Goal: Task Accomplishment & Management: Use online tool/utility

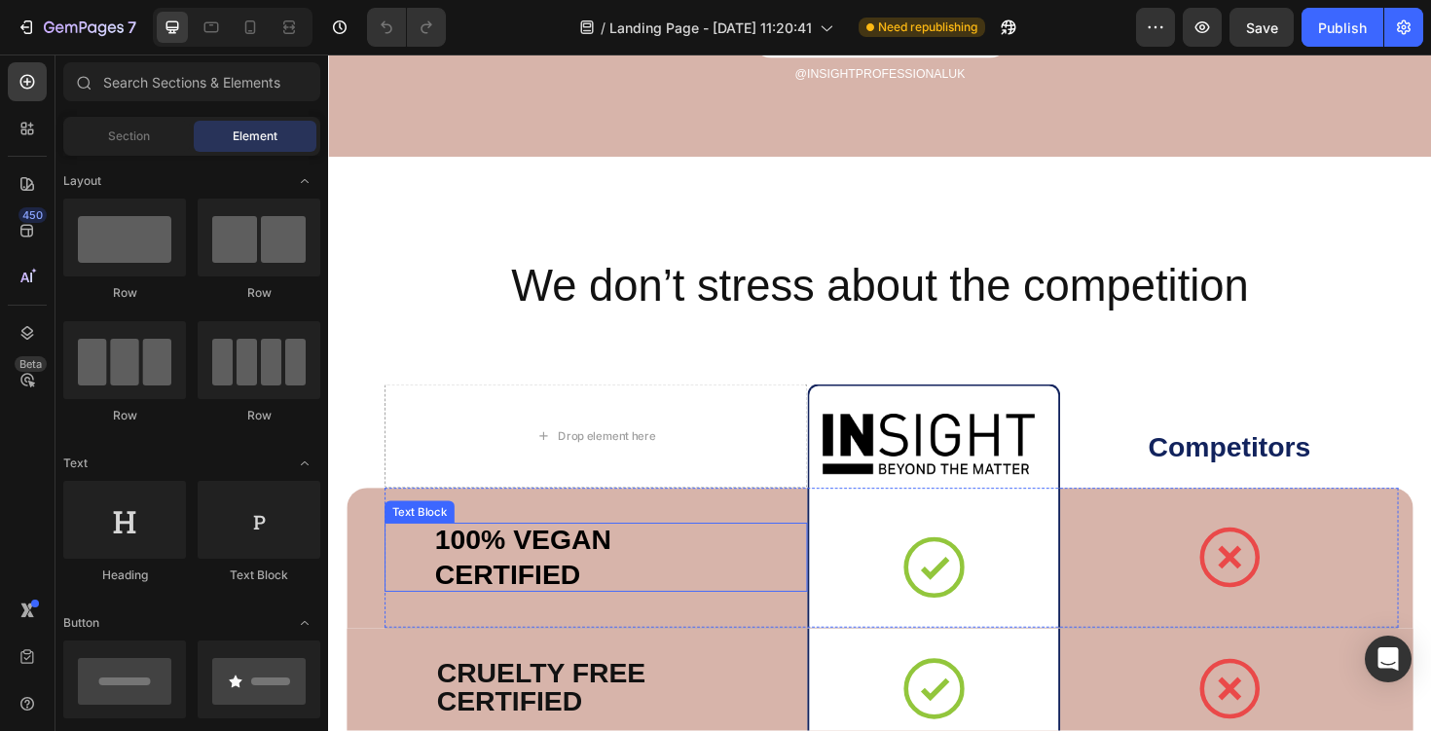
scroll to position [5477, 0]
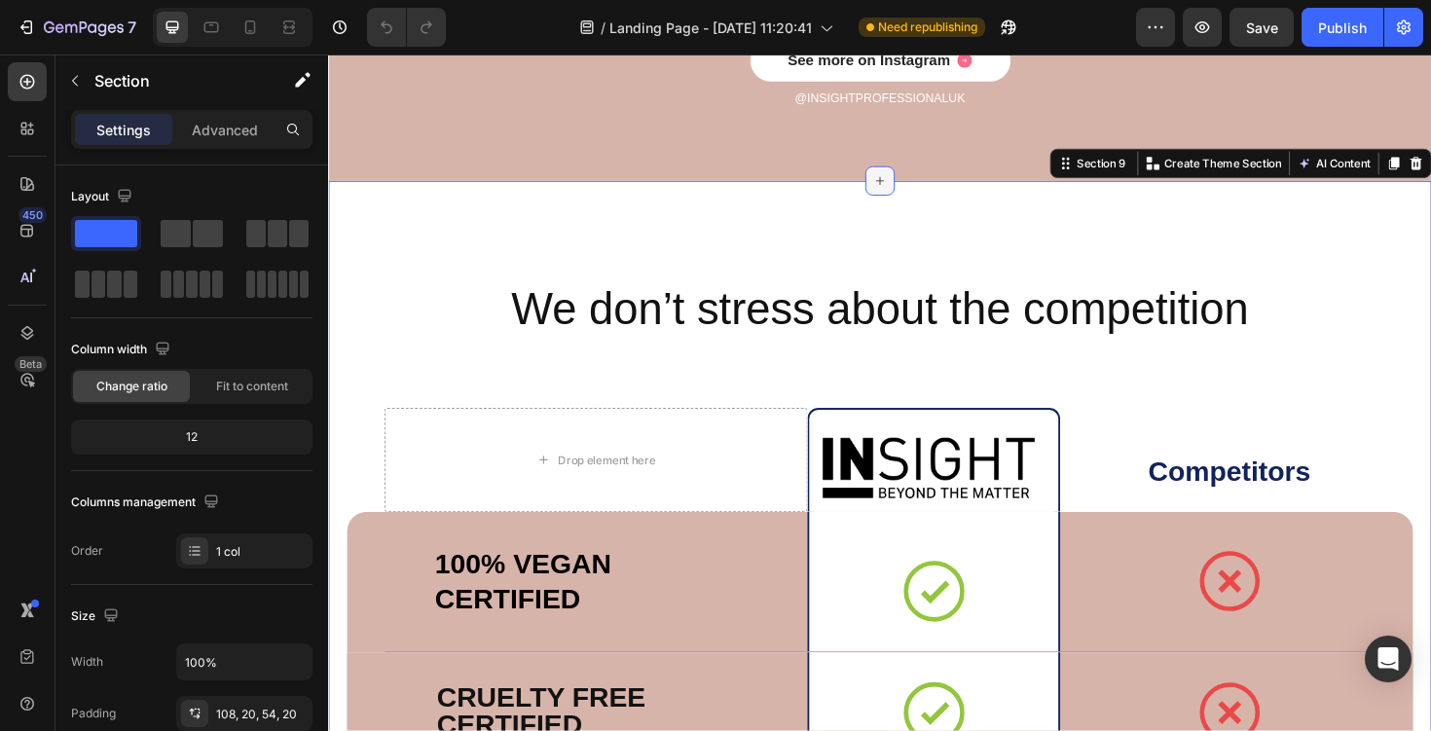
click at [904, 190] on icon at bounding box center [912, 189] width 16 height 16
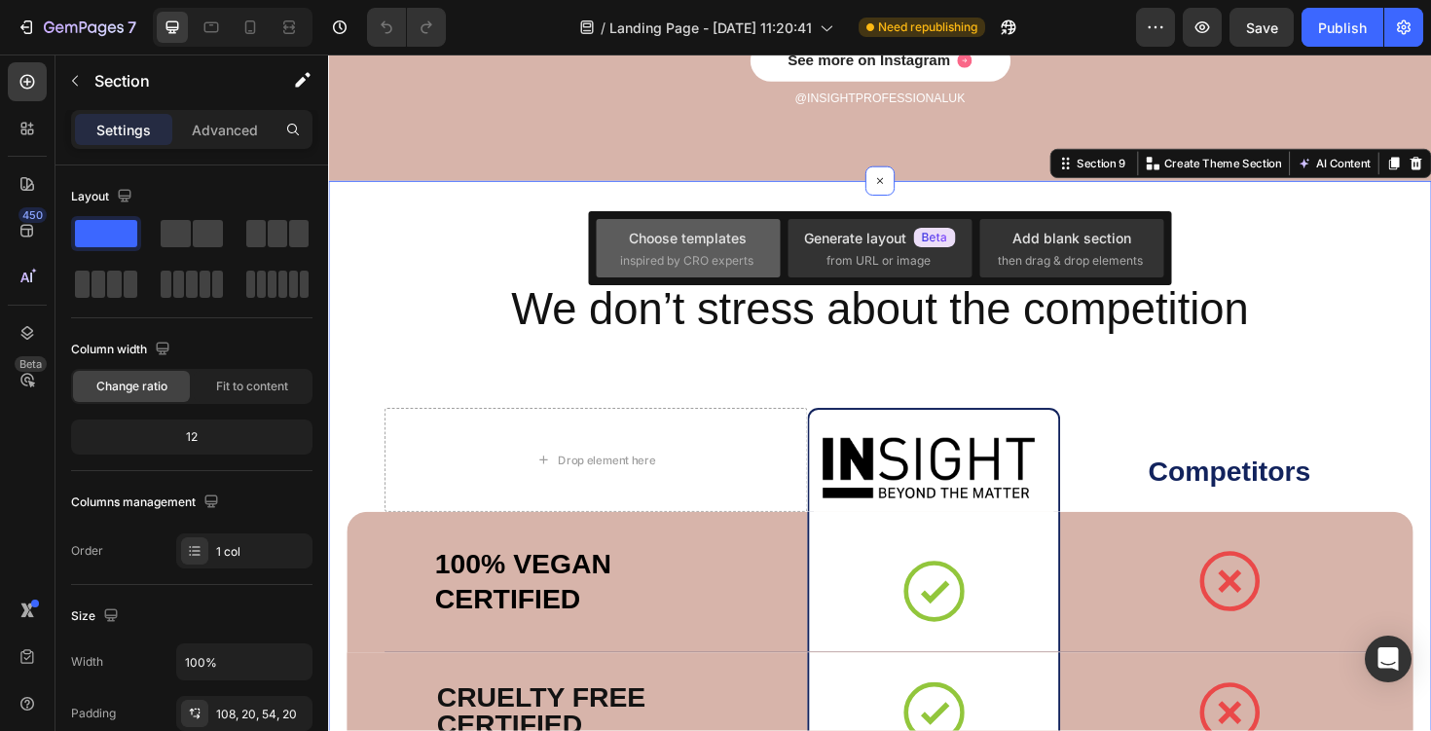
click at [684, 246] on div "Choose templates" at bounding box center [688, 238] width 118 height 20
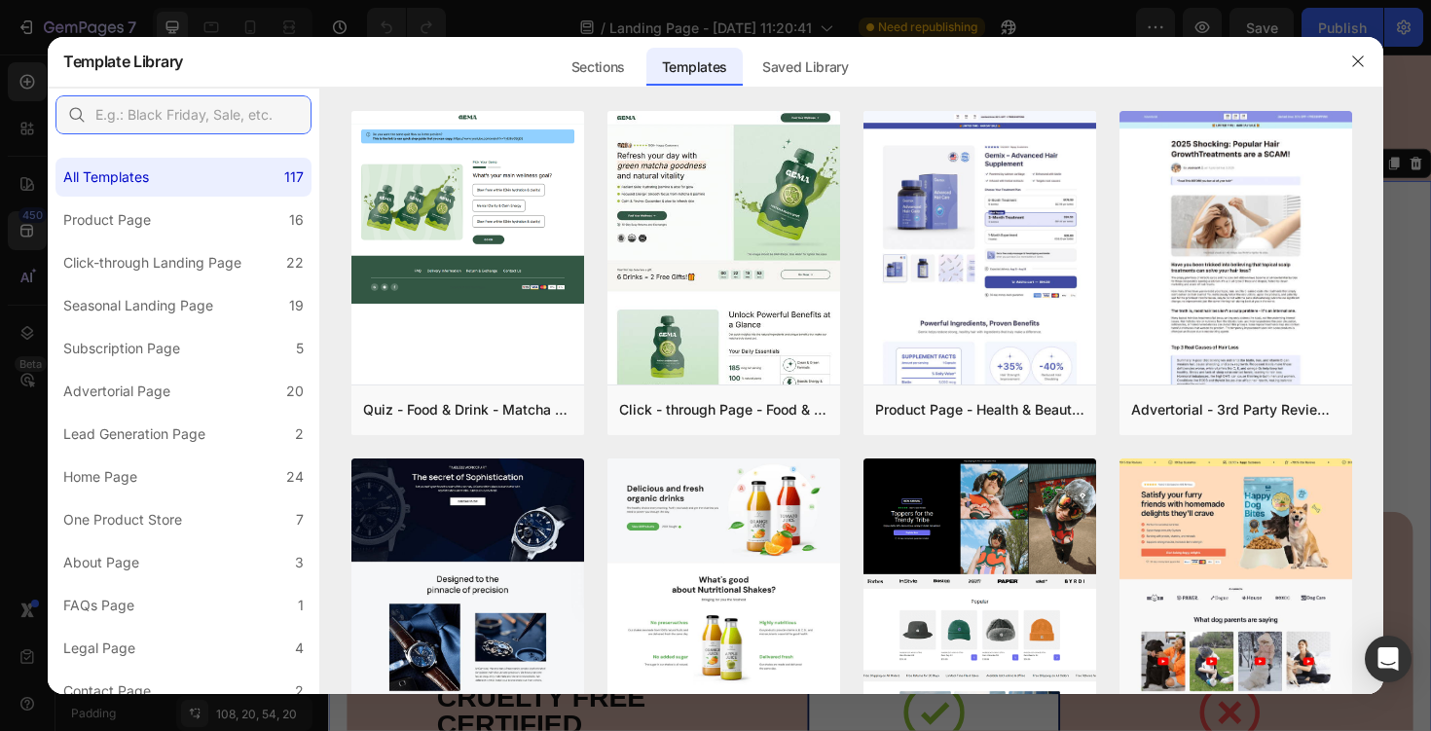
click at [220, 110] on input "text" at bounding box center [183, 114] width 256 height 39
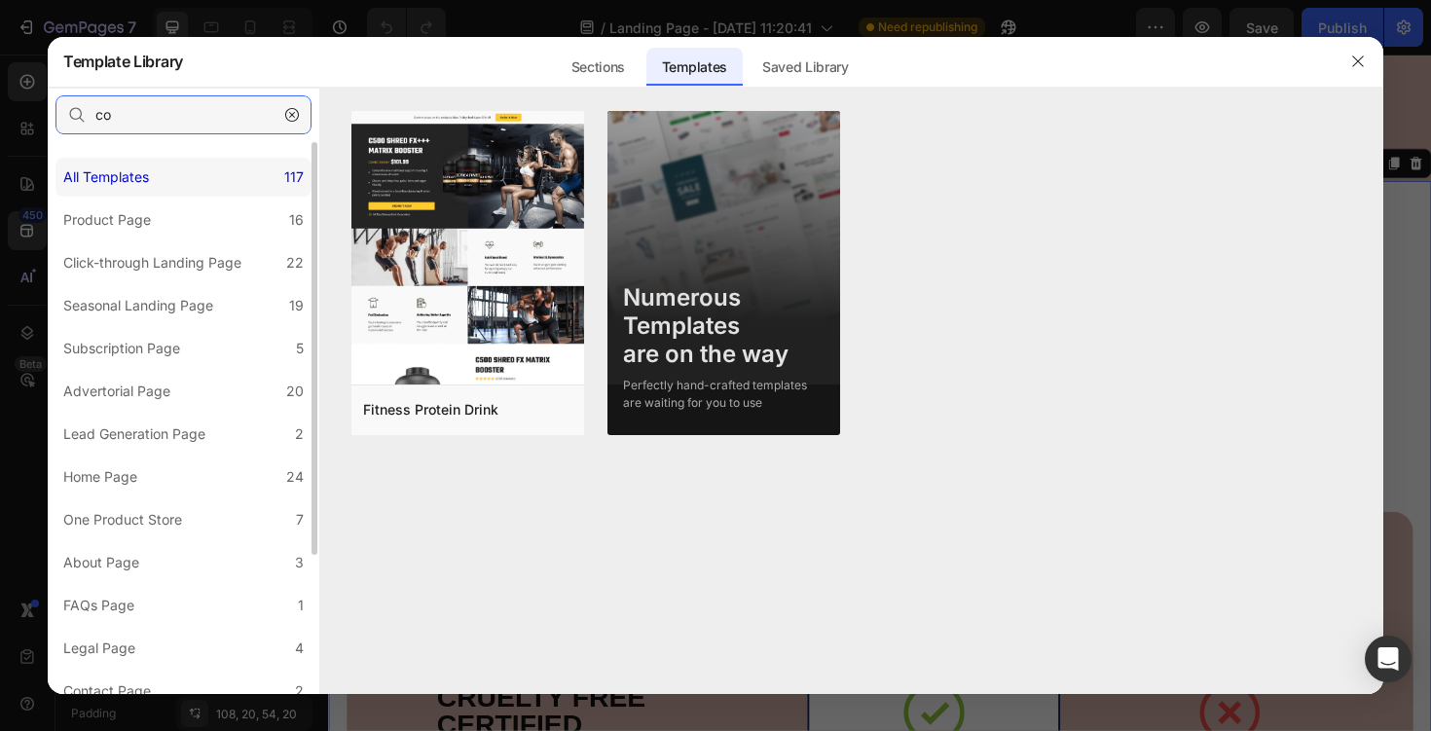
type input "c"
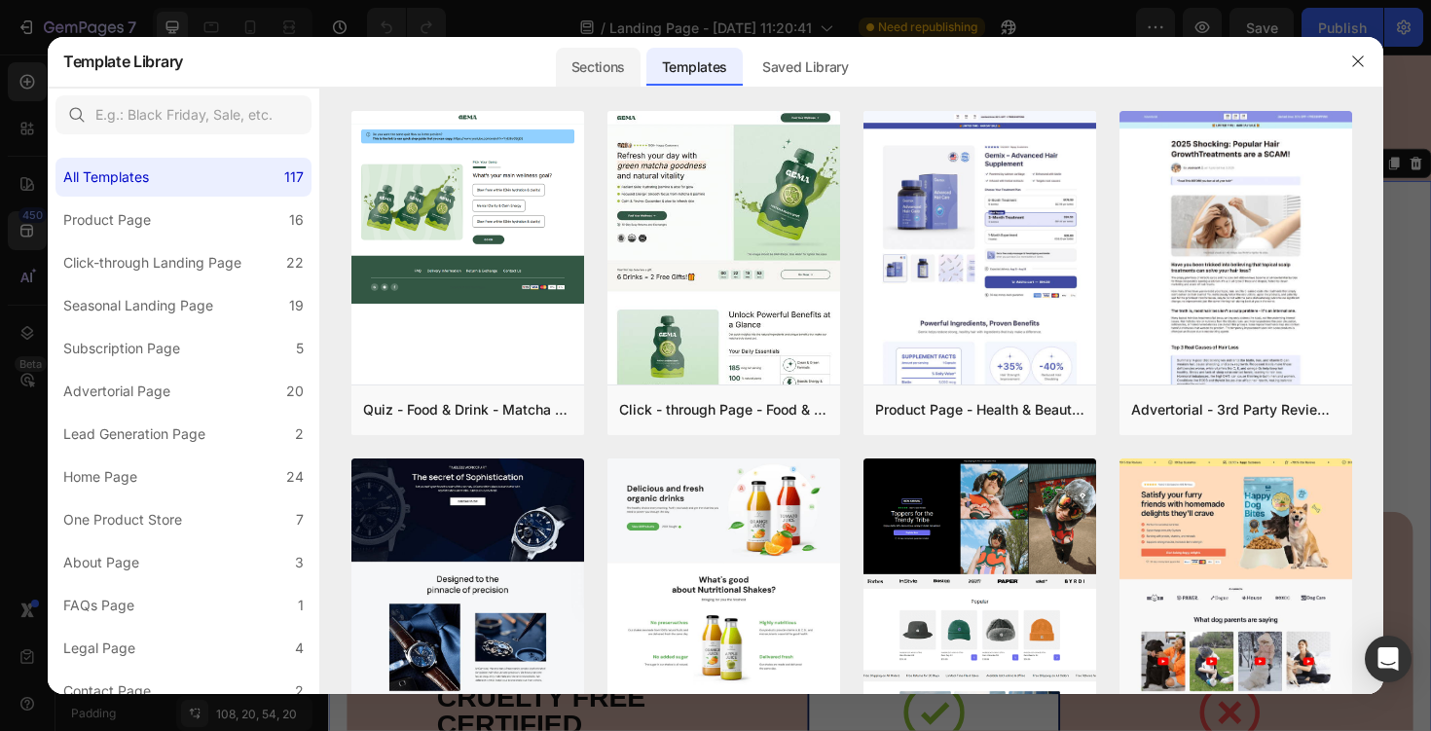
click at [622, 55] on div "Sections" at bounding box center [598, 67] width 85 height 39
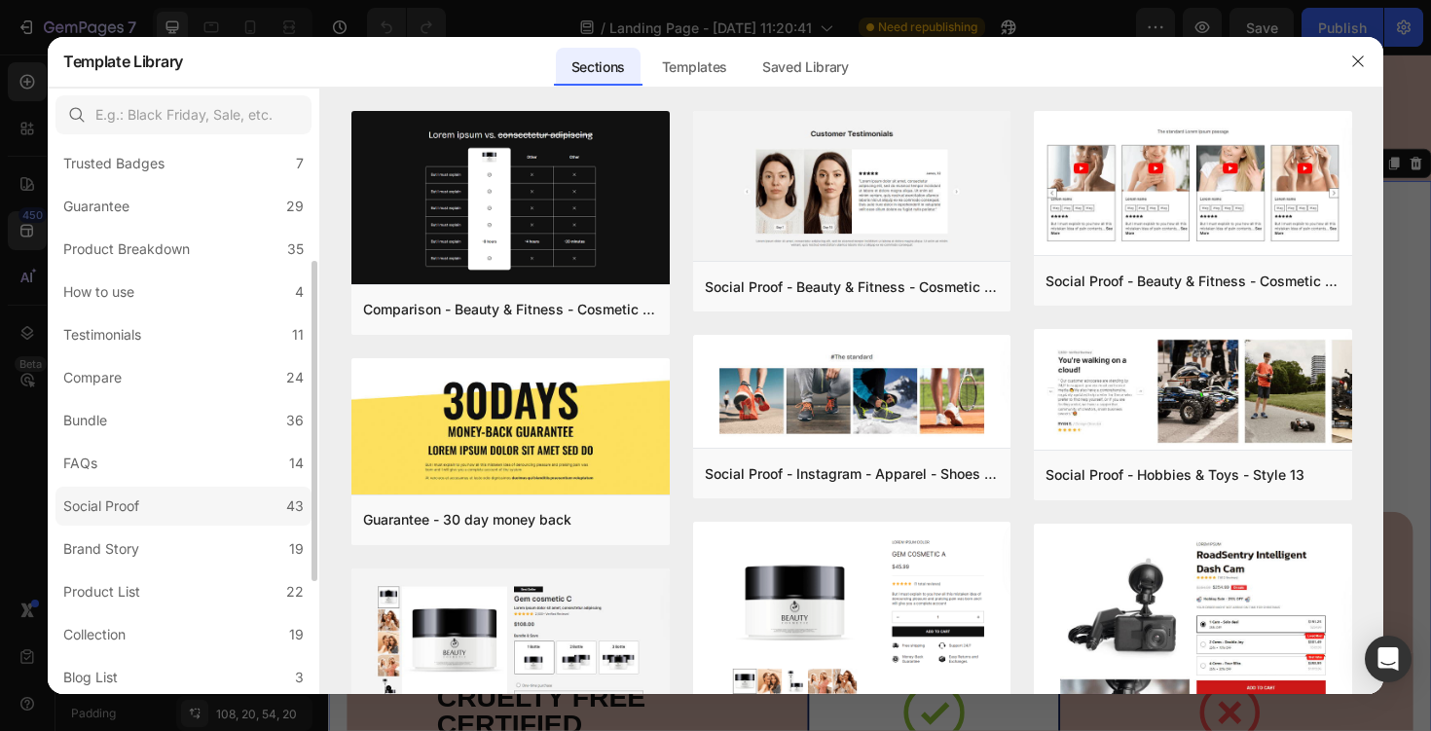
scroll to position [181, 0]
click at [162, 386] on label "Compare 24" at bounding box center [183, 381] width 256 height 39
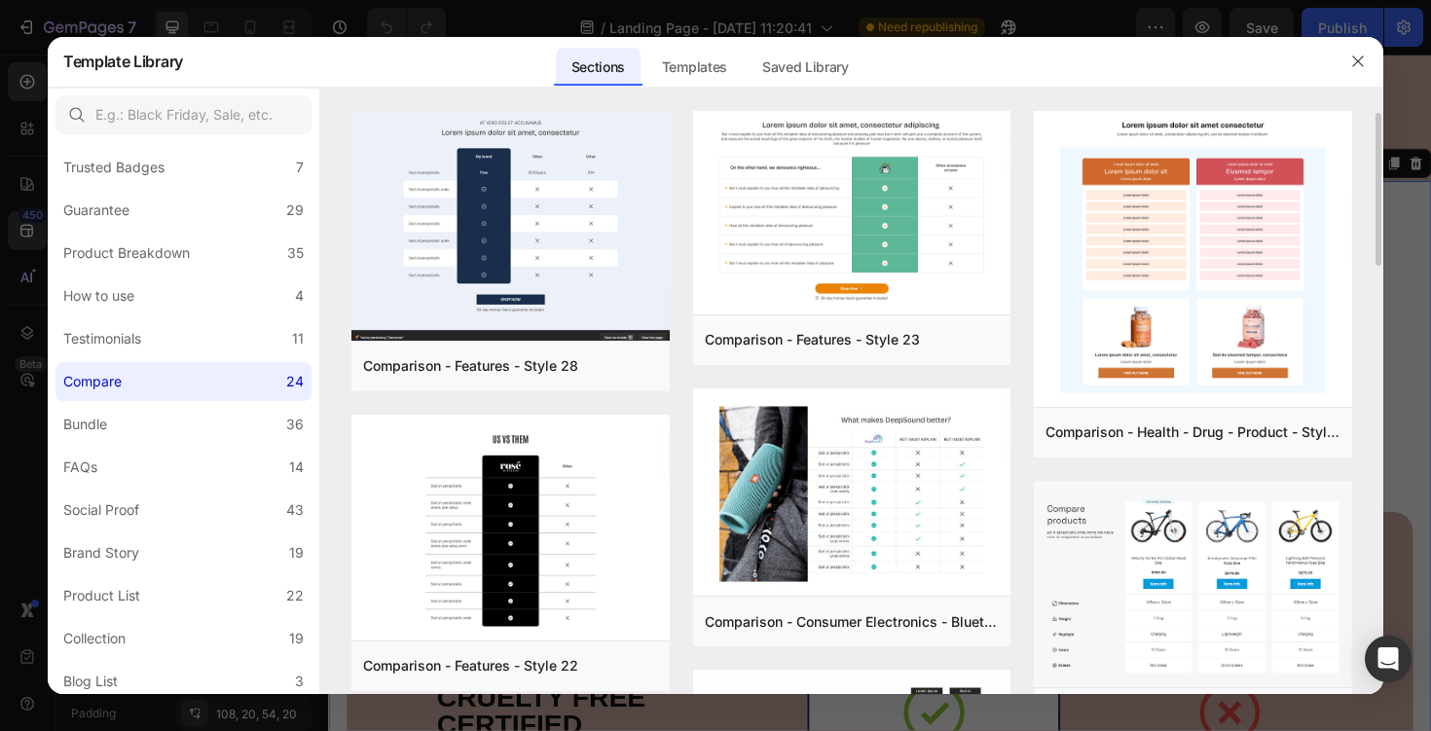
scroll to position [0, 0]
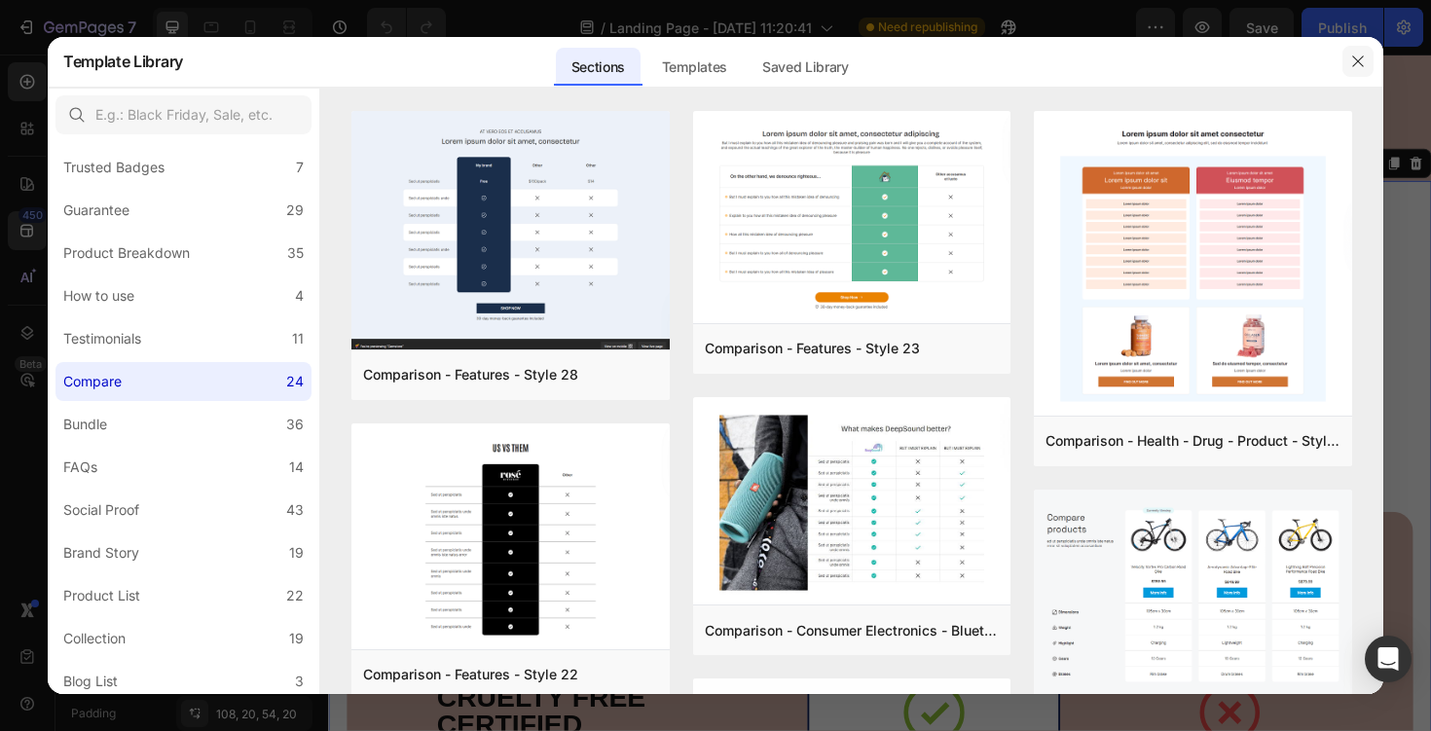
click at [1367, 55] on button "button" at bounding box center [1357, 61] width 31 height 31
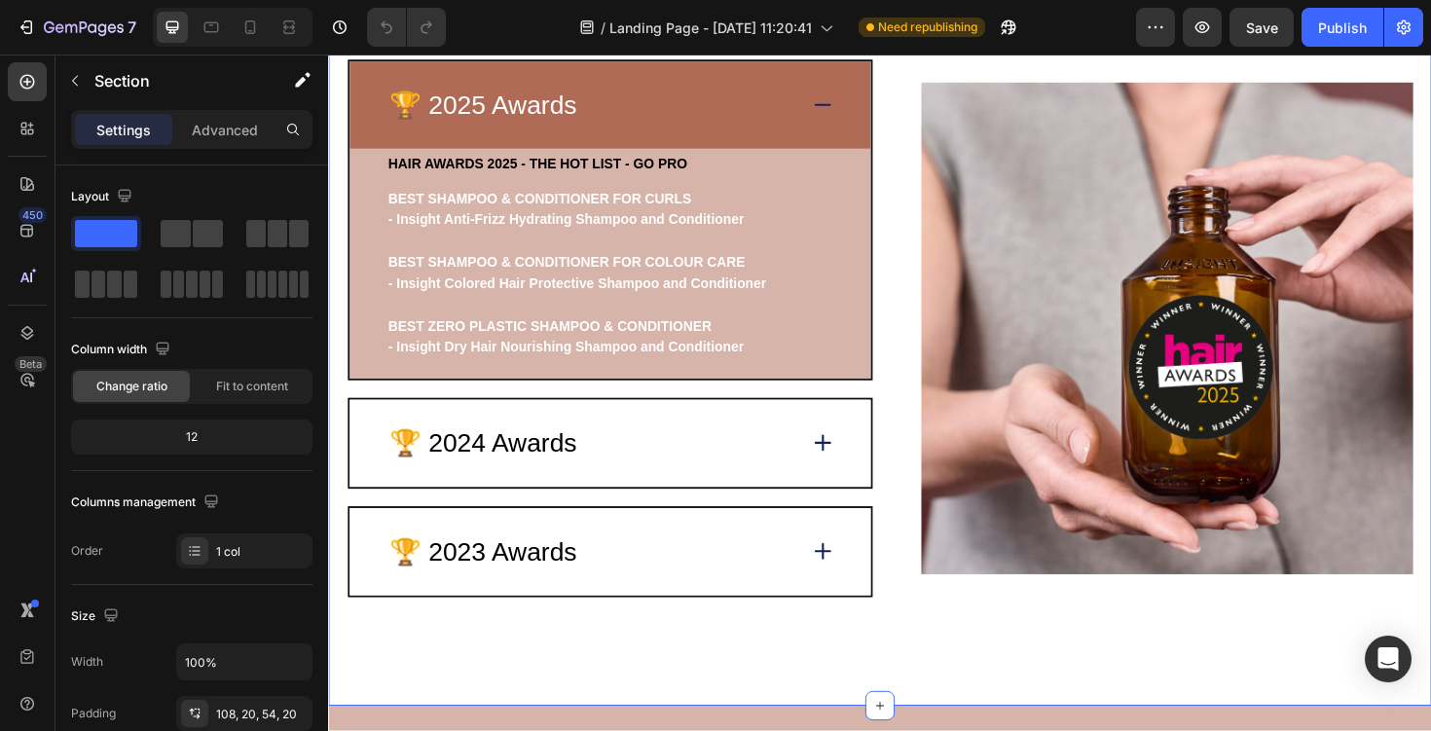
scroll to position [3951, 0]
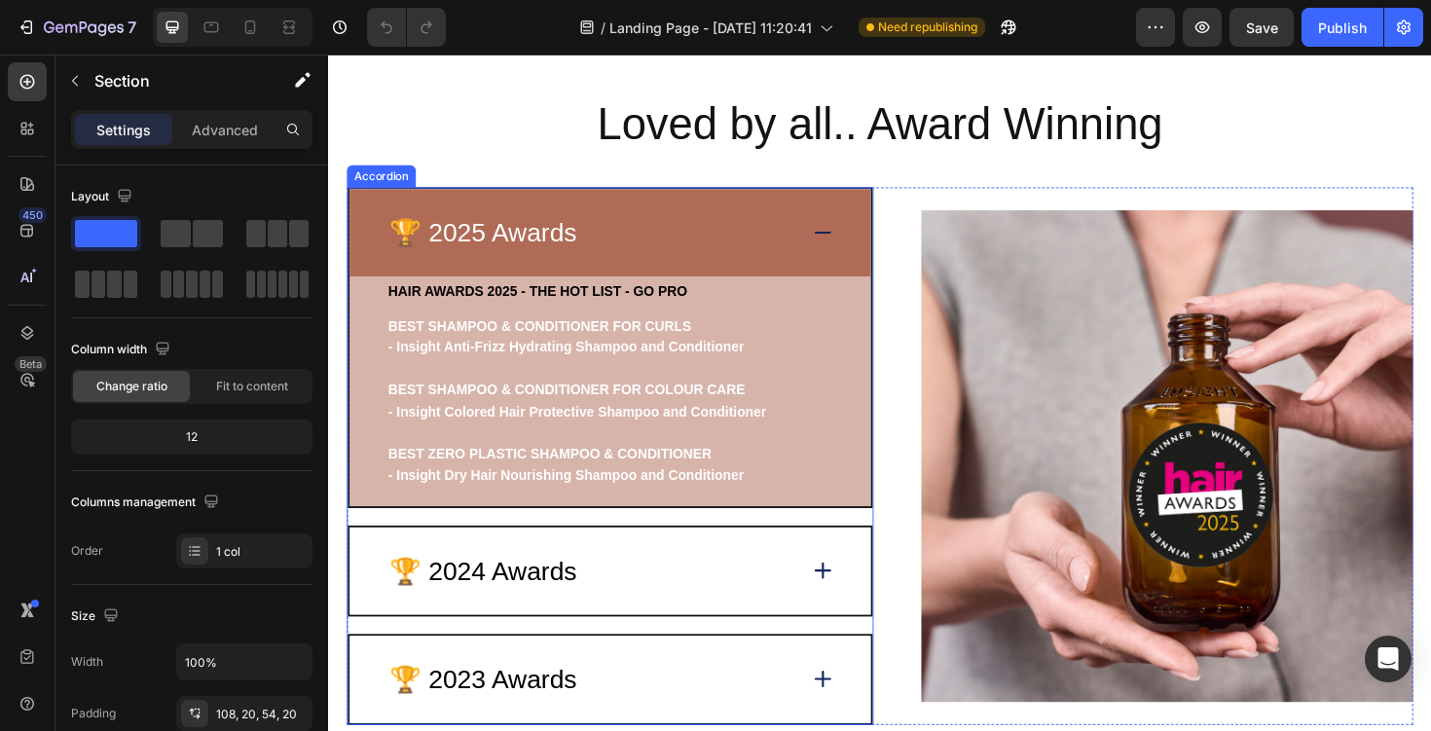
click at [708, 601] on div "🏆 2024 Awards" at bounding box center [605, 602] width 433 height 40
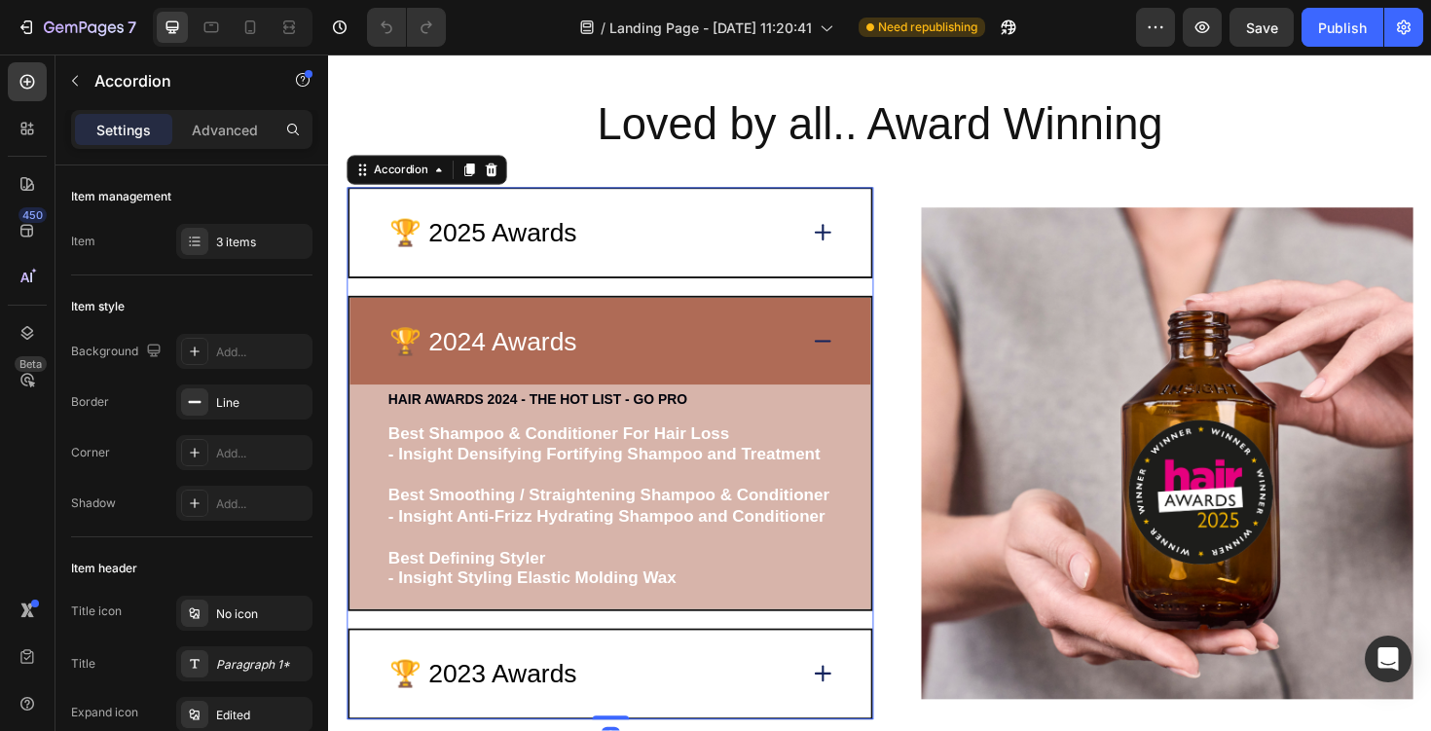
click at [682, 676] on div "🏆 2023 Awards" at bounding box center [626, 711] width 552 height 92
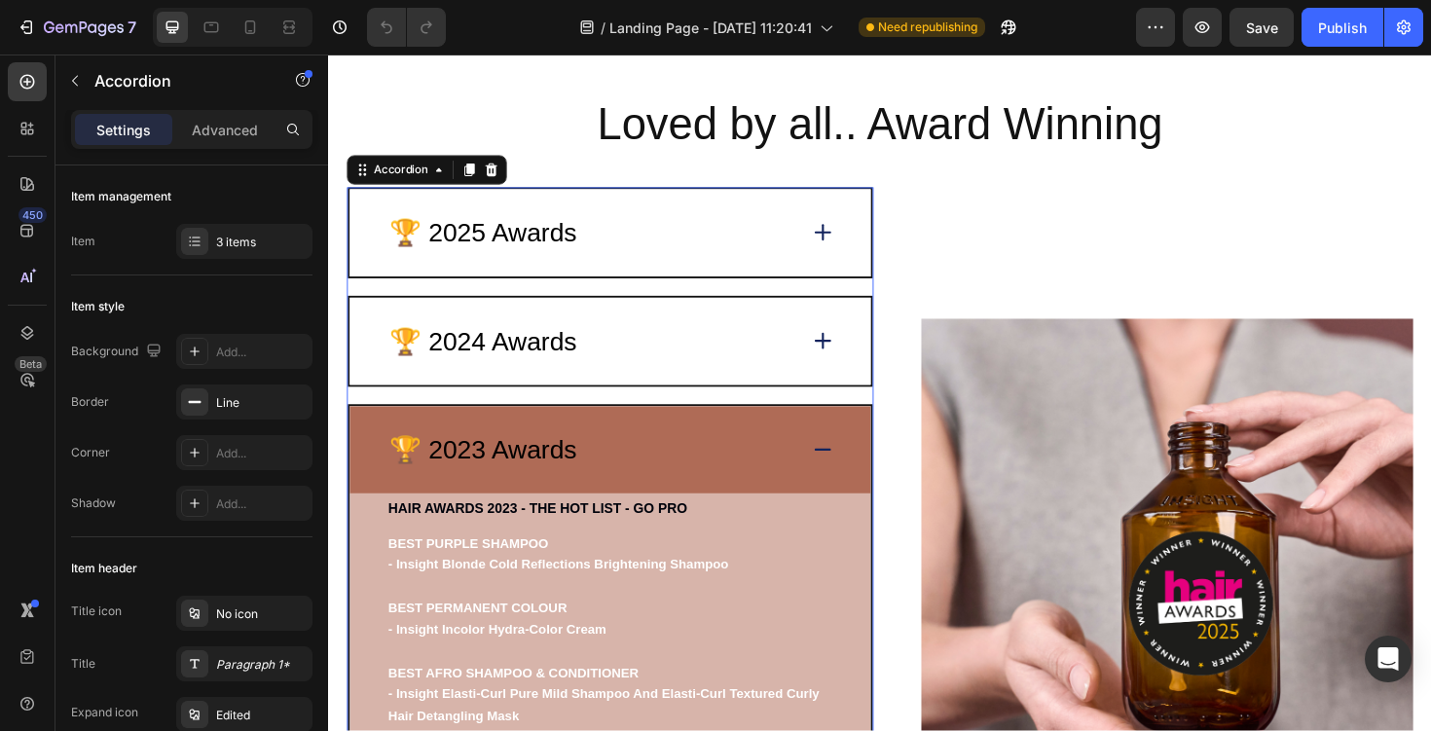
click at [682, 363] on div "🏆 2024 Awards" at bounding box center [605, 359] width 433 height 40
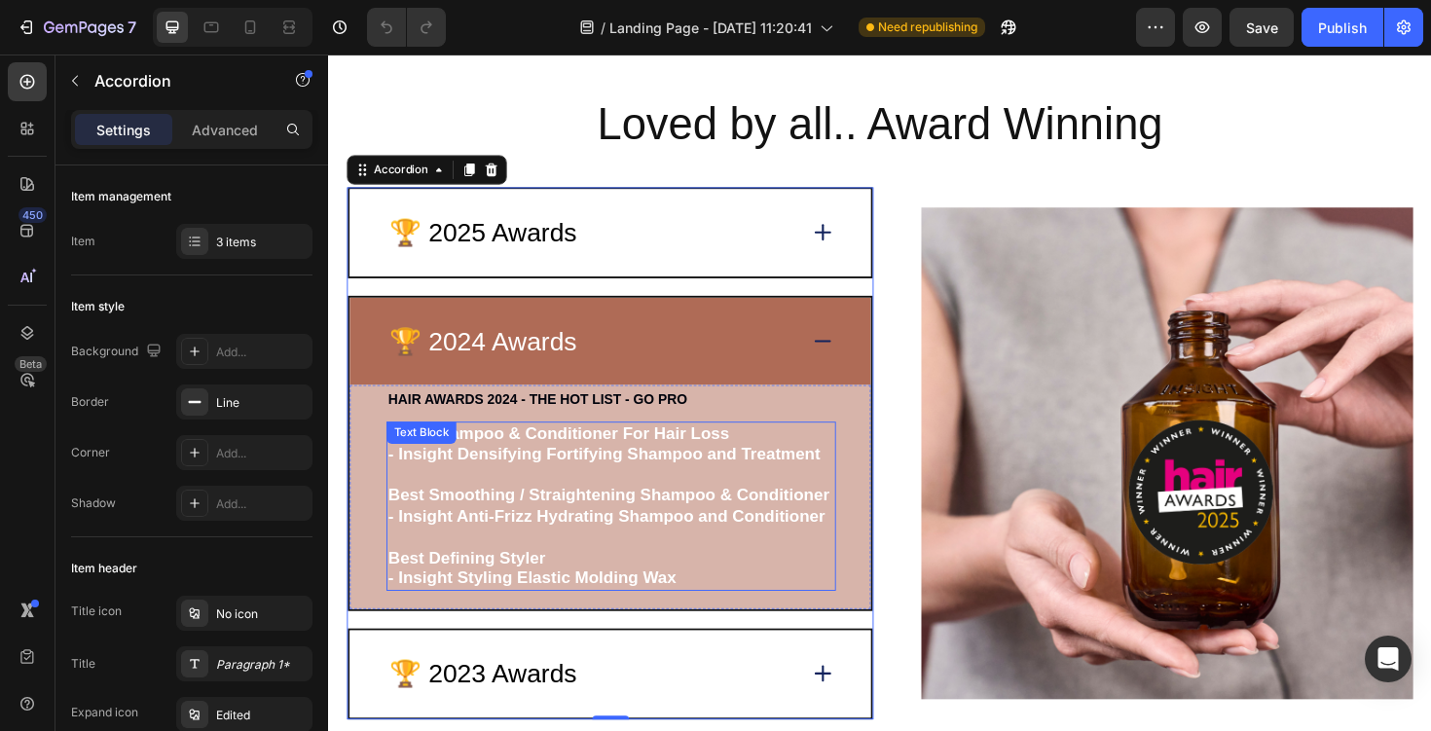
click at [634, 485] on strong "- Insight Densifying Fortifying Shampoo and Treatment" at bounding box center [619, 477] width 457 height 19
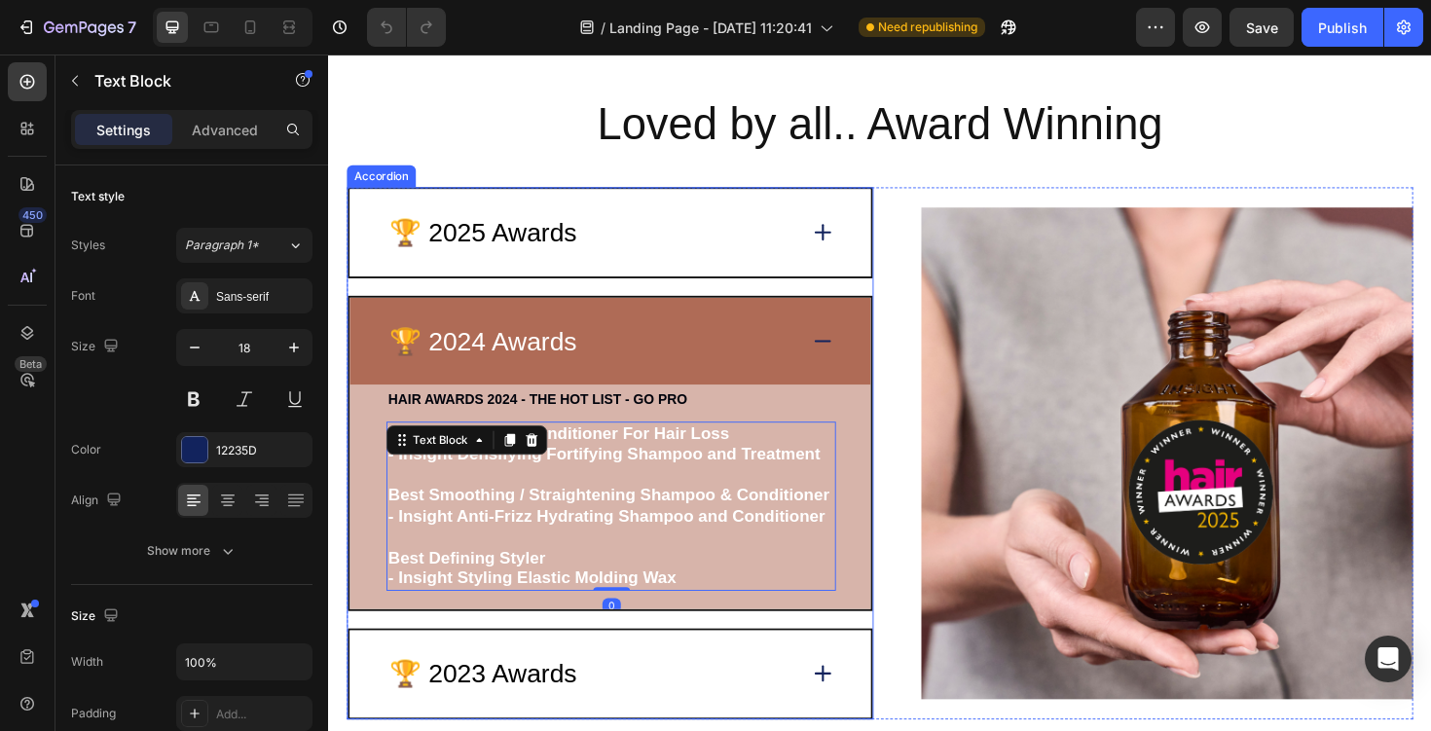
click at [680, 232] on div "🏆 2025 Awards" at bounding box center [605, 244] width 433 height 40
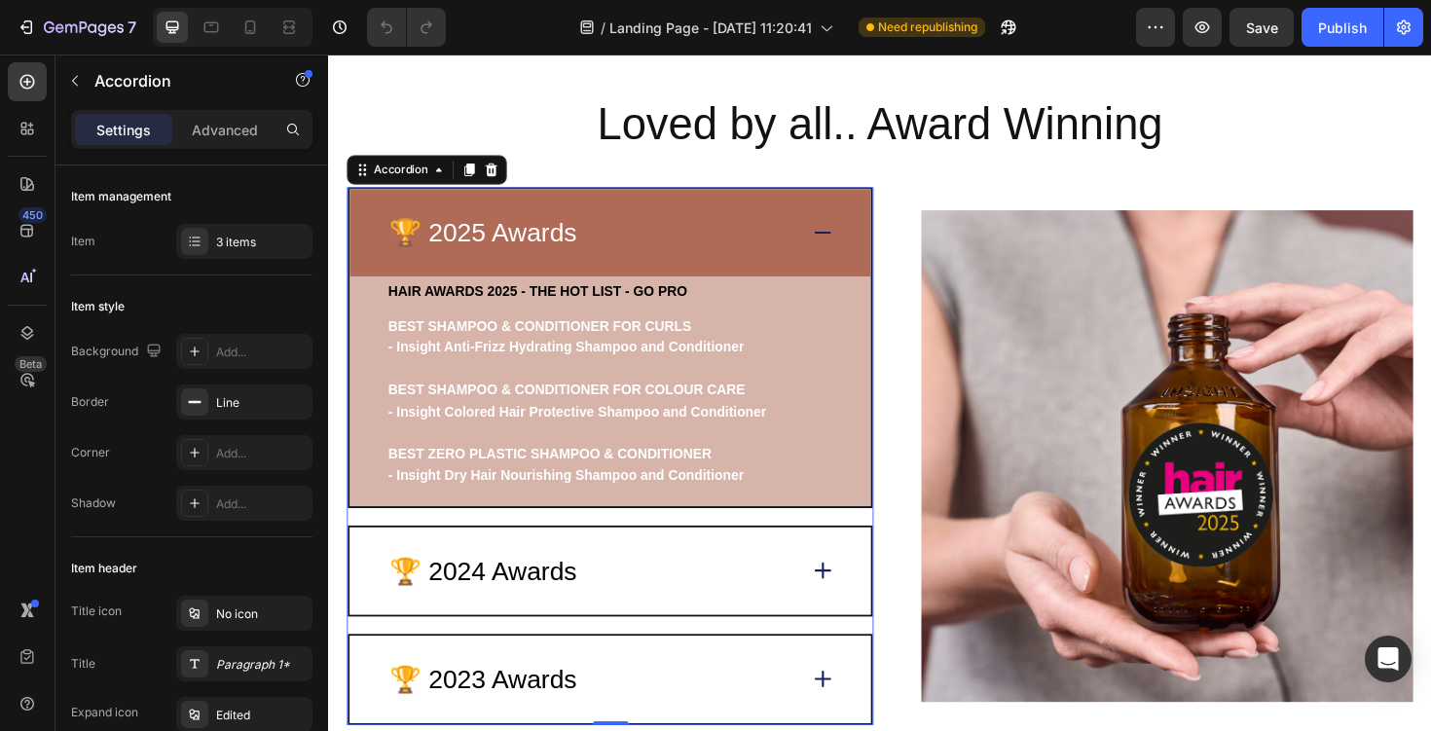
click at [655, 613] on div "🏆 2024 Awards" at bounding box center [605, 602] width 433 height 40
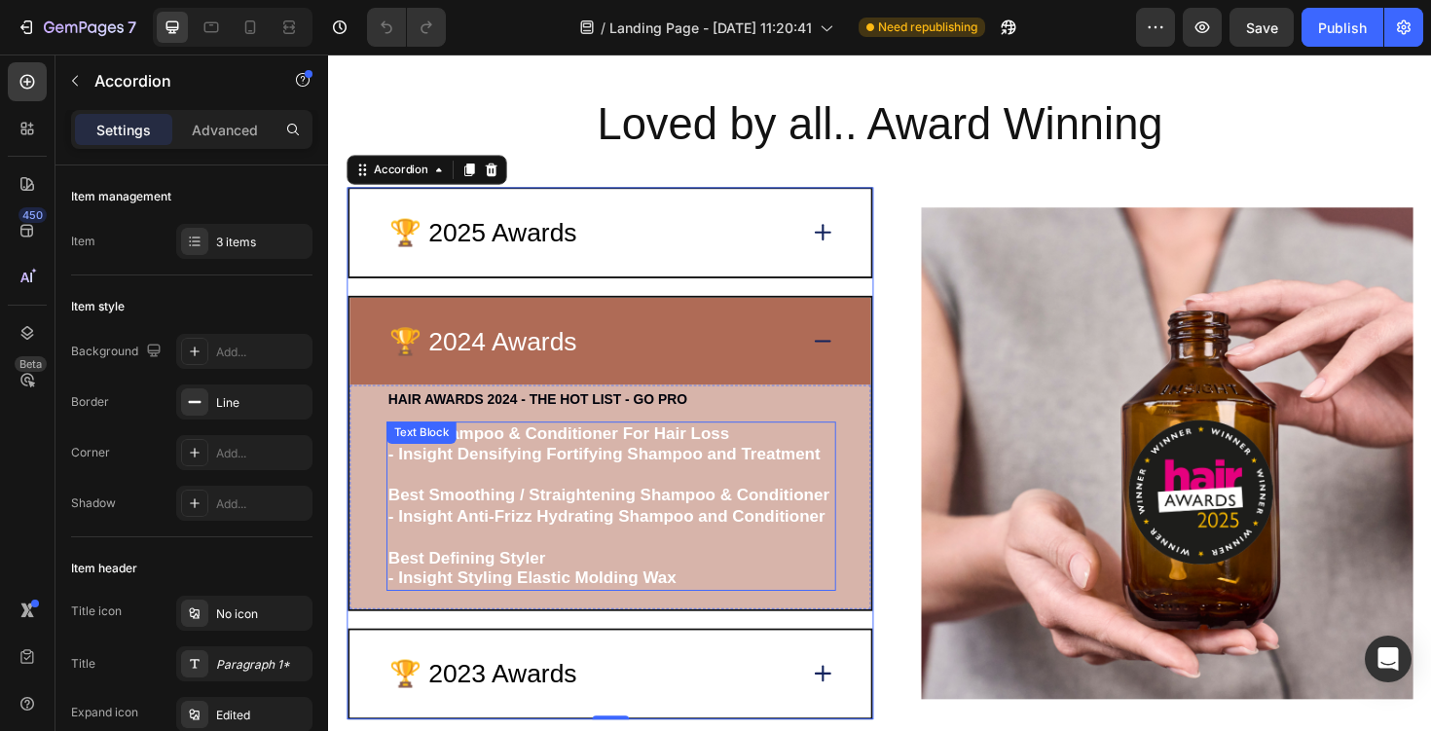
click at [586, 456] on strong "Best Shampoo & Conditioner For Hair Loss" at bounding box center [571, 456] width 361 height 19
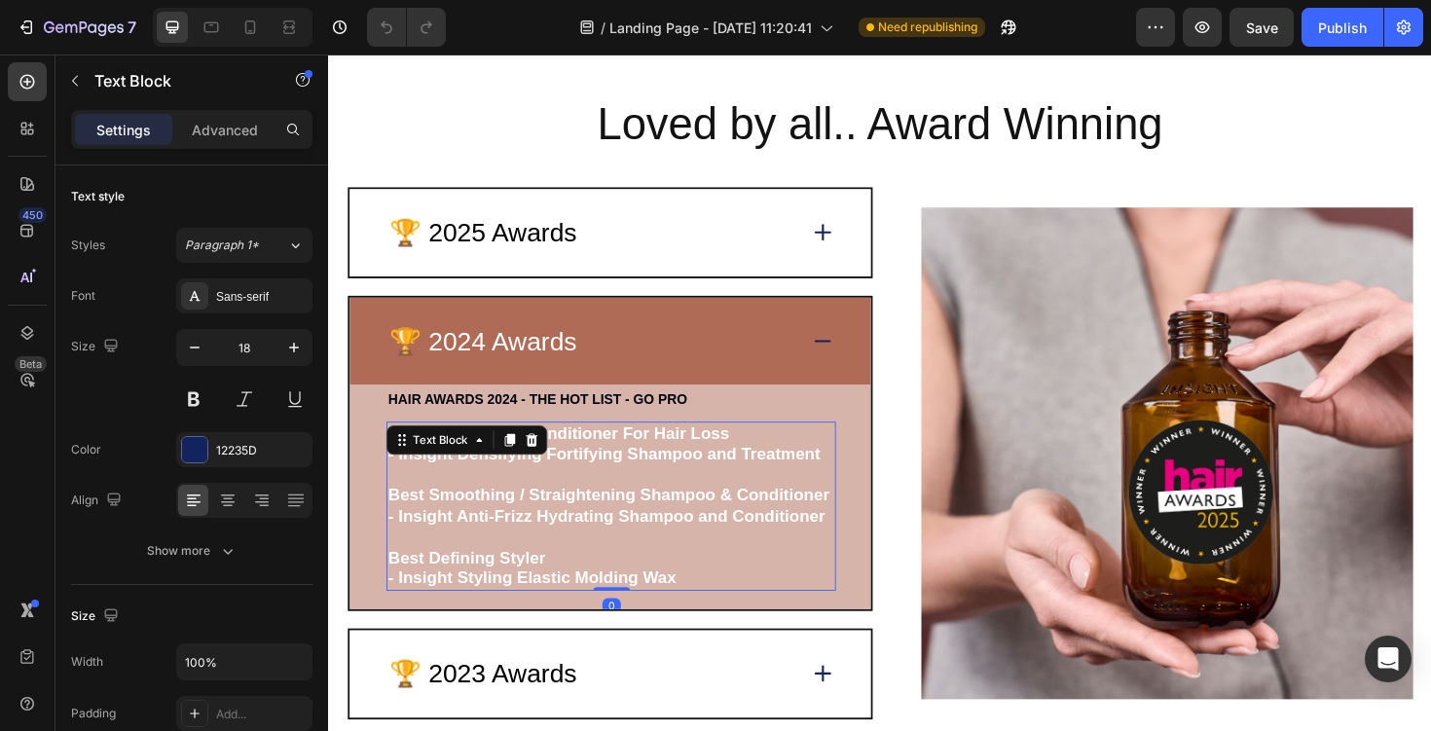
click at [586, 456] on strong "Best Shampoo & Conditioner For Hair Loss" at bounding box center [571, 456] width 361 height 19
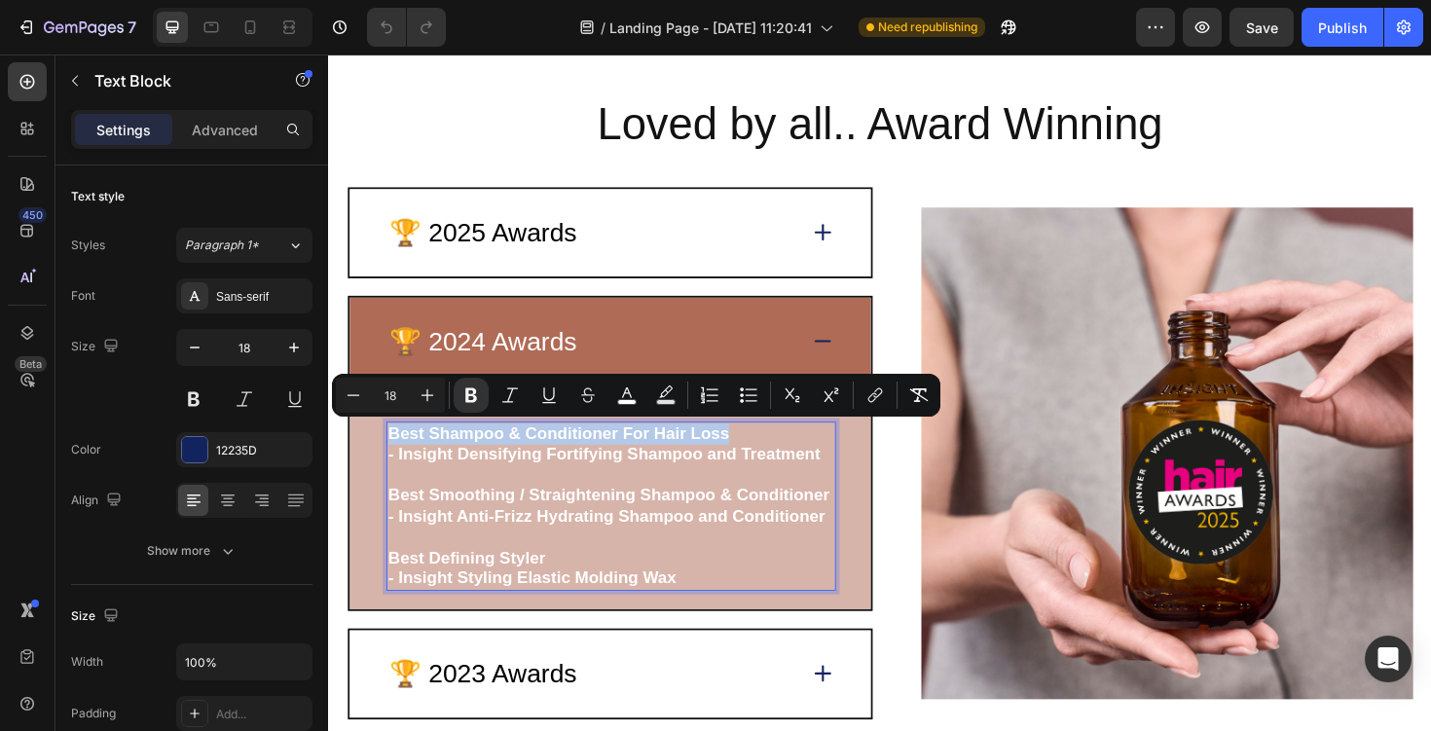
click at [415, 453] on strong "Best Shampoo & Conditioner For Hair Loss" at bounding box center [571, 456] width 361 height 19
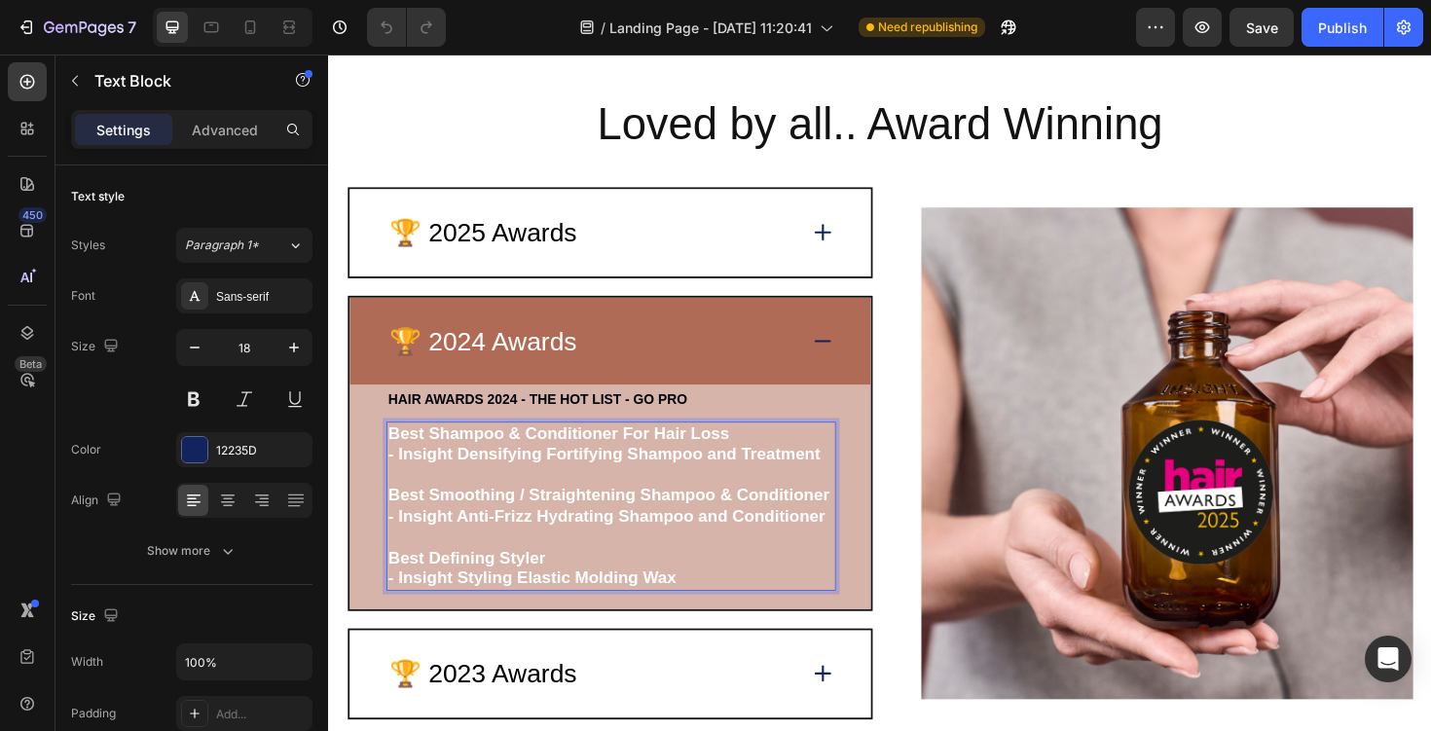
click at [405, 454] on strong "Best Shampoo & Conditioner For Hair Loss" at bounding box center [571, 456] width 361 height 19
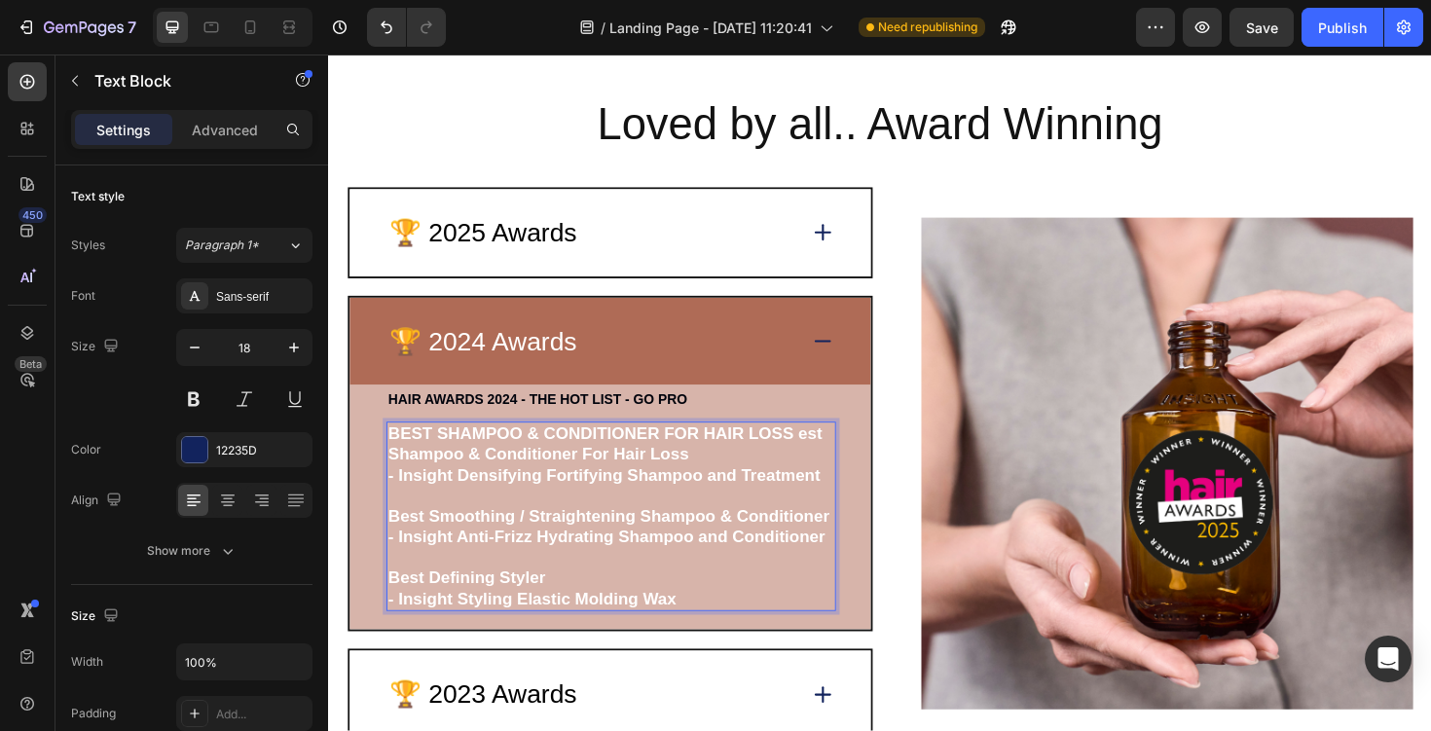
drag, startPoint x: 726, startPoint y: 469, endPoint x: 827, endPoint y: 456, distance: 102.1
click at [827, 456] on p "BEST SHAMPOO & CONDITIONER FOR HAIR LOSS est Shampoo & Conditioner For Hair Loss" at bounding box center [627, 468] width 472 height 44
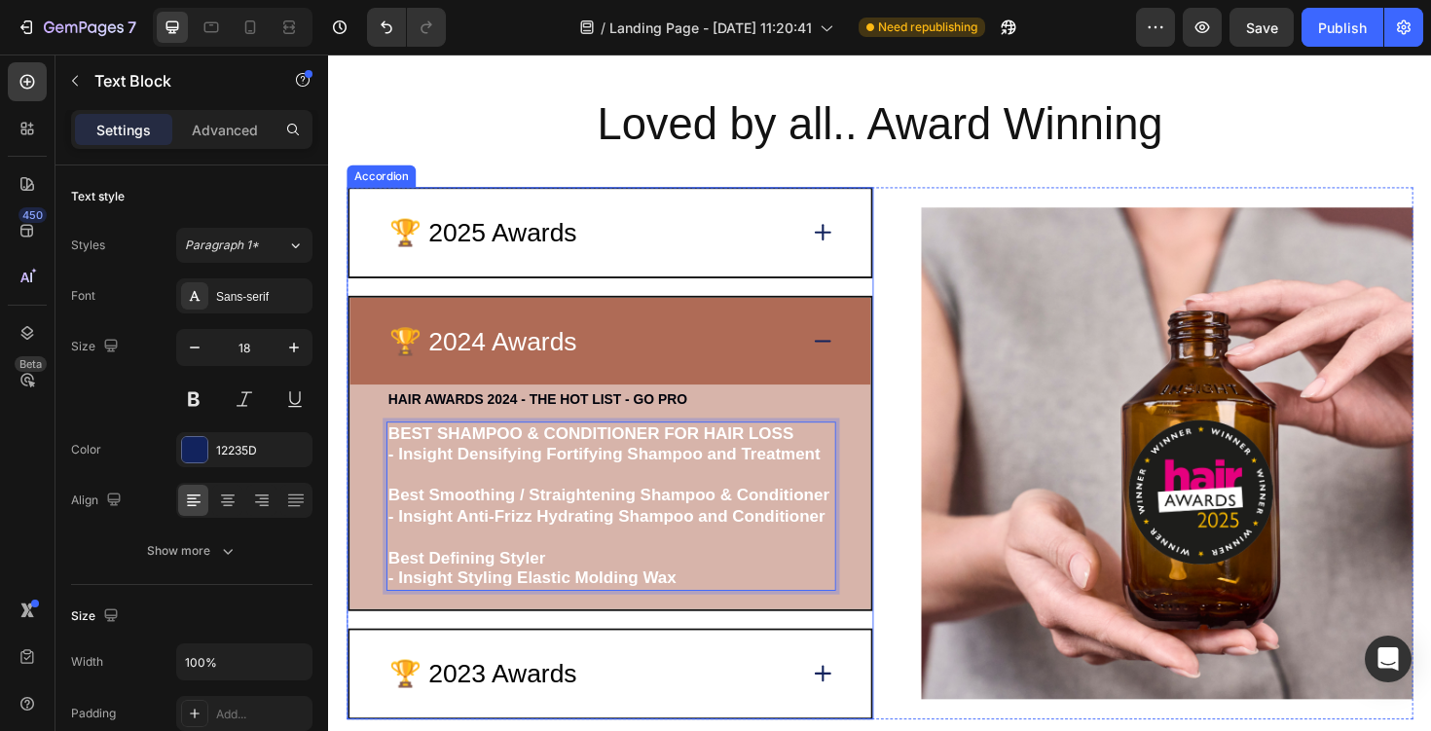
click at [693, 267] on div "🏆 2025 Awards" at bounding box center [626, 244] width 552 height 92
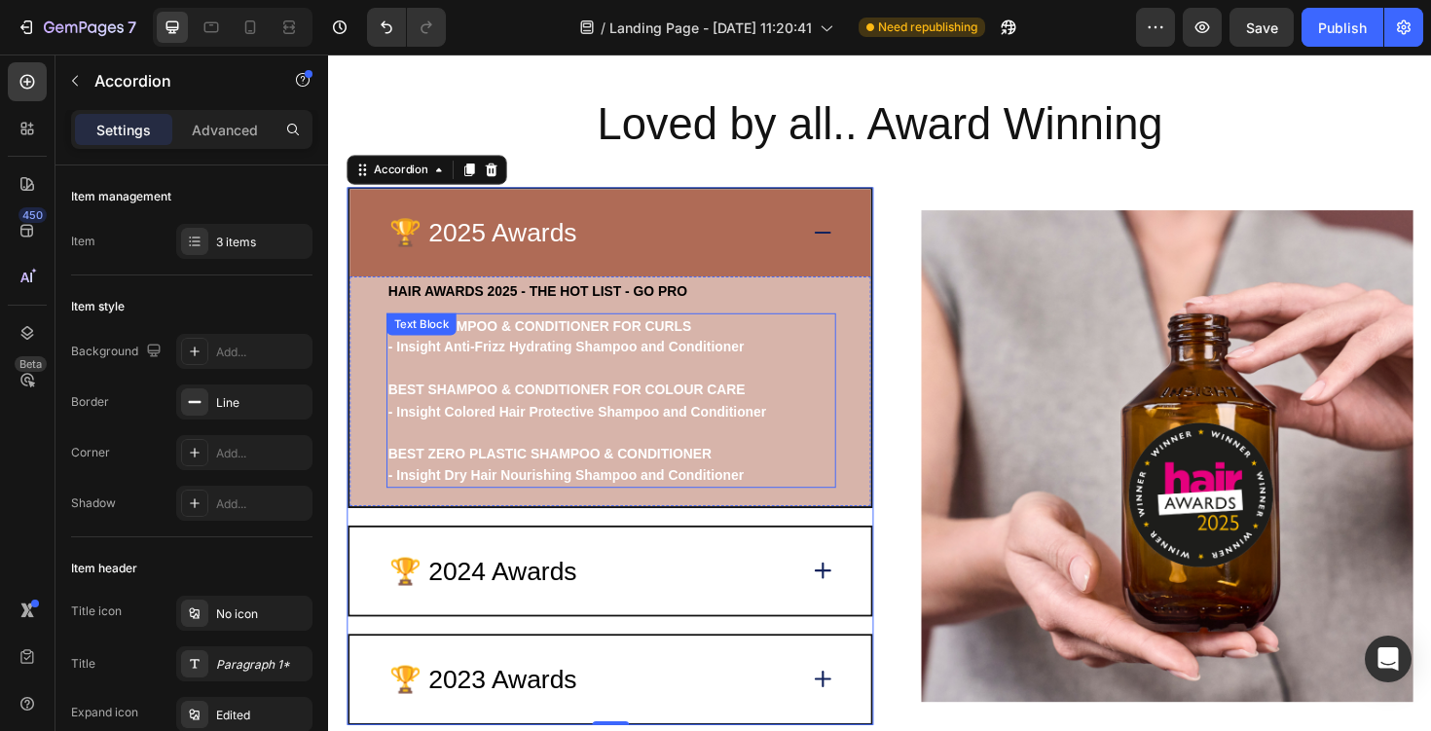
click at [625, 335] on strong "BEST SHAMPOO & CONDITIONER FOR CURLS" at bounding box center [551, 343] width 321 height 16
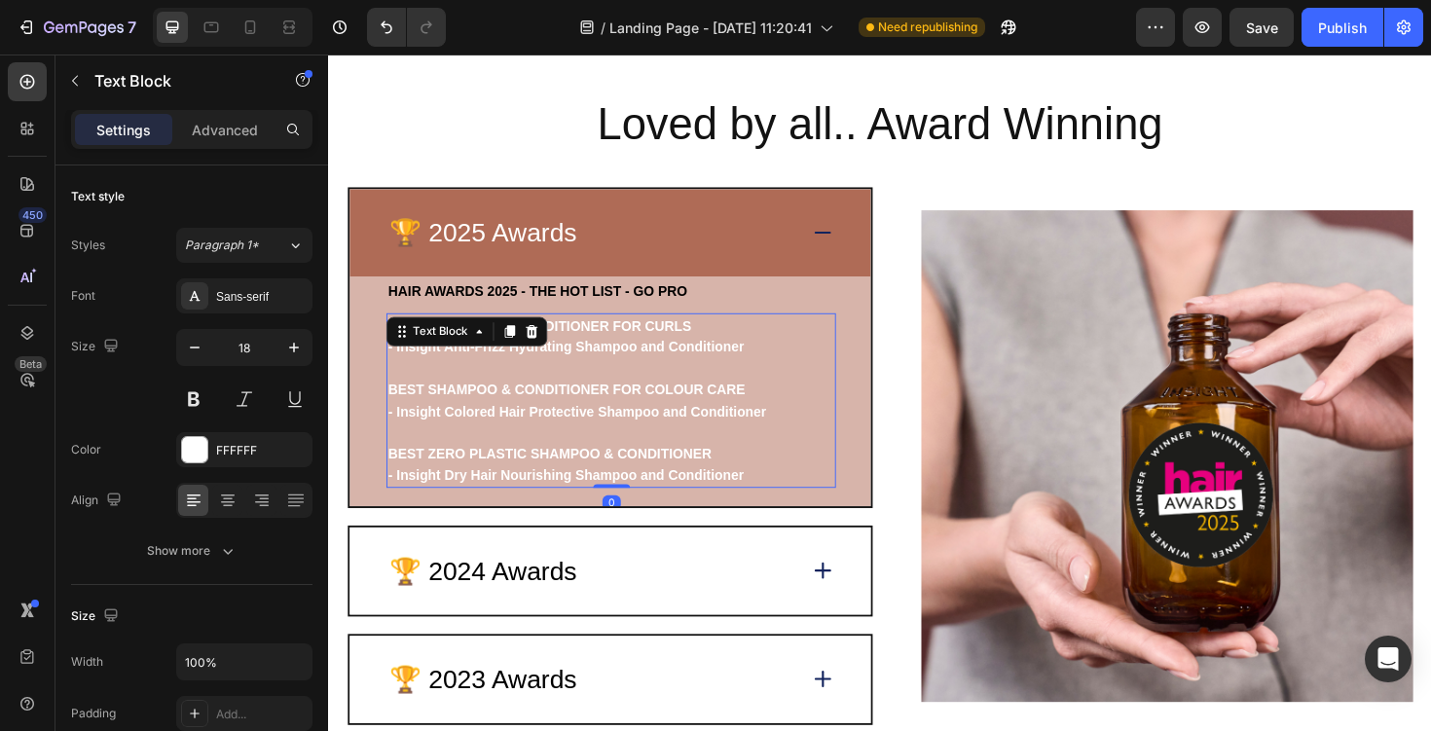
click at [625, 340] on strong "BEST SHAMPOO & CONDITIONER FOR CURLS" at bounding box center [551, 343] width 321 height 16
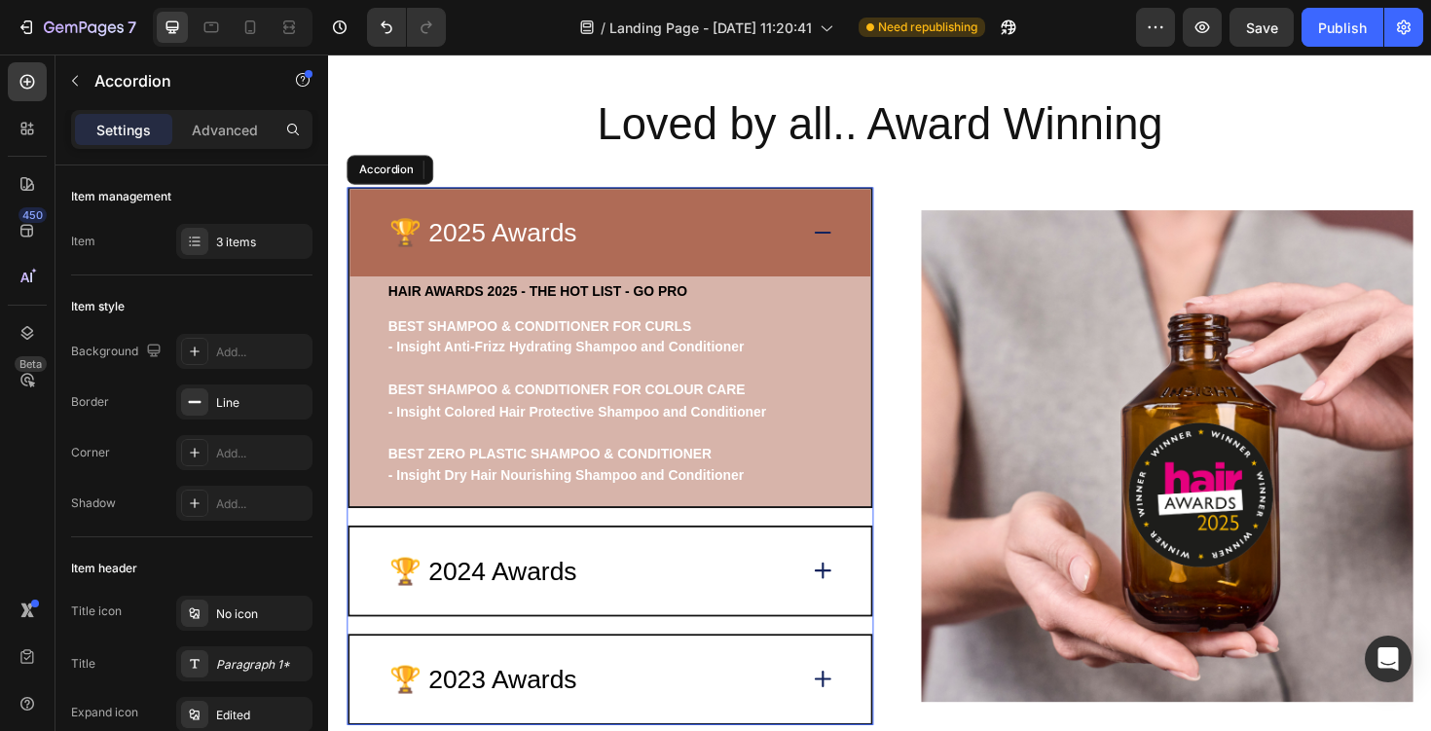
click at [665, 219] on div "🏆 2025 Awards" at bounding box center [626, 244] width 552 height 92
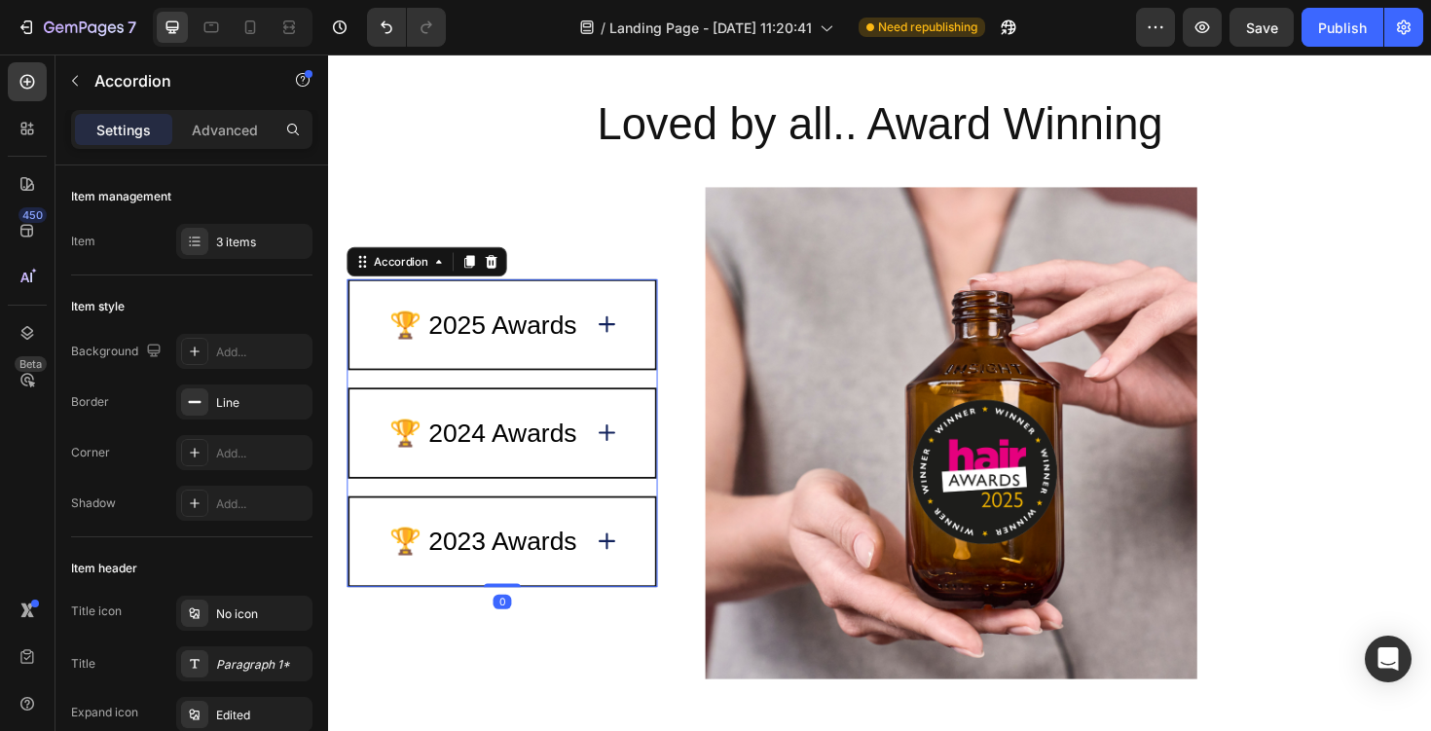
click at [547, 434] on div "🏆 2024 Awards" at bounding box center [511, 456] width 323 height 92
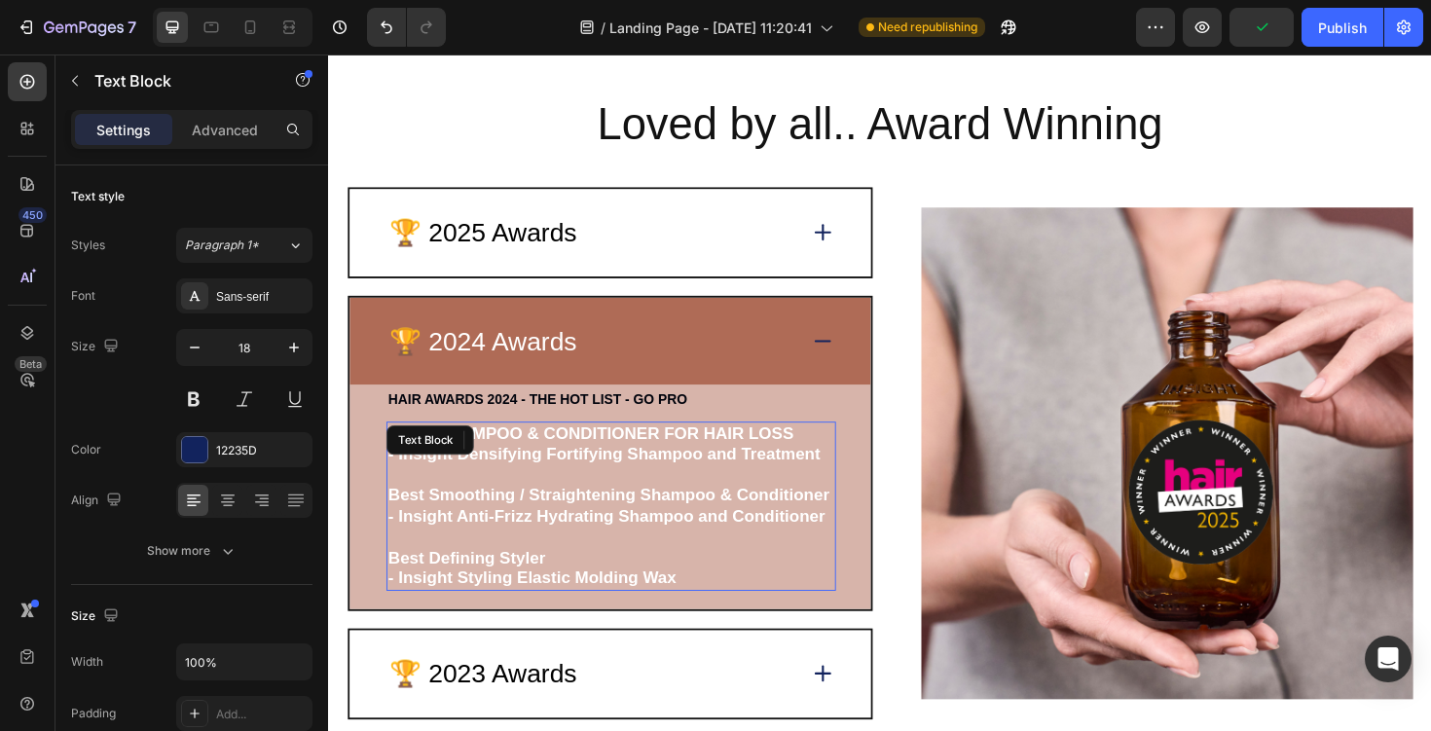
click at [597, 458] on strong "BEST SHAMPOO & CONDITIONER FOR HAIR LOSS" at bounding box center [605, 456] width 429 height 19
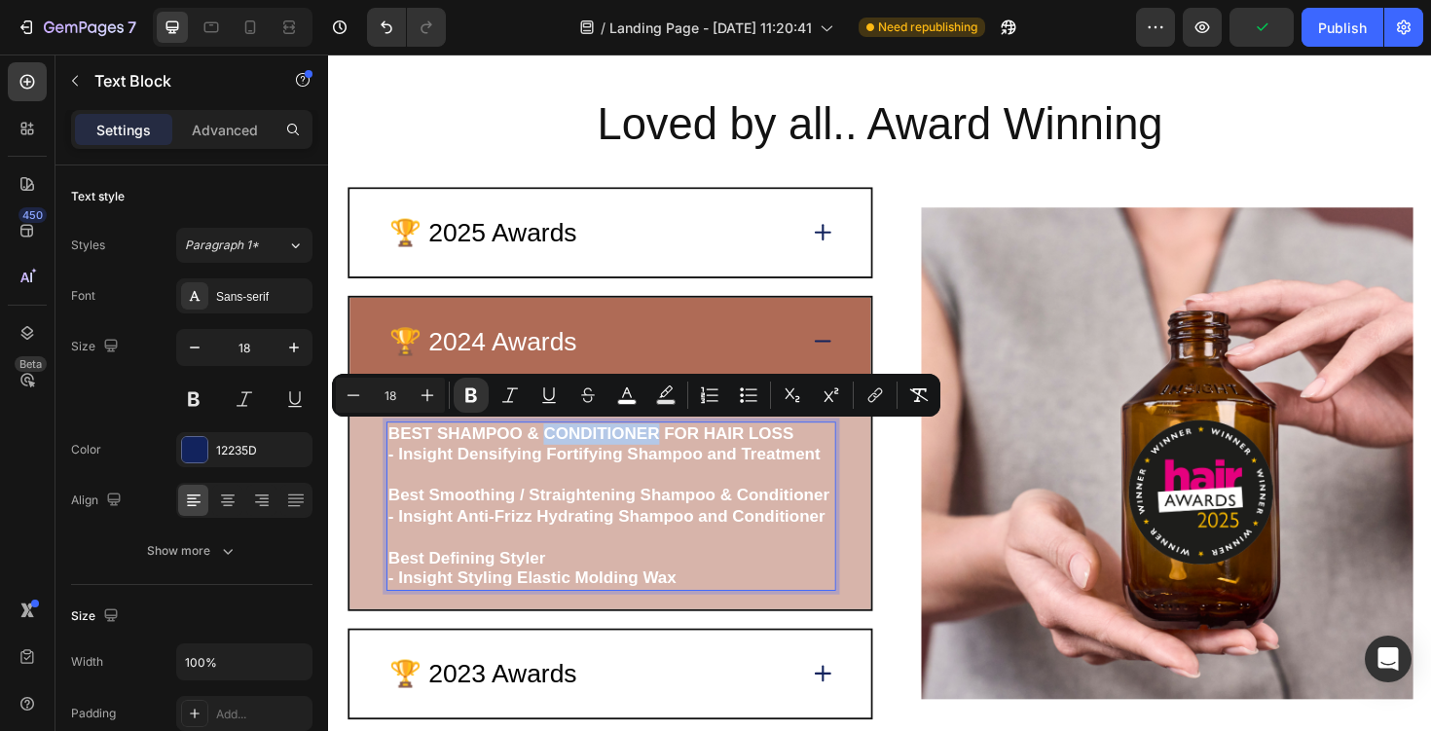
click at [640, 478] on strong "- Insight Densifying Fortifying Shampoo and Treatment" at bounding box center [619, 477] width 457 height 19
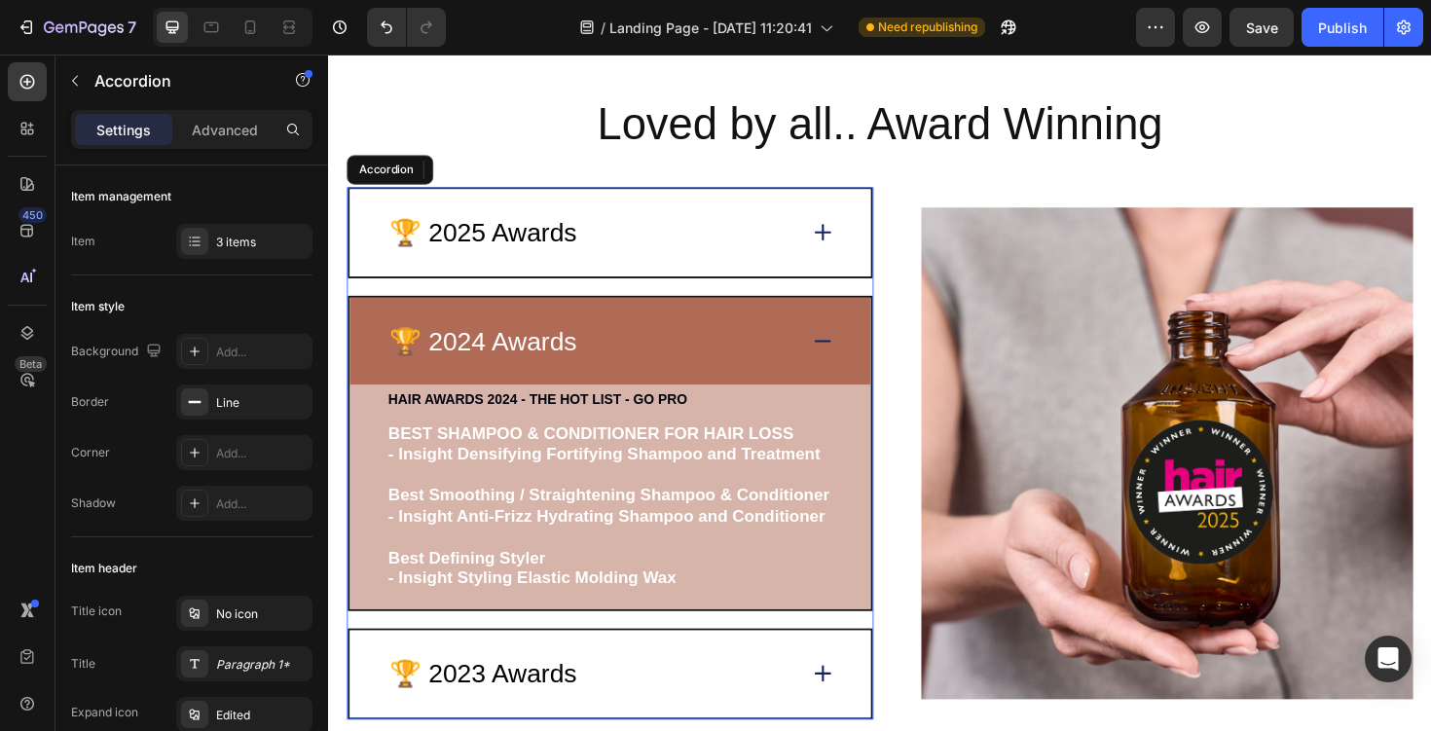
click at [611, 241] on div "🏆 2025 Awards" at bounding box center [605, 244] width 433 height 40
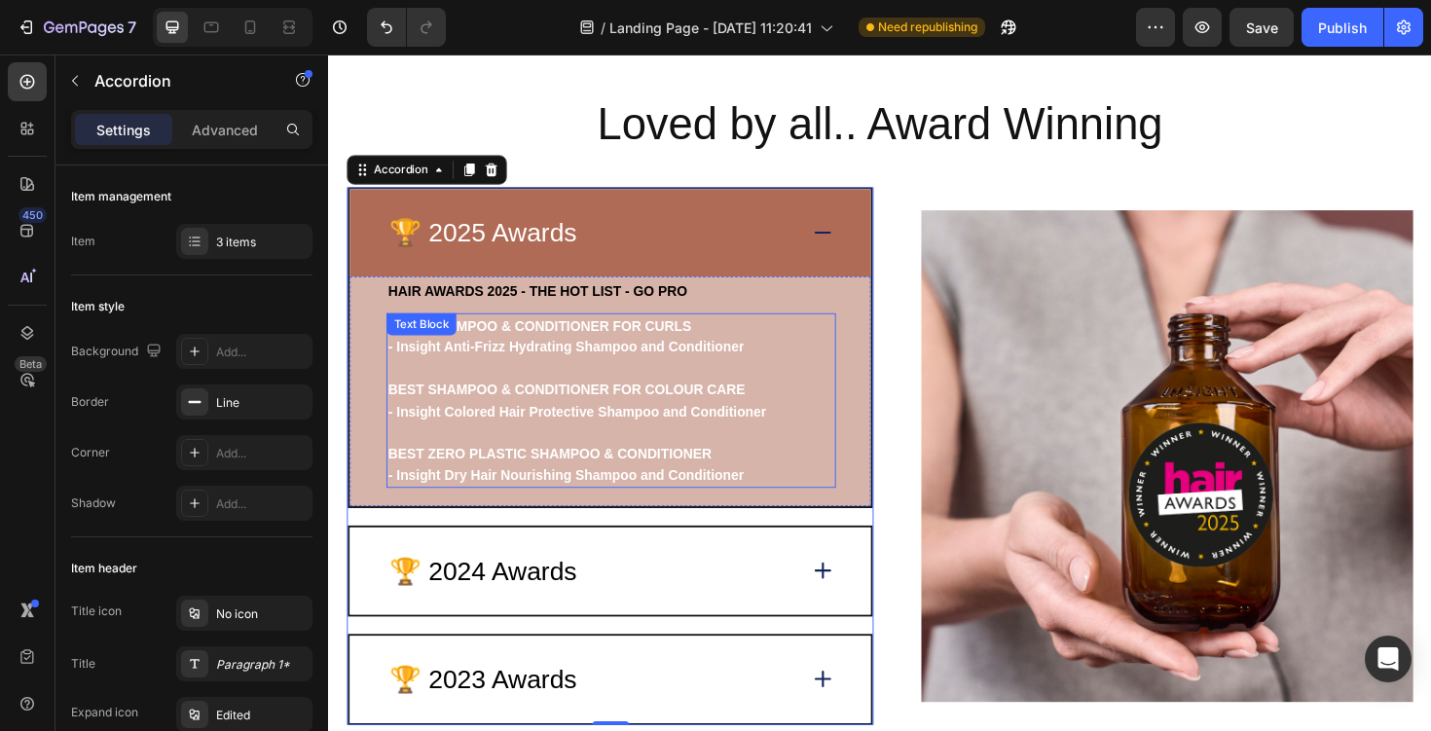
click at [543, 348] on strong "BEST SHAMPOO & CONDITIONER FOR CURLS" at bounding box center [551, 343] width 321 height 16
click at [654, 570] on div "🏆 2024 Awards" at bounding box center [626, 602] width 552 height 92
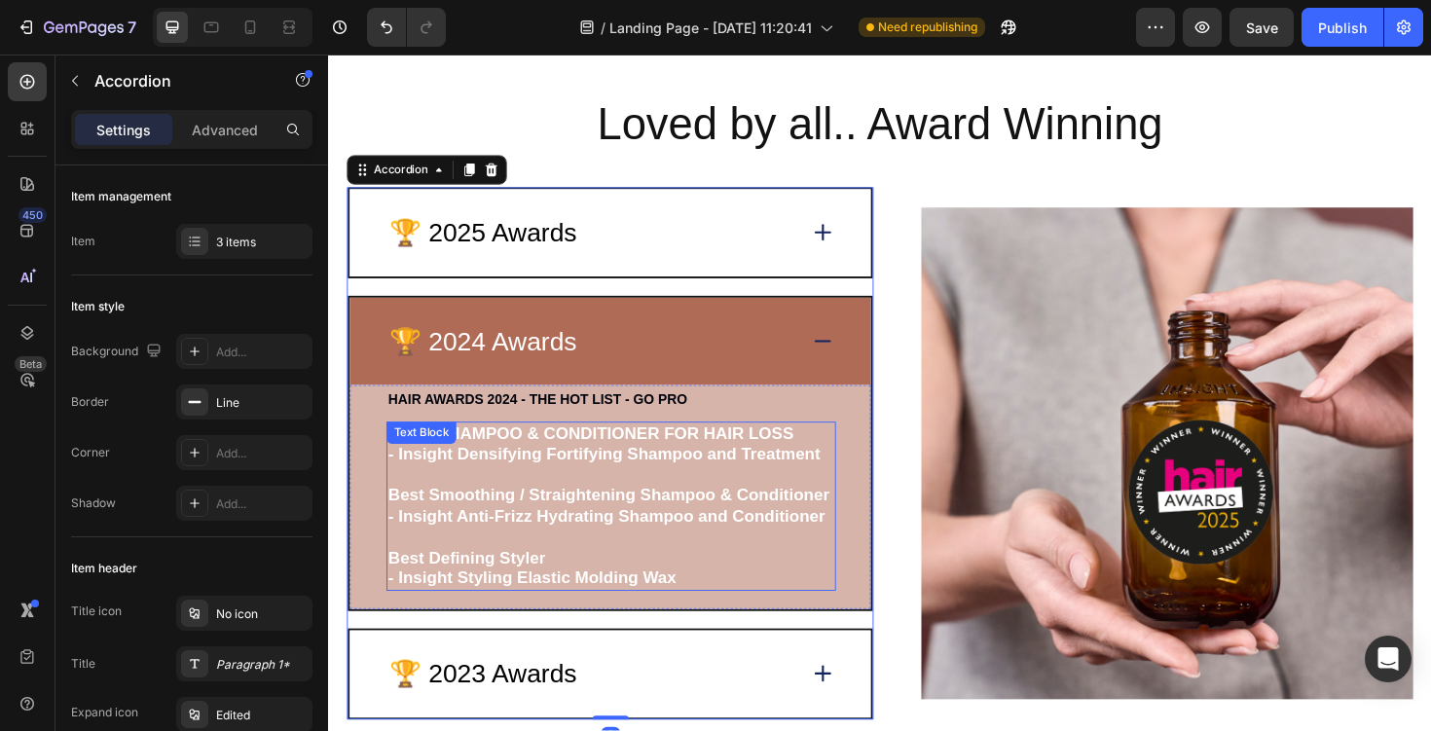
click at [615, 487] on strong "- Insight Densifying Fortifying Shampoo and Treatment" at bounding box center [619, 477] width 457 height 19
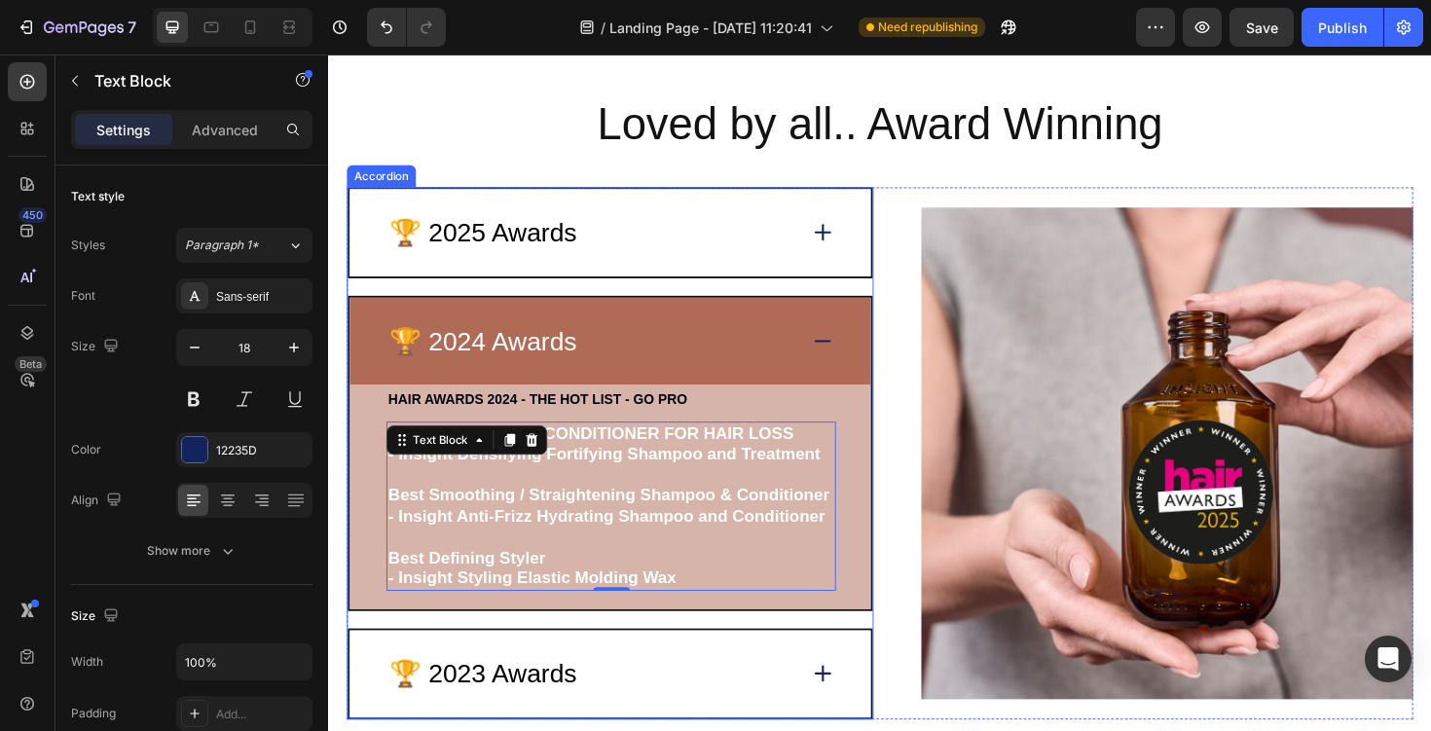
click at [675, 239] on div "🏆 2025 Awards" at bounding box center [605, 244] width 433 height 40
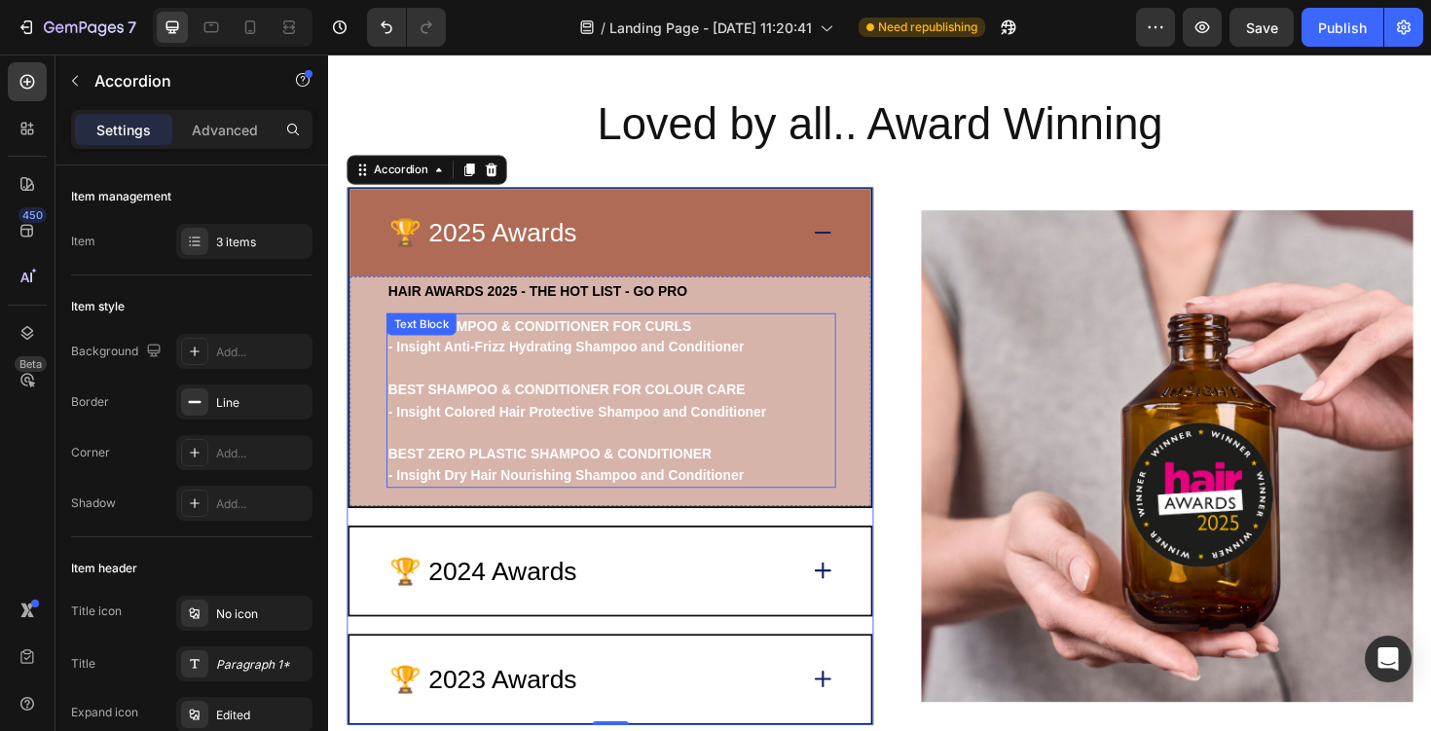
click at [632, 347] on strong "BEST SHAMPOO & CONDITIONER FOR CURLS" at bounding box center [551, 343] width 321 height 16
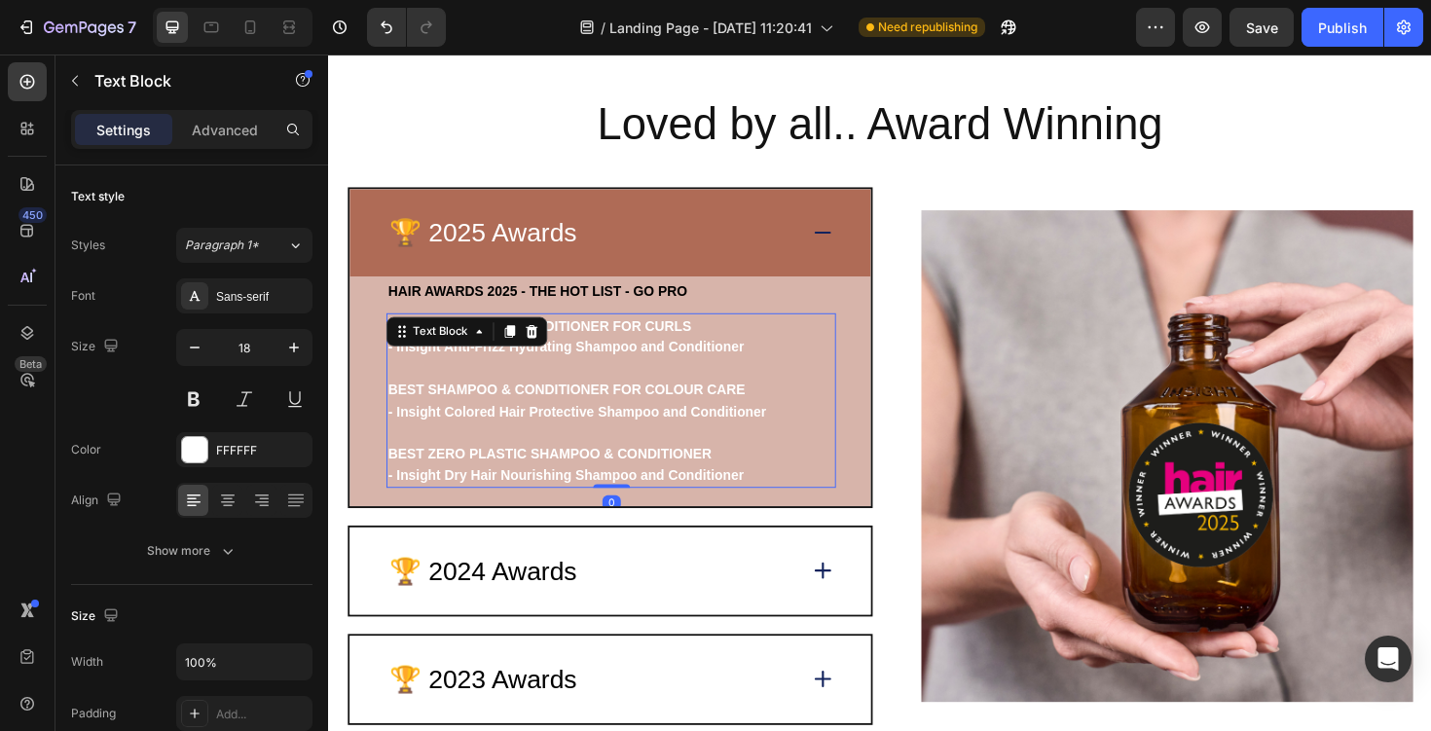
click at [614, 346] on strong "BEST SHAMPOO & CONDITIONER FOR CURLS" at bounding box center [551, 343] width 321 height 16
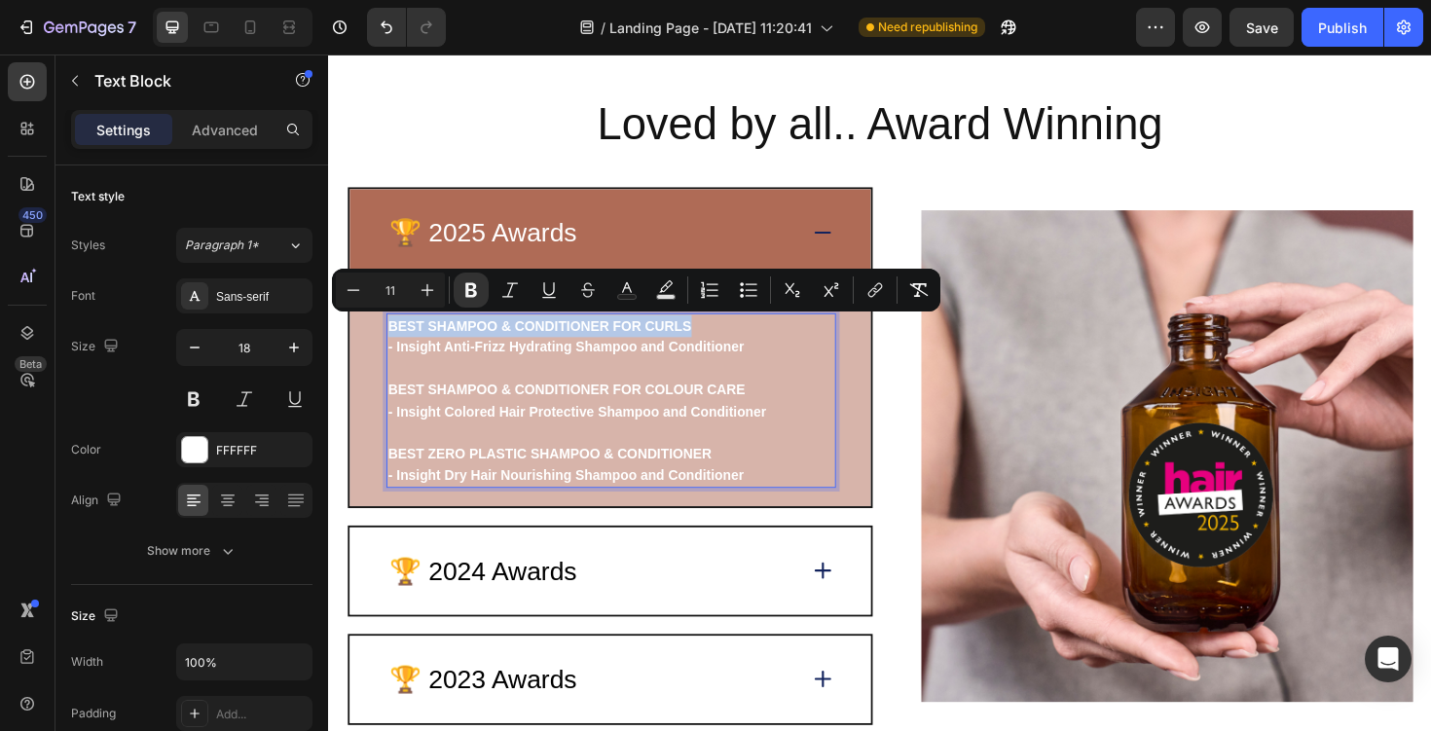
click at [618, 362] on strong "- Insight Anti-Frizz Hydrating Shampoo and Conditioner" at bounding box center [579, 365] width 377 height 16
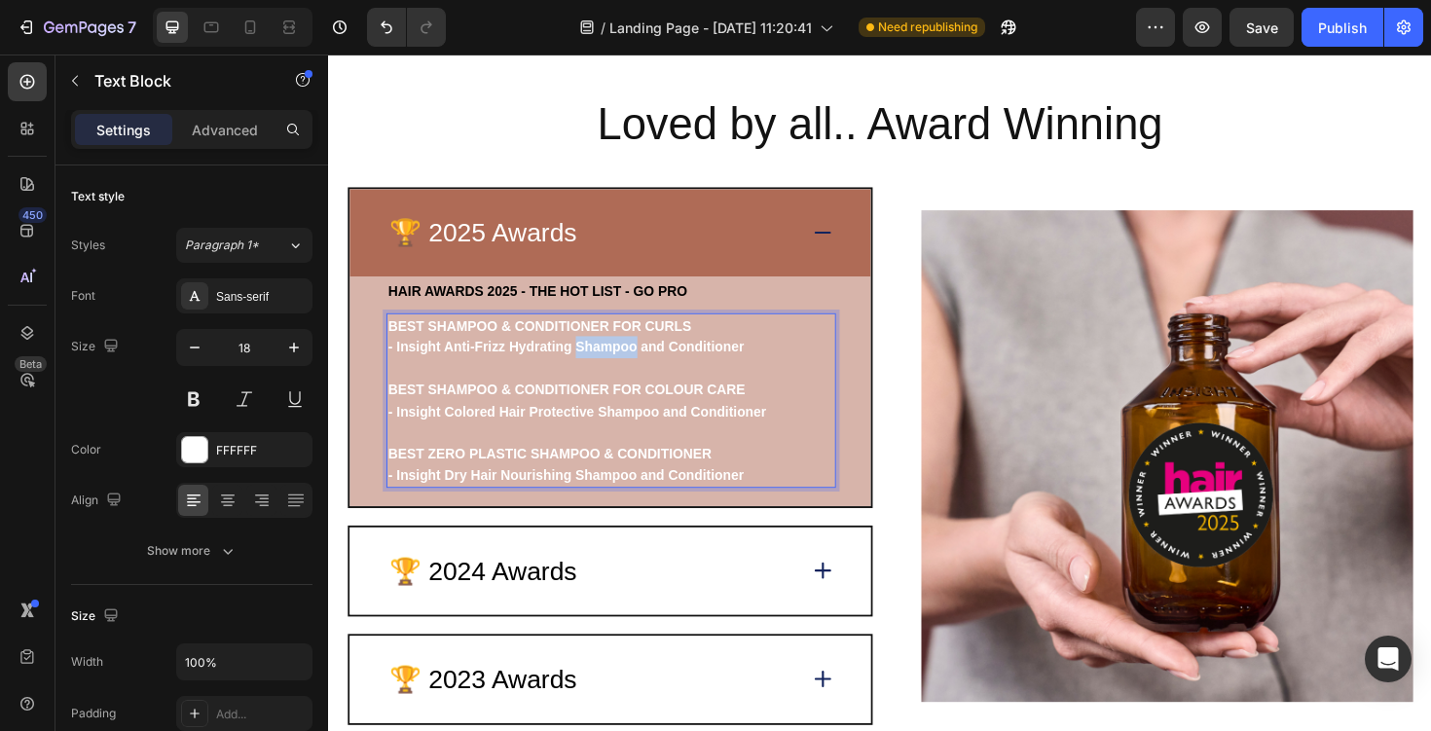
click at [618, 362] on strong "- Insight Anti-Frizz Hydrating Shampoo and Conditioner" at bounding box center [579, 365] width 377 height 16
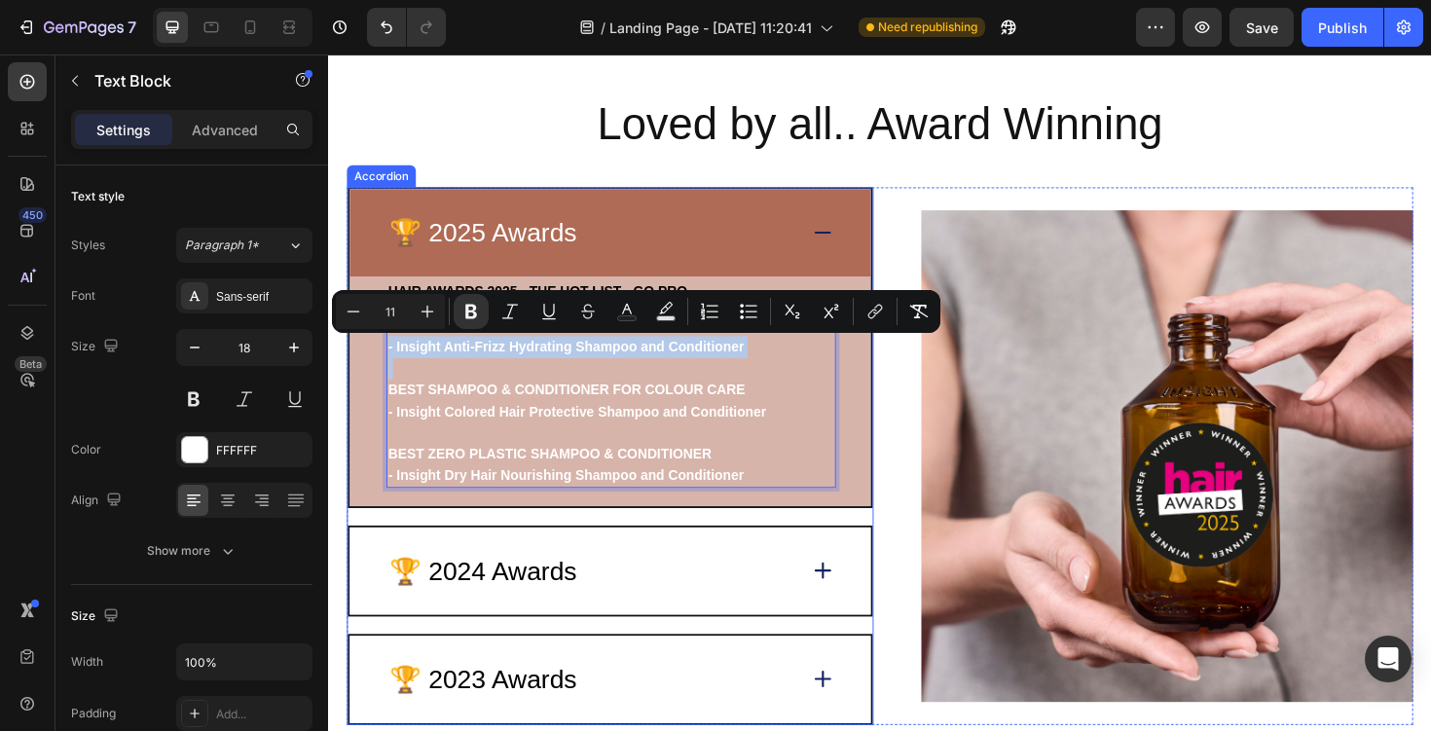
click at [641, 612] on div "🏆 2024 Awards" at bounding box center [605, 602] width 433 height 40
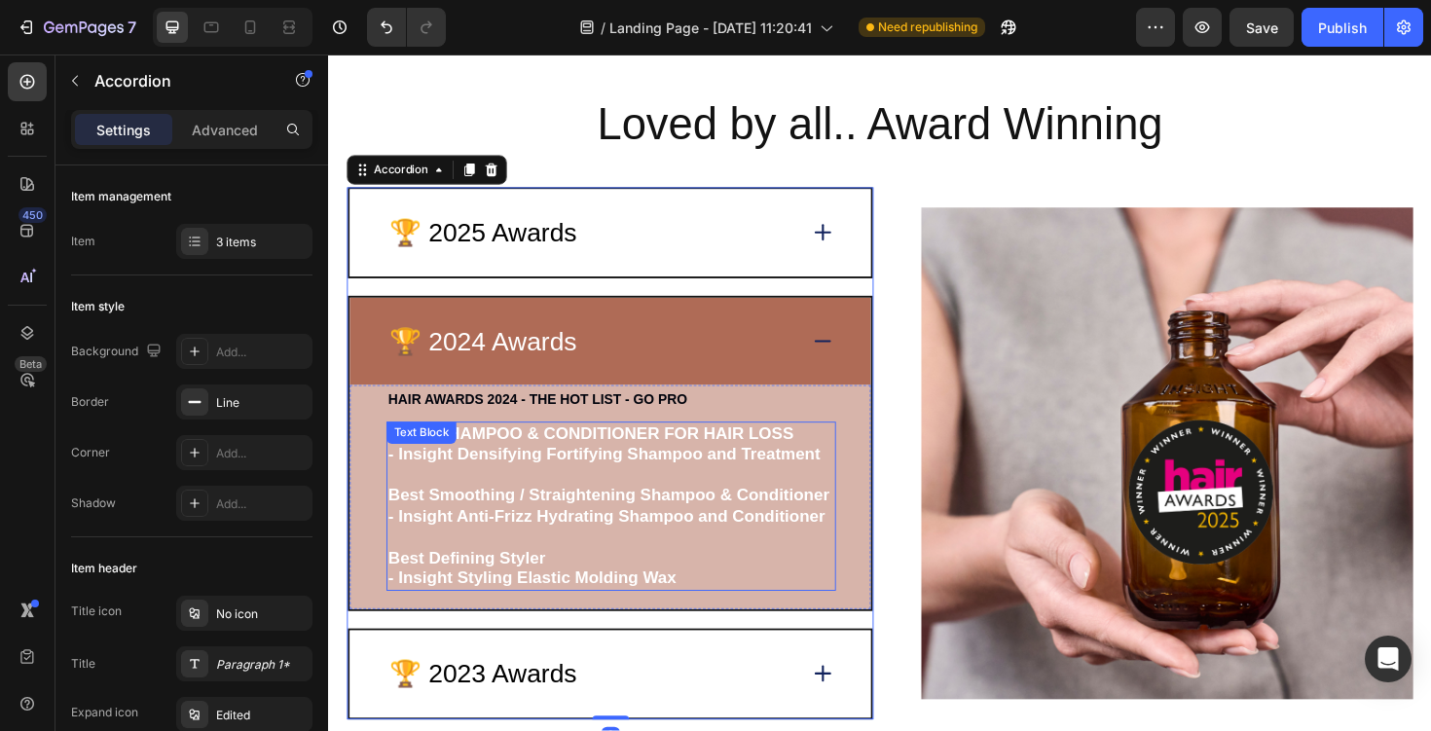
click at [592, 454] on strong "BEST SHAMPOO & CONDITIONER FOR HAIR LOSS" at bounding box center [605, 456] width 429 height 19
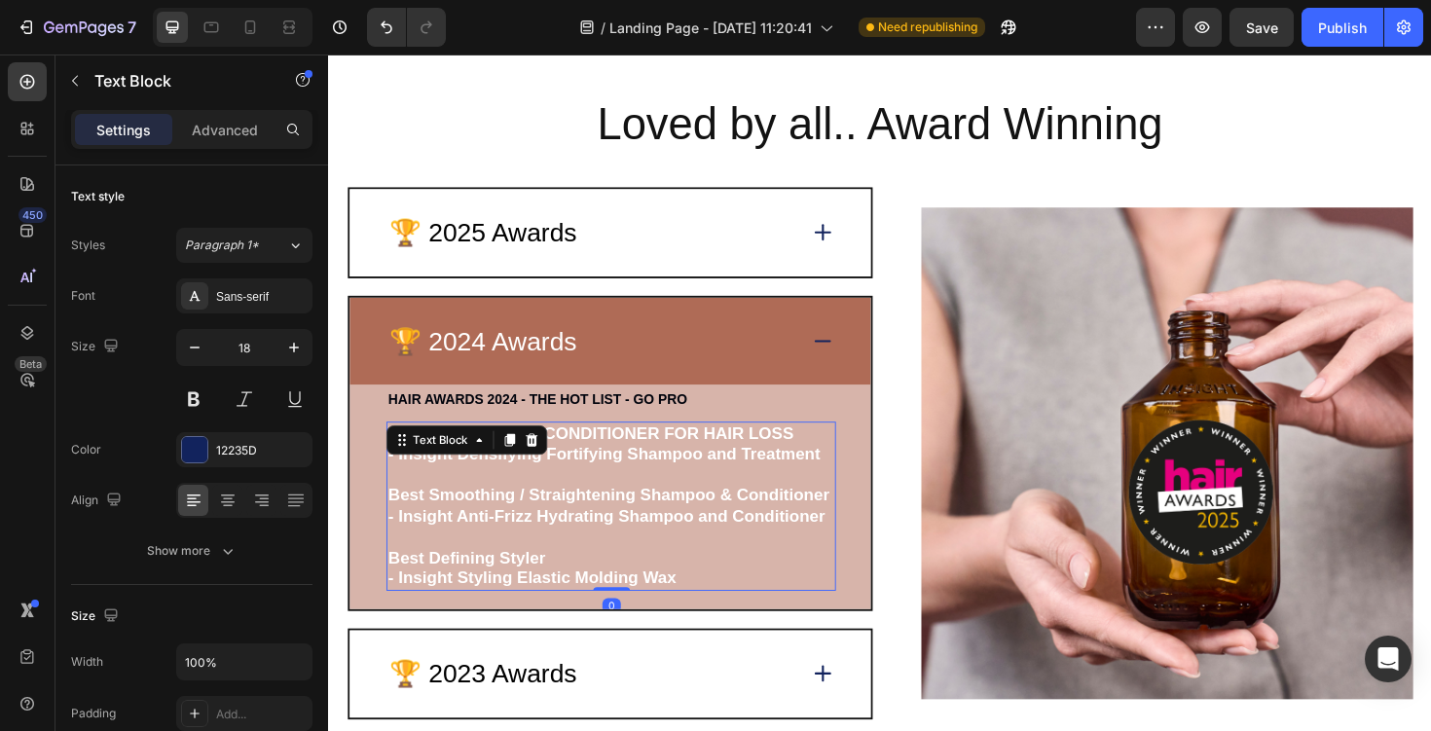
click at [592, 454] on strong "BEST SHAMPOO & CONDITIONER FOR HAIR LOSS" at bounding box center [605, 456] width 429 height 19
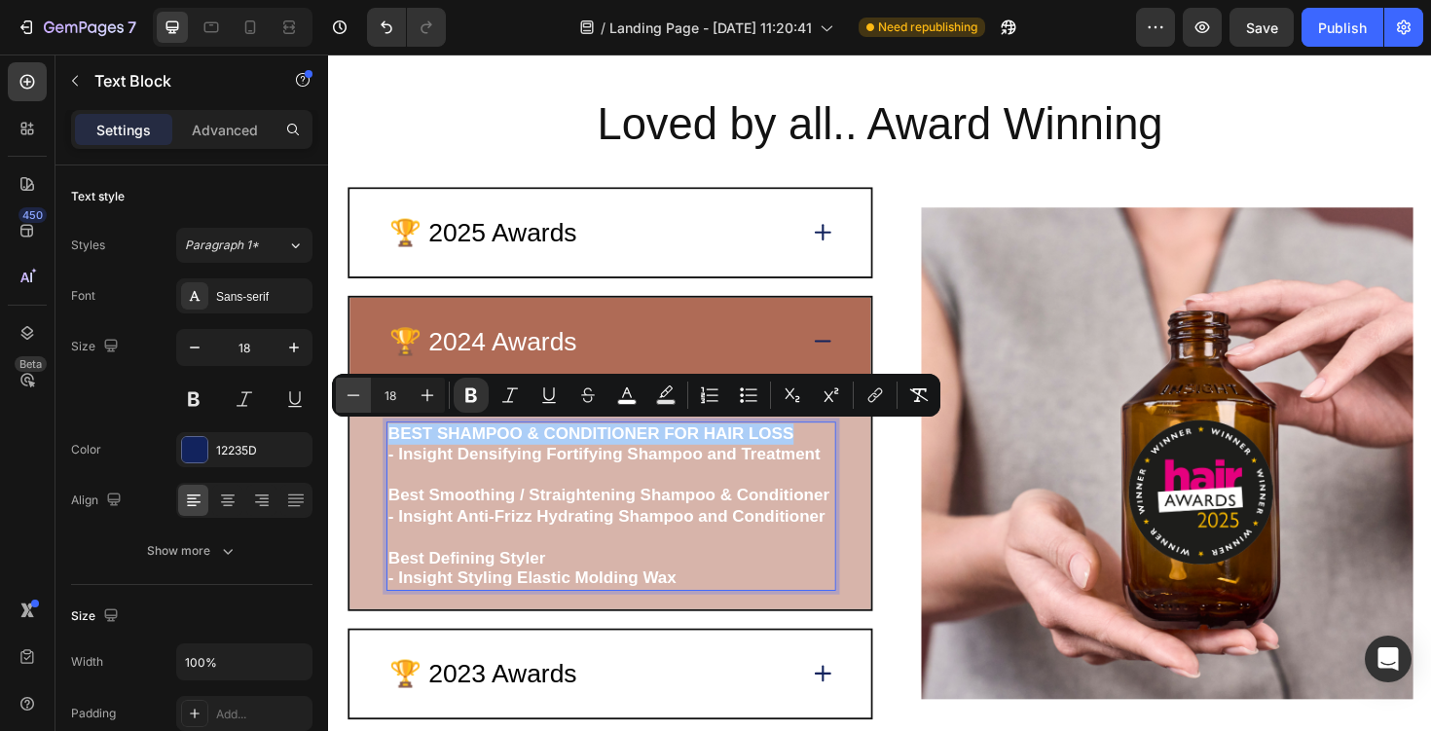
click at [362, 393] on icon "Editor contextual toolbar" at bounding box center [353, 394] width 19 height 19
type input "15"
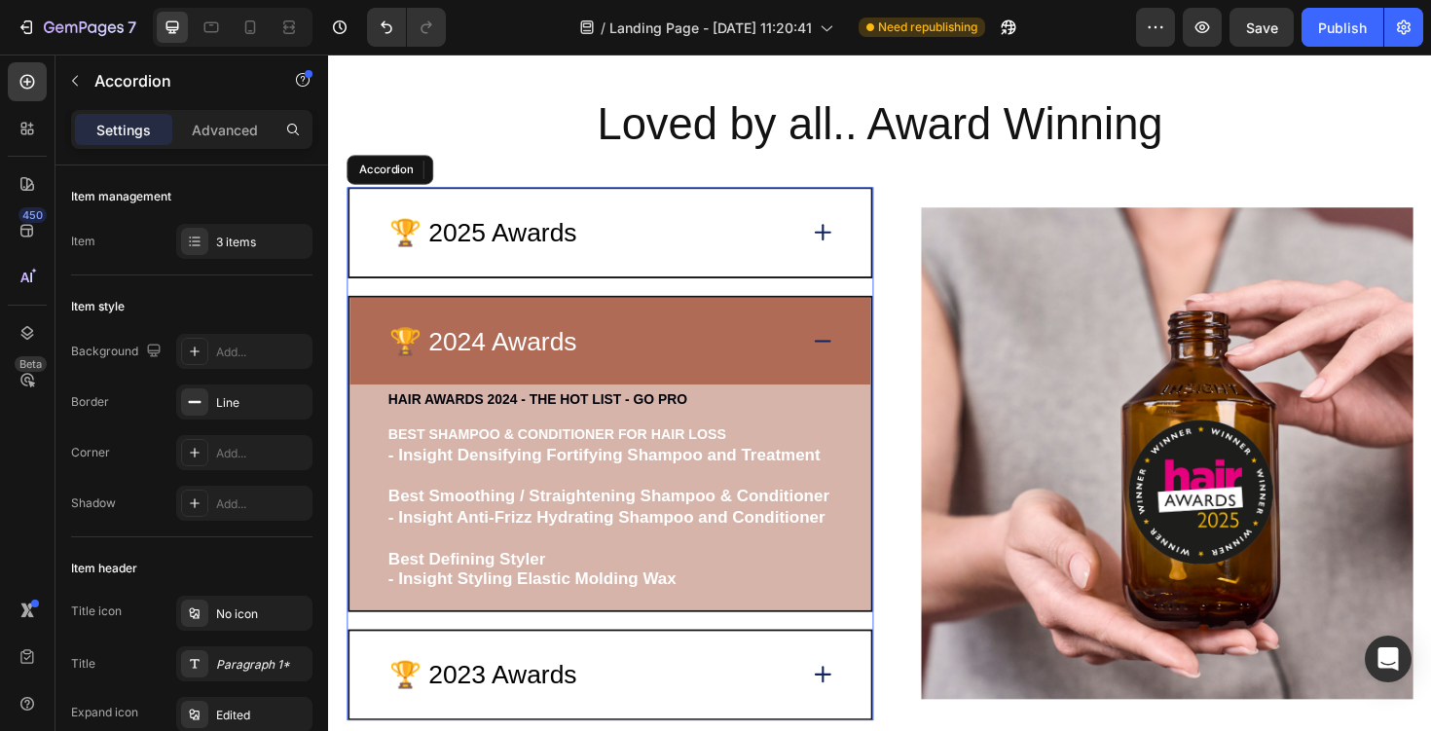
click at [674, 242] on div "🏆 2025 Awards" at bounding box center [605, 244] width 433 height 40
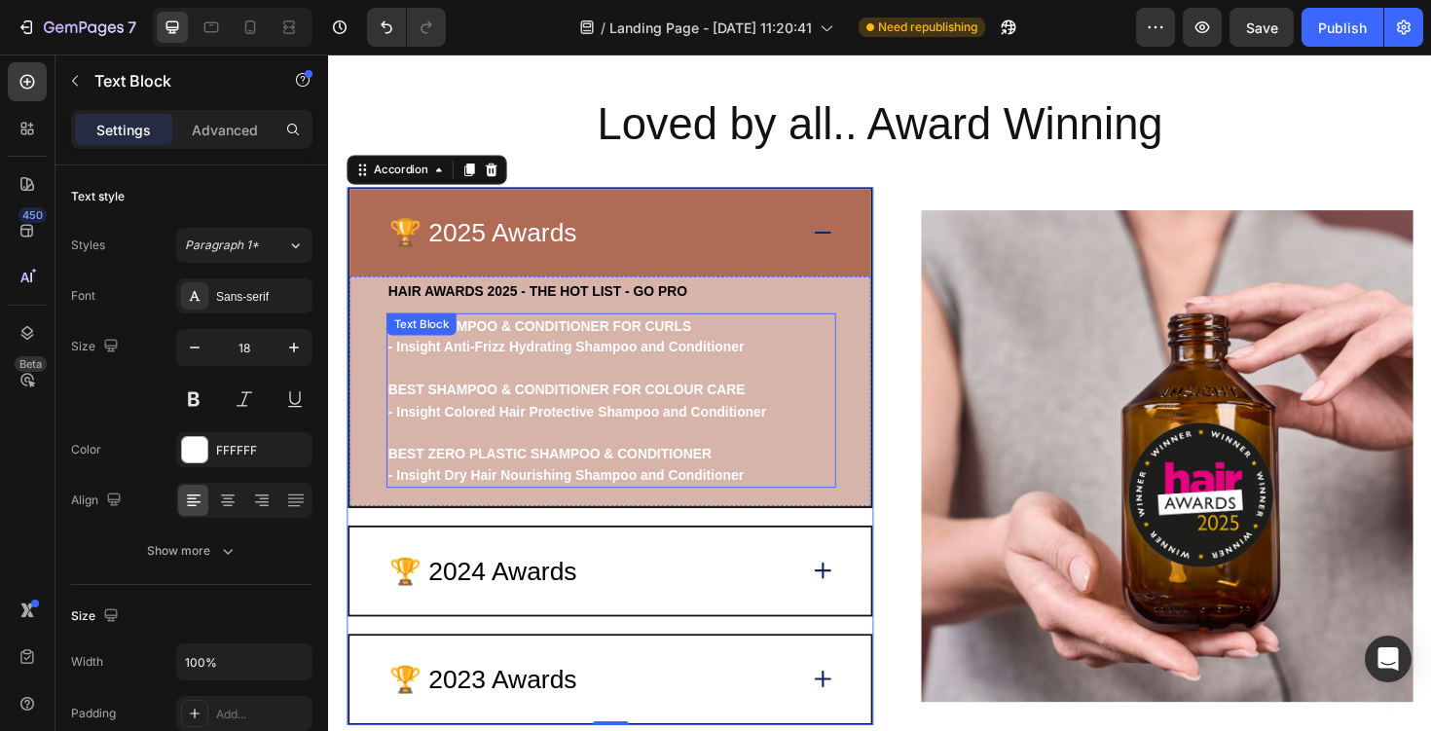
click at [641, 431] on strong "- Insight Colored Hair Protective Shampoo and Conditioner" at bounding box center [591, 433] width 400 height 16
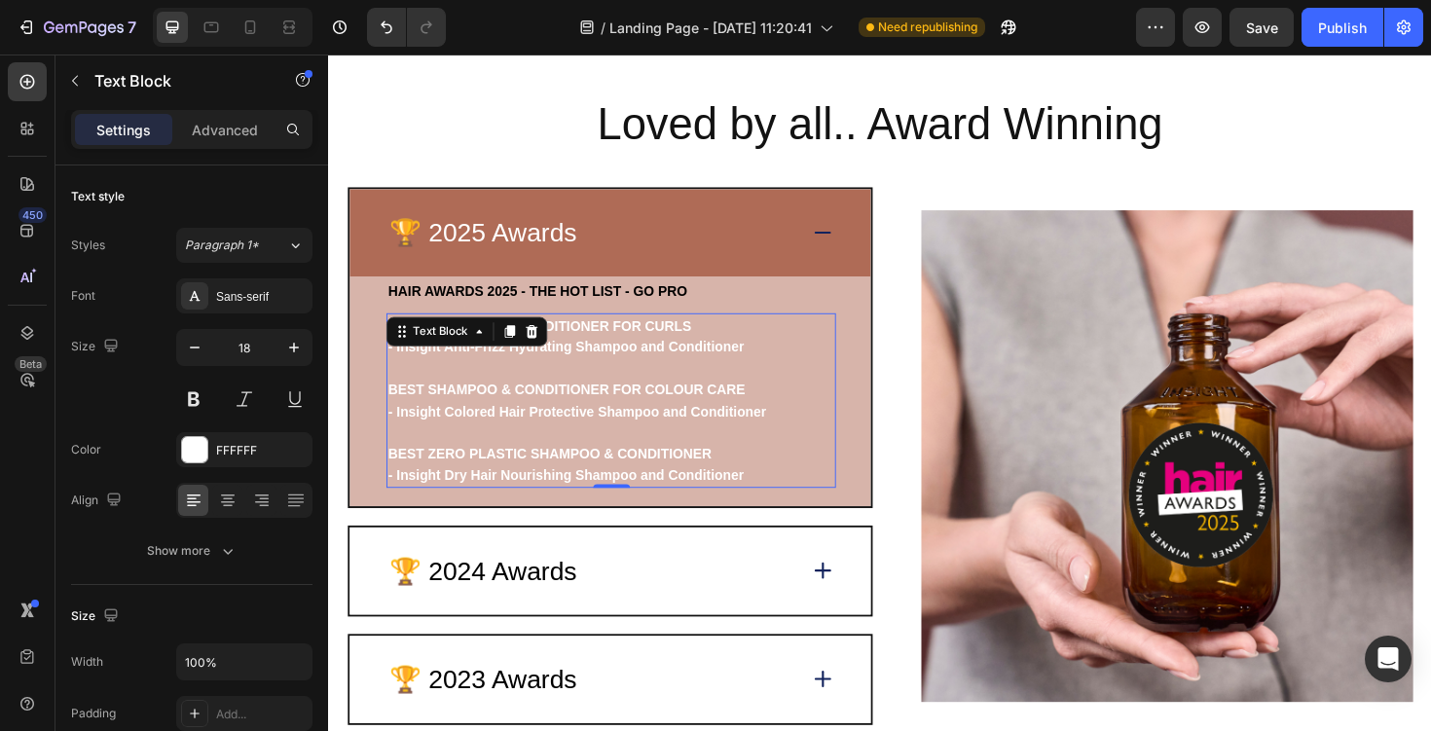
click at [629, 353] on p "- Insight Anti-Frizz Hydrating Shampoo and Conditioner" at bounding box center [627, 364] width 472 height 23
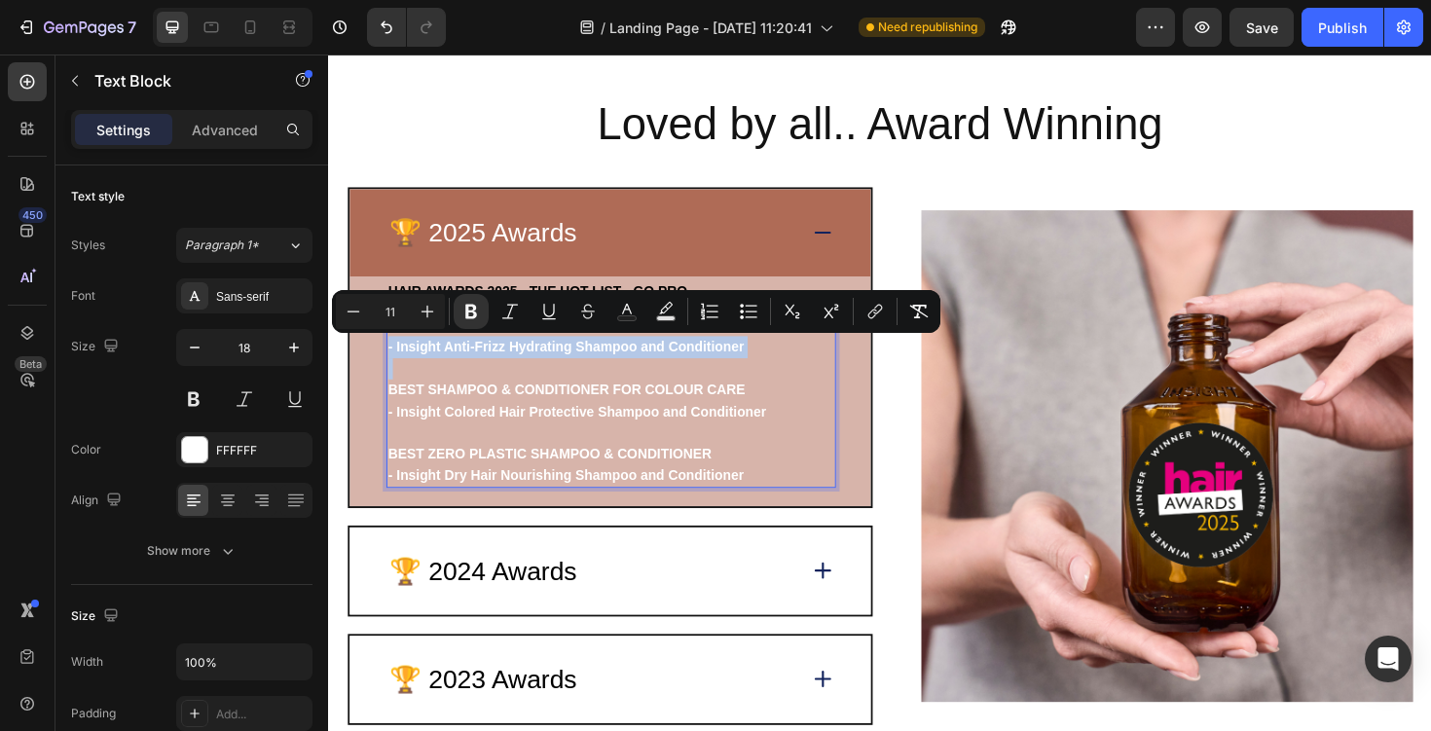
click at [739, 456] on p "BEST ZERO PLASTIC SHAMPOO & CONDITIONER" at bounding box center [627, 466] width 472 height 45
type input "18"
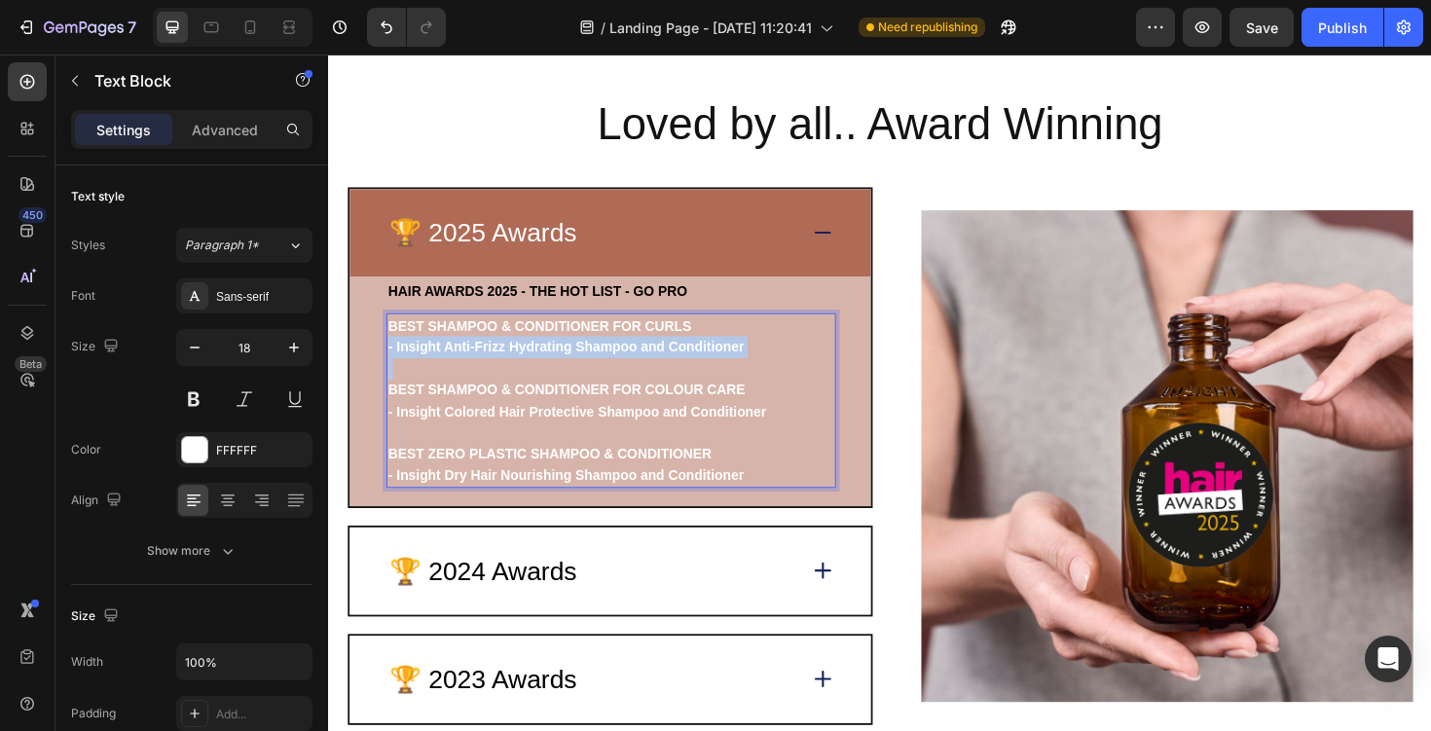
drag, startPoint x: 782, startPoint y: 498, endPoint x: 394, endPoint y: 338, distance: 419.3
click at [394, 338] on div "BEST SHAMPOO & CONDITIONER FOR CURLS - Insight Anti-Frizz Hydrating Shampoo and…" at bounding box center [627, 421] width 476 height 185
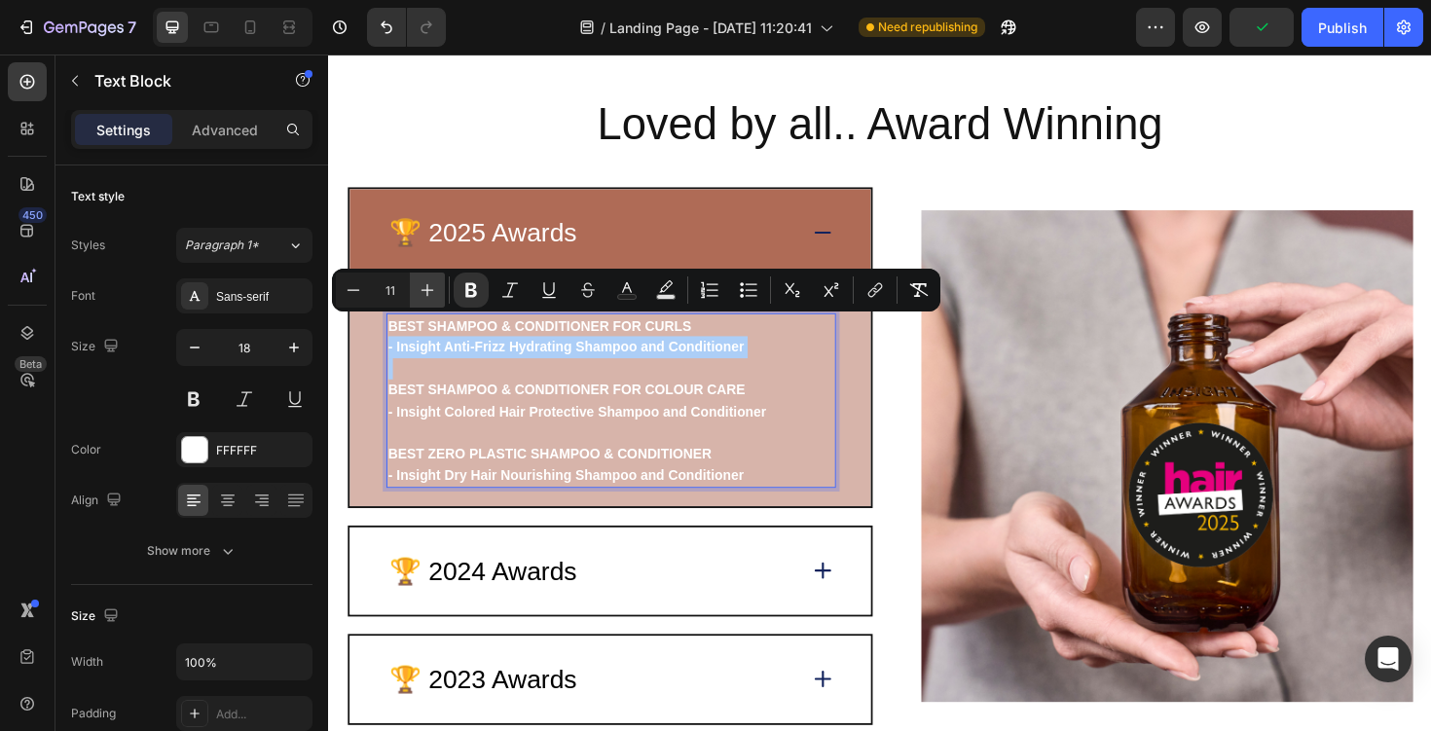
click at [422, 280] on icon "Editor contextual toolbar" at bounding box center [427, 289] width 19 height 19
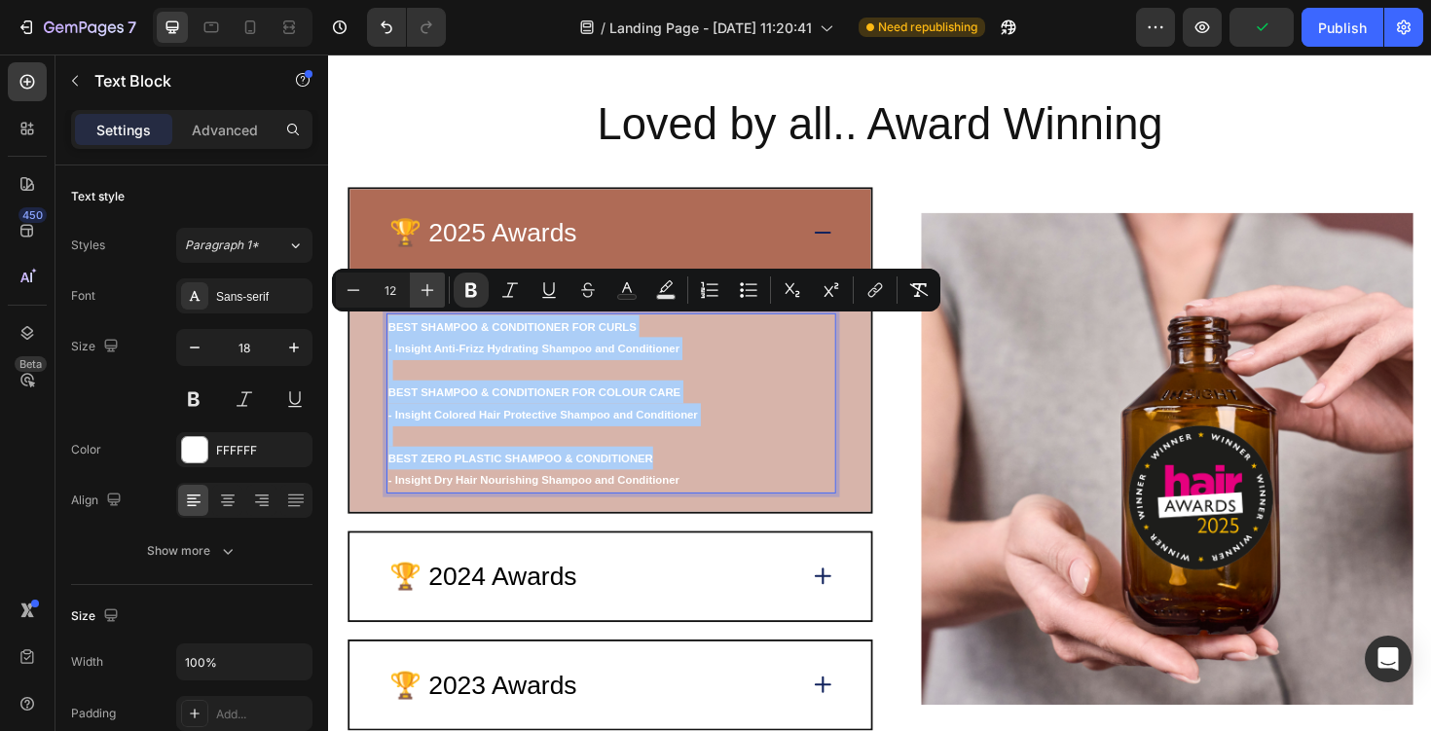
click at [429, 292] on icon "Editor contextual toolbar" at bounding box center [427, 289] width 19 height 19
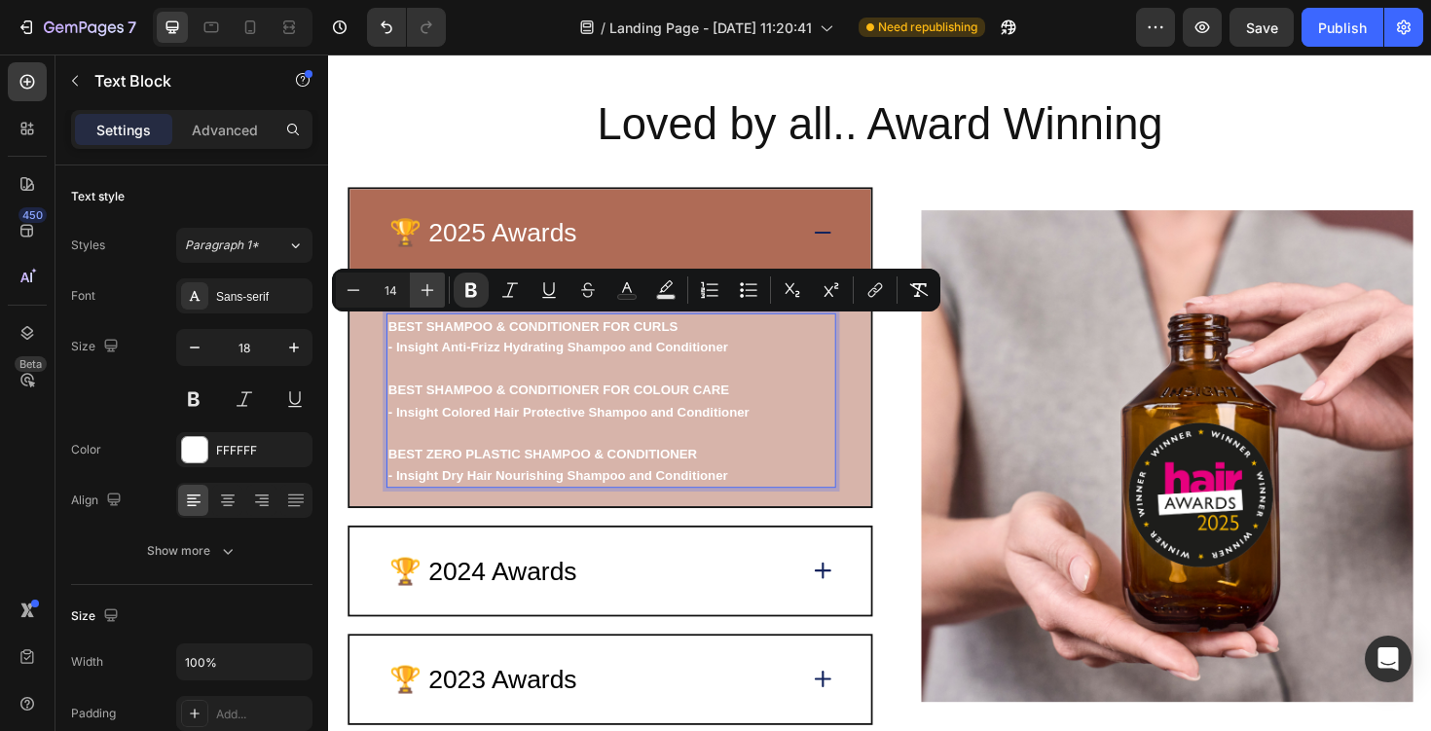
click at [429, 292] on icon "Editor contextual toolbar" at bounding box center [427, 289] width 19 height 19
type input "15"
click at [695, 501] on strong "- Insight Dry Hair Nourishing Shampoo and Conditioner" at bounding box center [583, 500] width 385 height 17
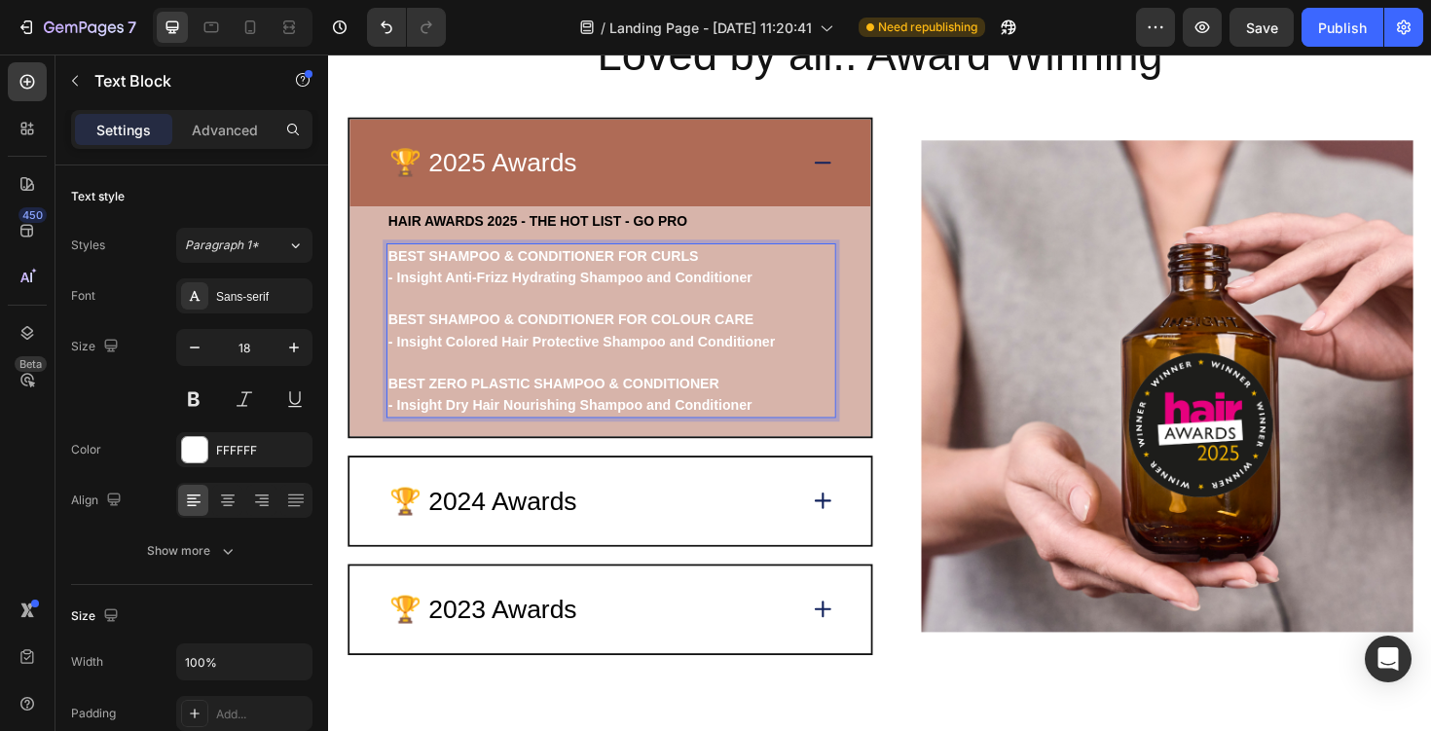
scroll to position [4038, 0]
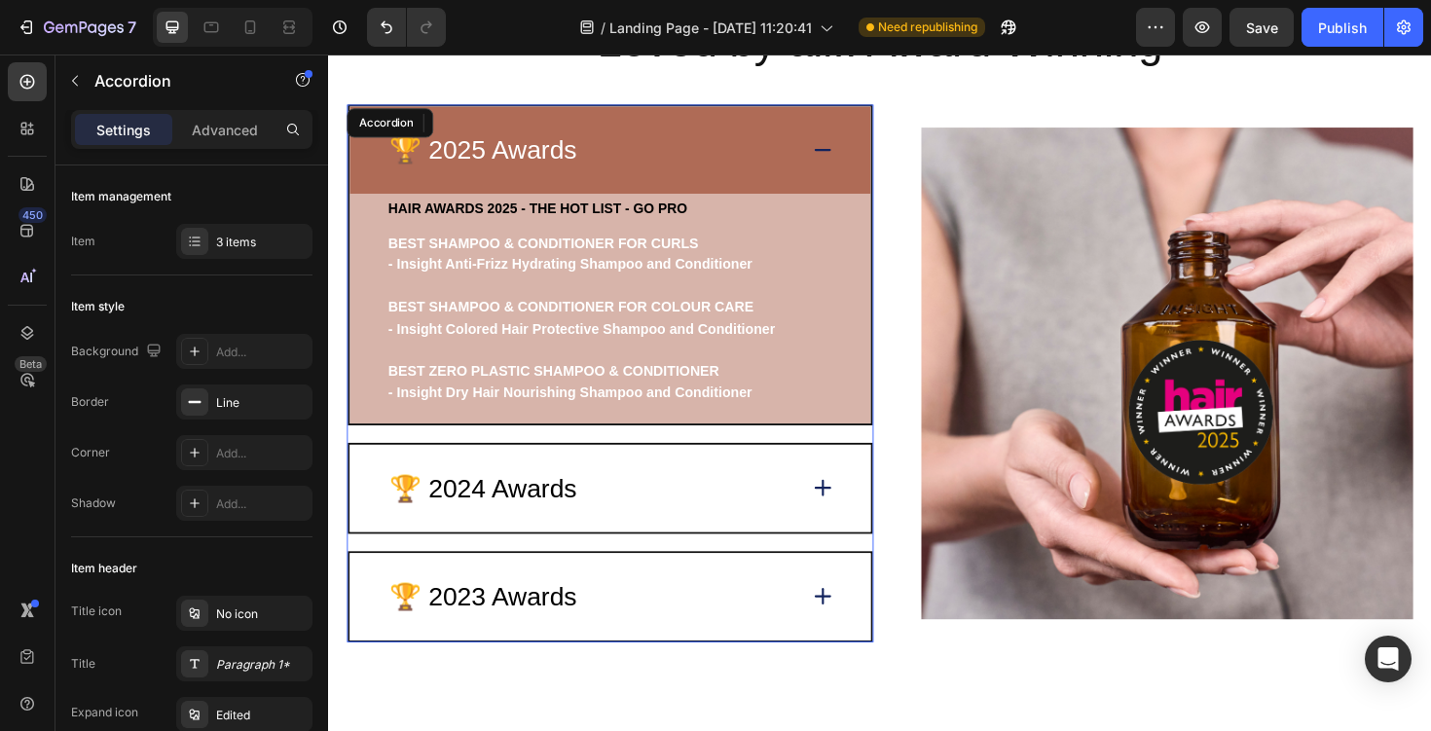
click at [657, 508] on div "🏆 2024 Awards" at bounding box center [605, 514] width 433 height 40
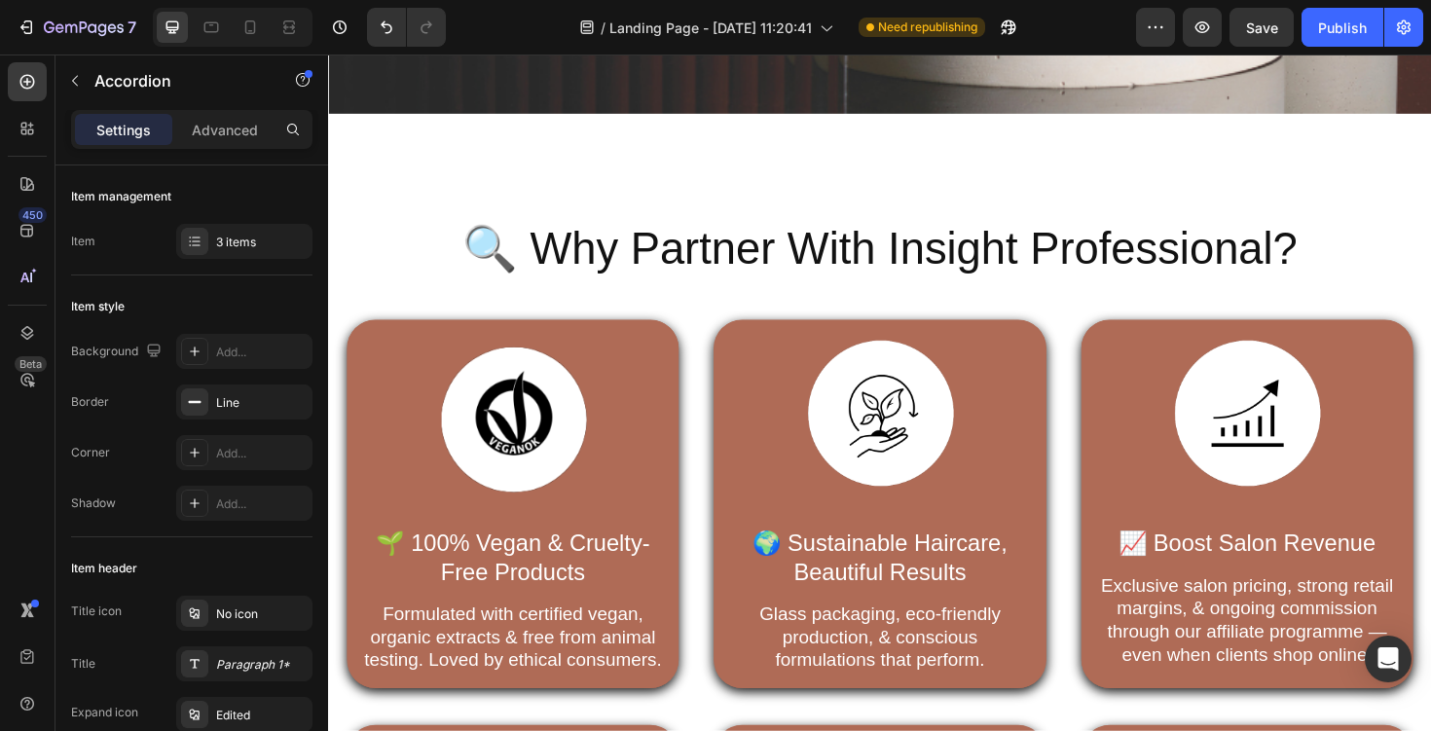
scroll to position [1208, 0]
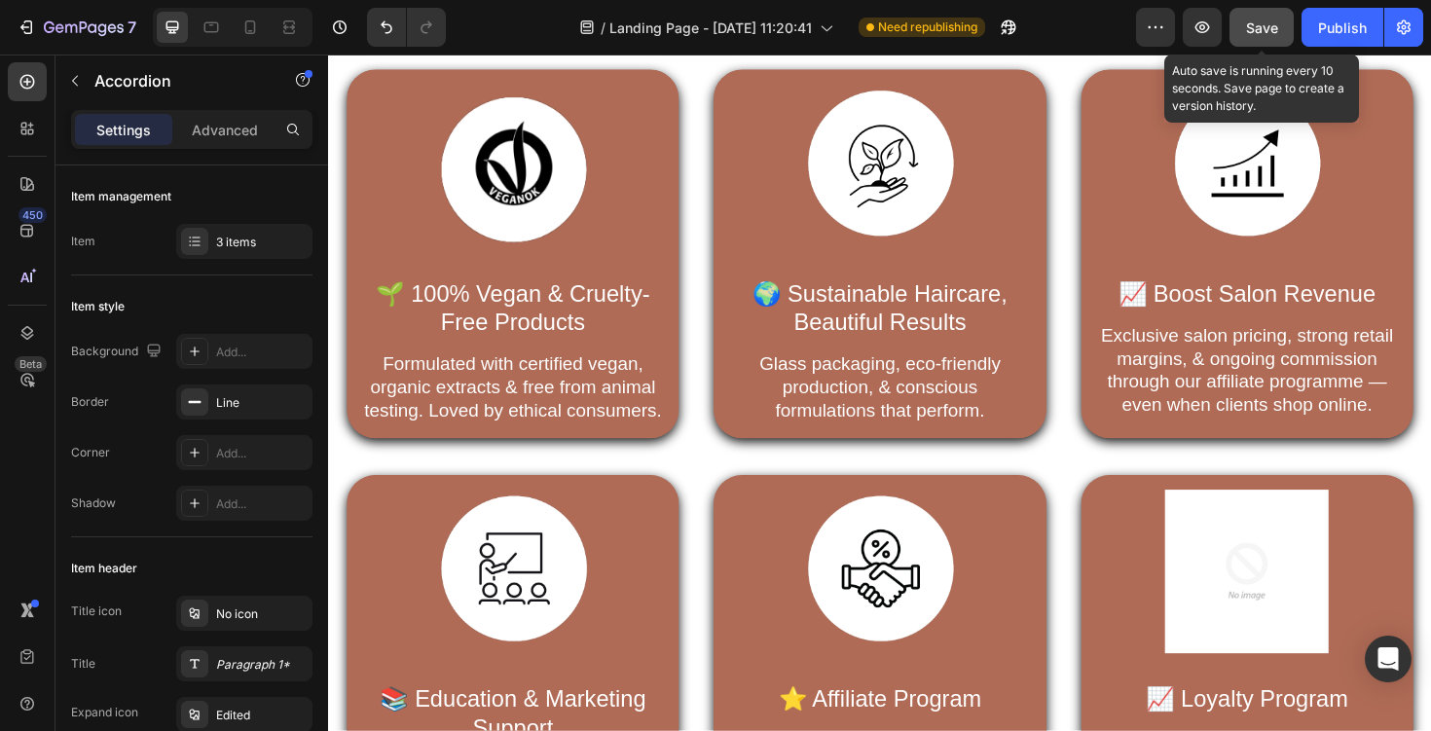
click at [1267, 35] on span "Save" at bounding box center [1262, 27] width 32 height 17
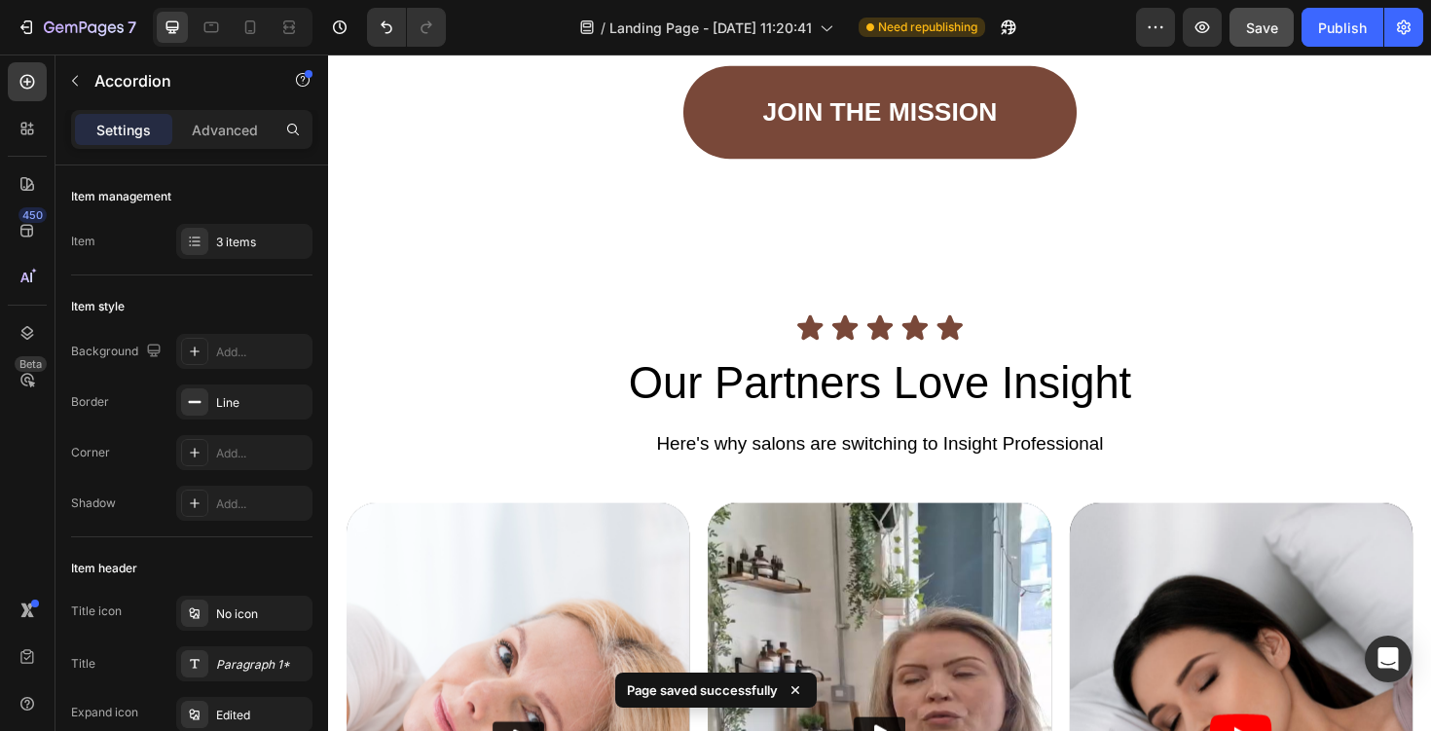
scroll to position [2781, 0]
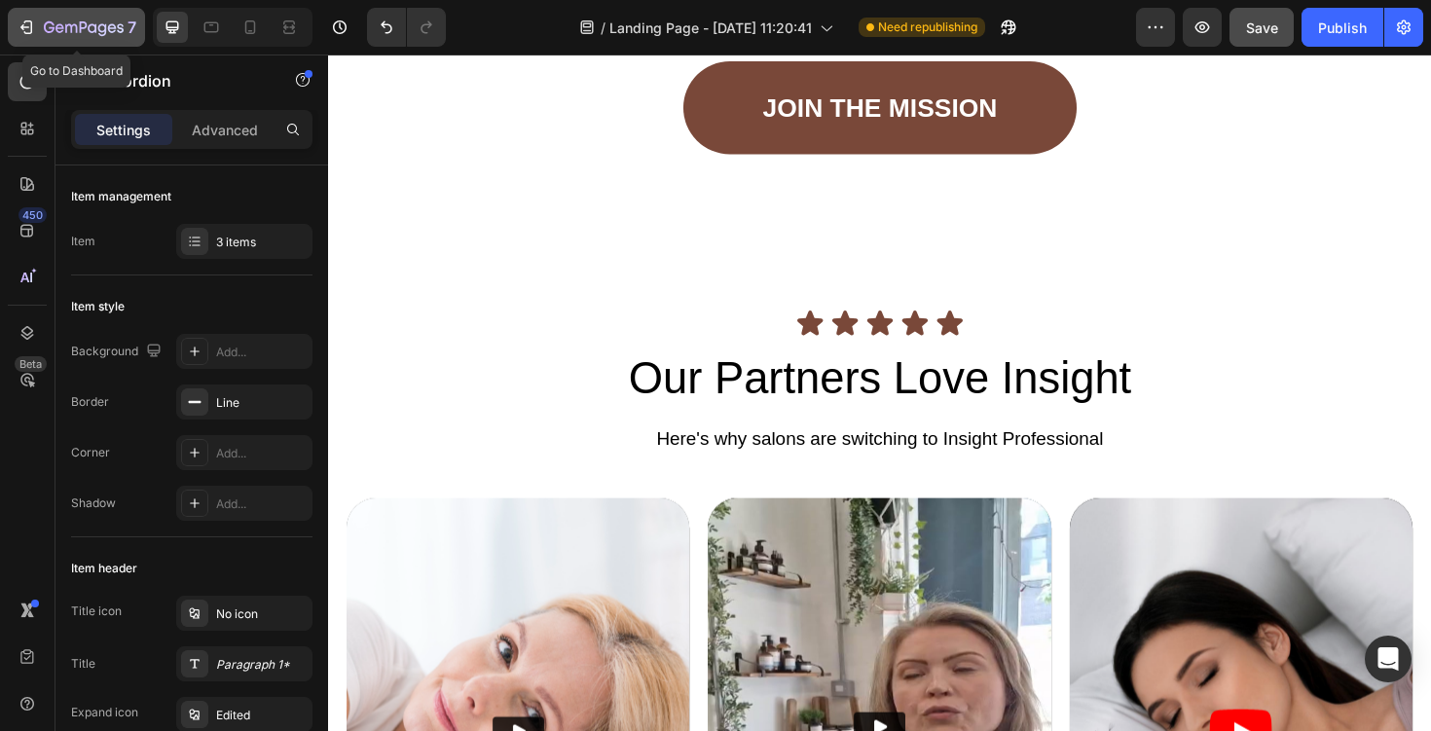
click at [97, 26] on icon "button" at bounding box center [84, 28] width 80 height 17
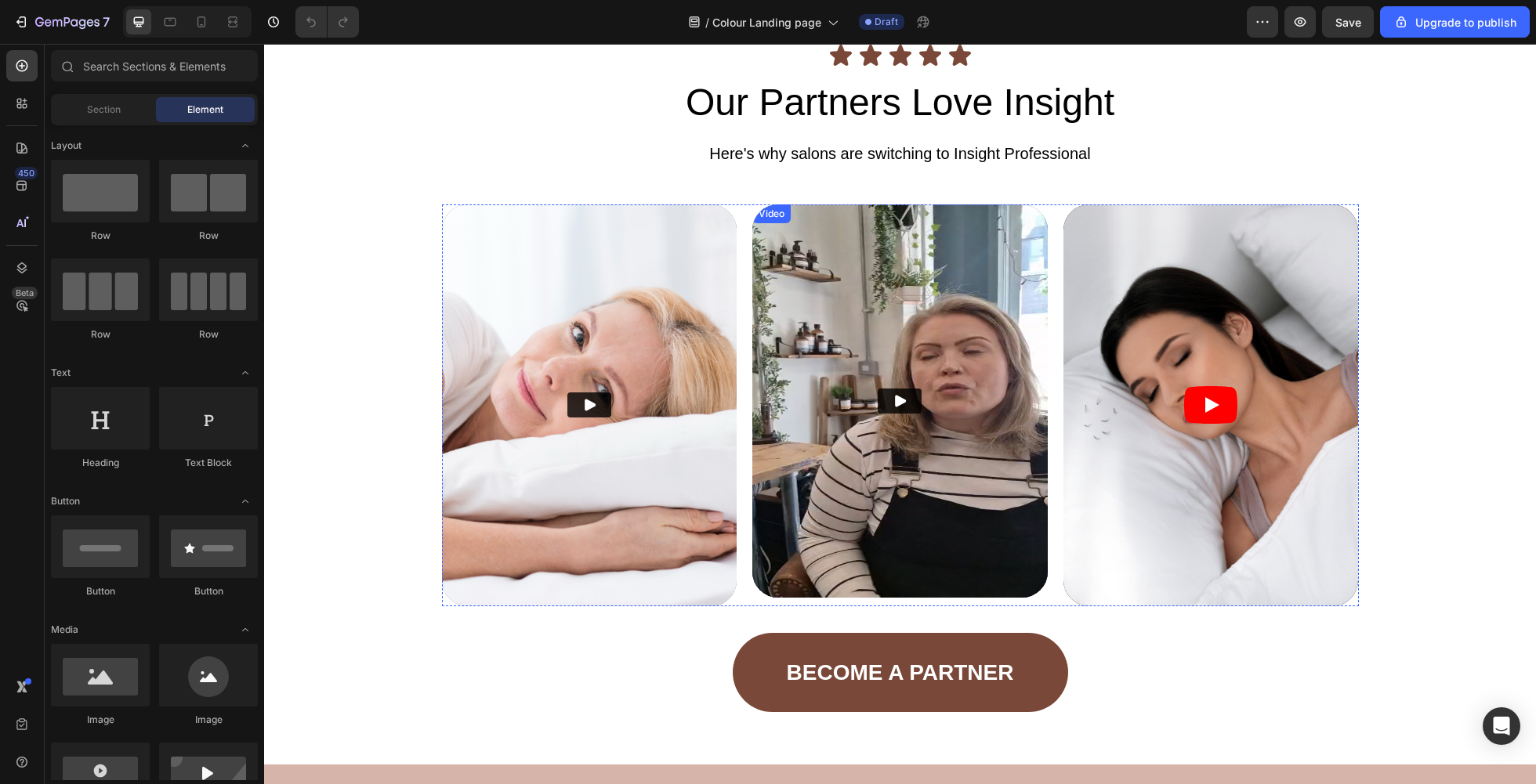
scroll to position [4153, 0]
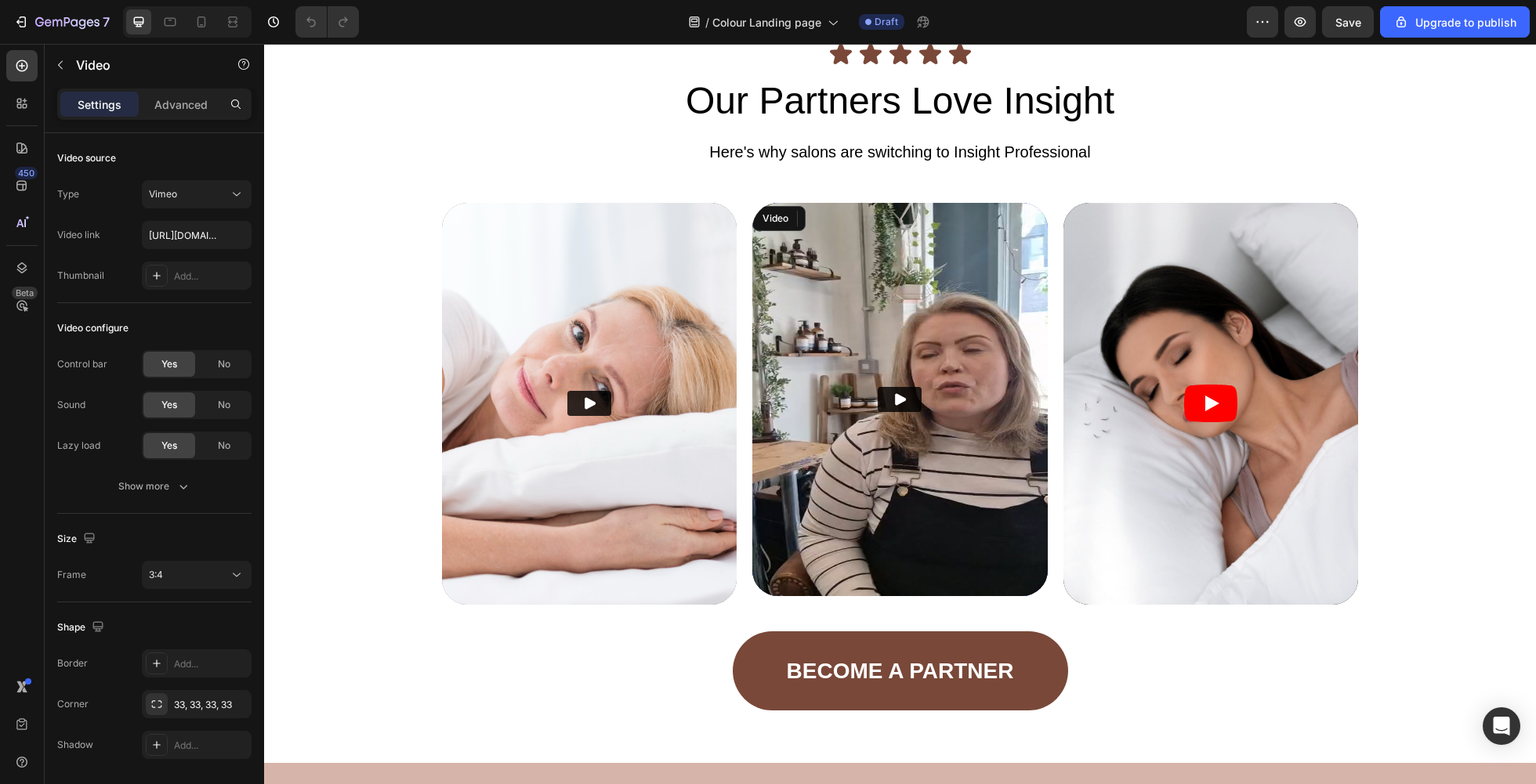
click at [893, 399] on icon "Play" at bounding box center [899, 399] width 15 height 15
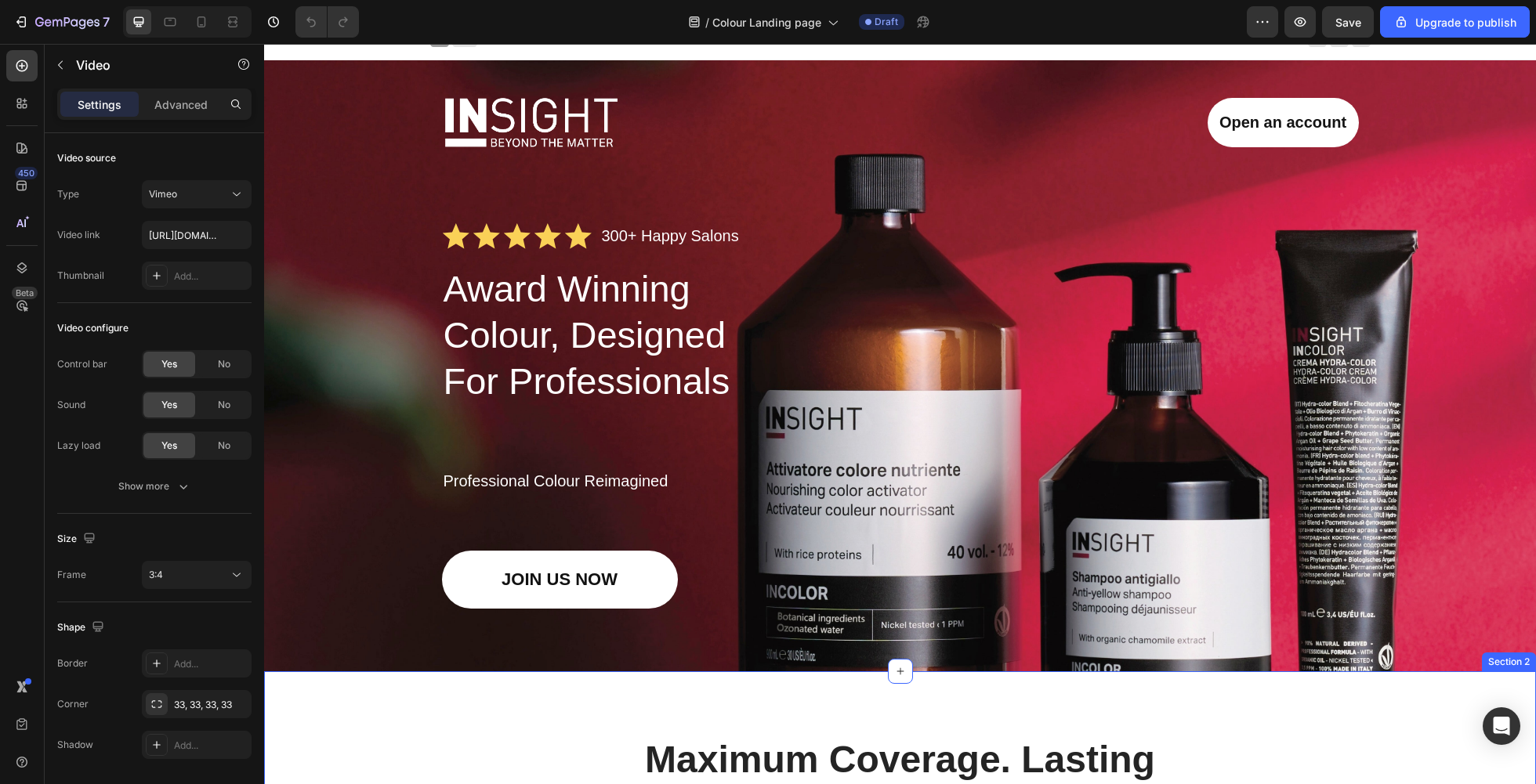
scroll to position [14, 0]
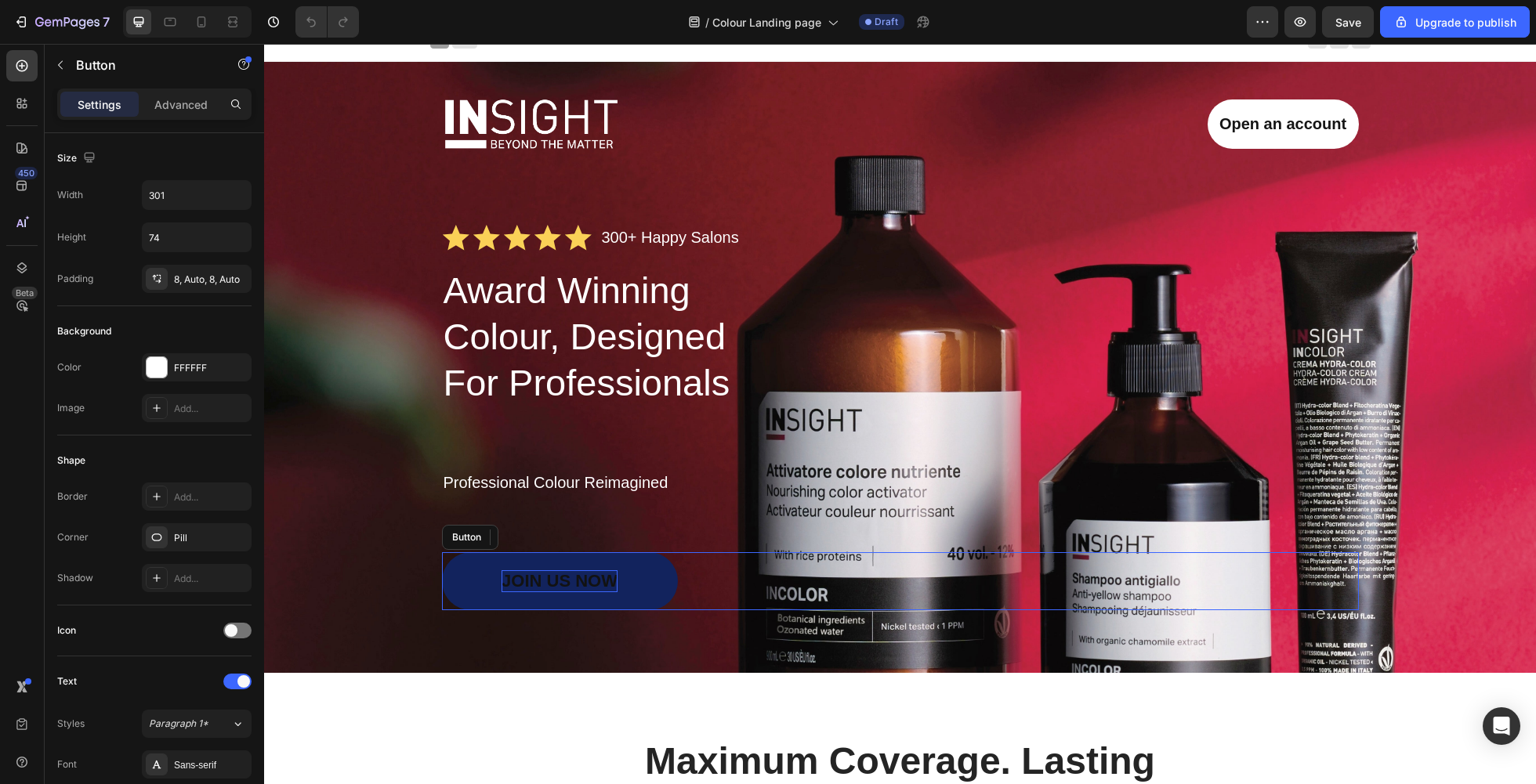
click at [542, 584] on p "Join US NOW" at bounding box center [559, 581] width 116 height 22
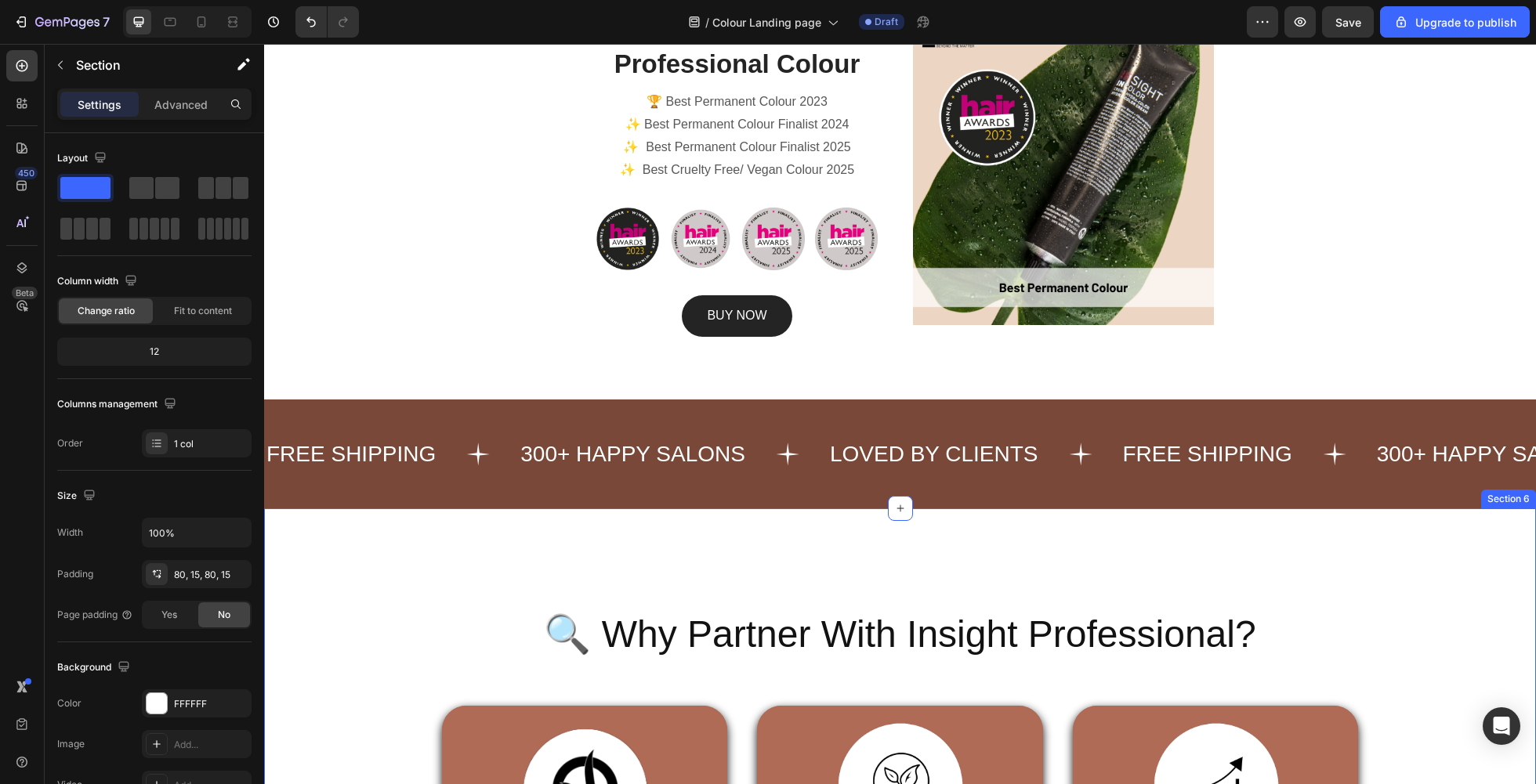
scroll to position [2110, 0]
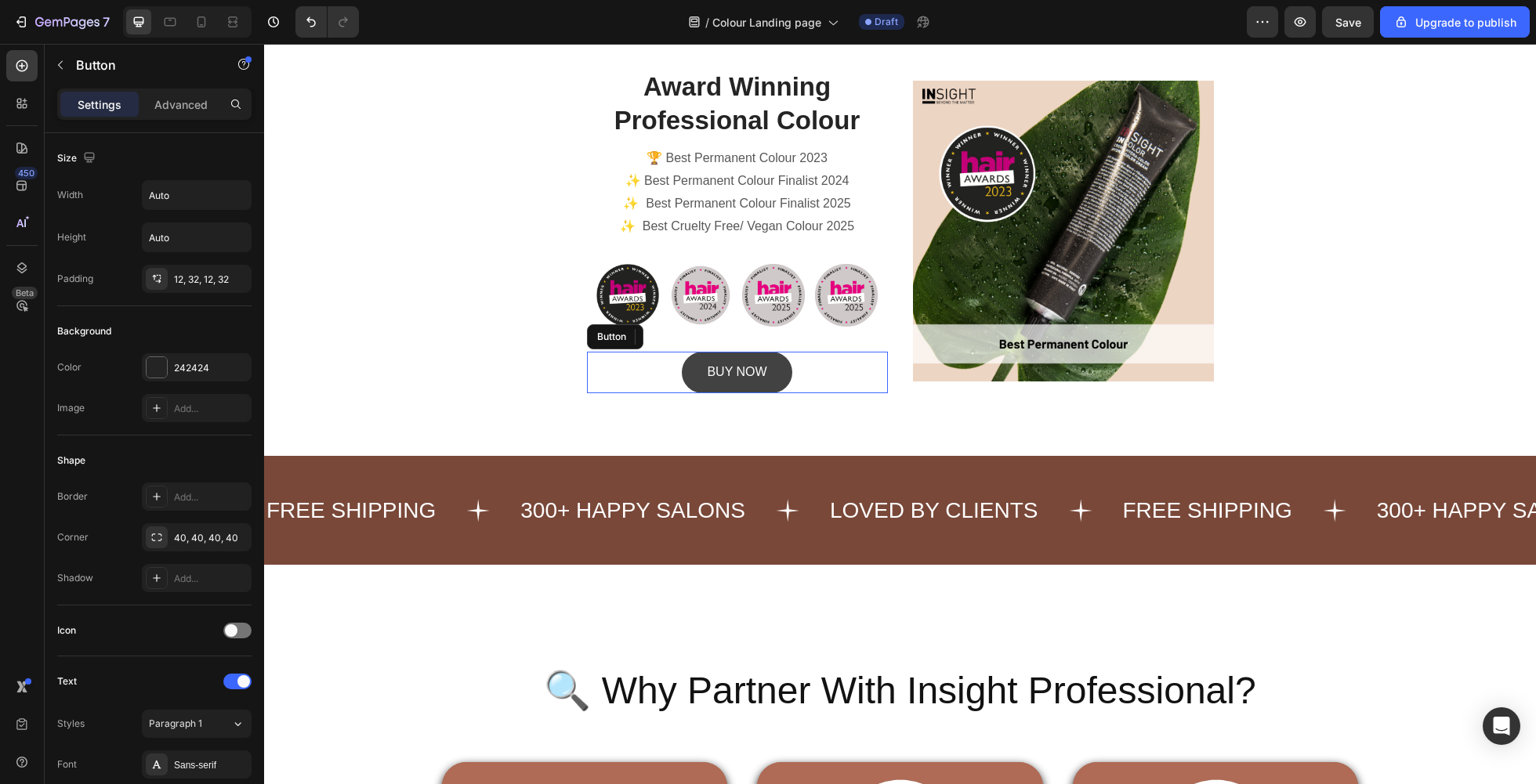
click at [789, 375] on button "BUY NOW" at bounding box center [737, 373] width 109 height 42
click at [687, 332] on icon at bounding box center [693, 337] width 13 height 13
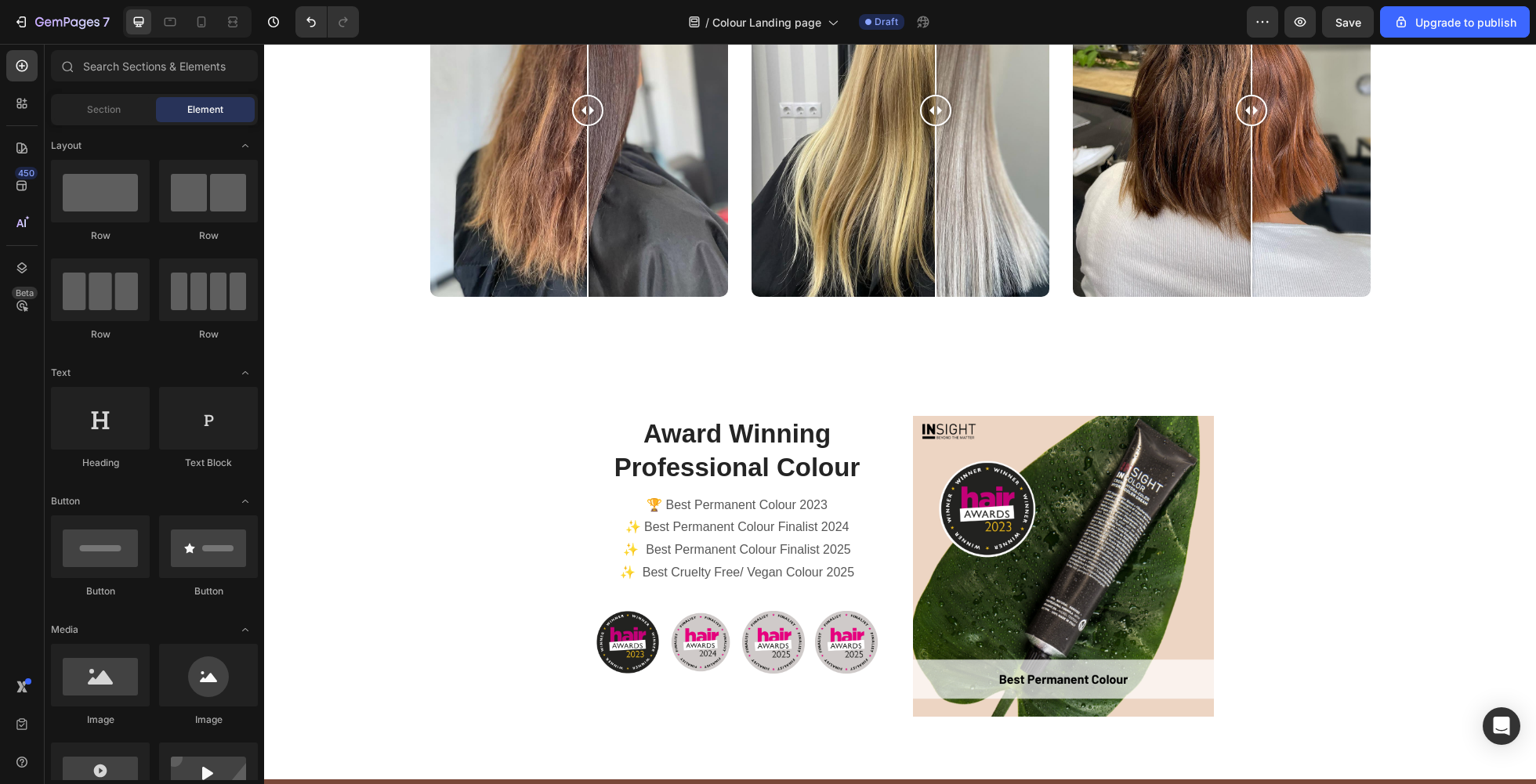
scroll to position [1725, 0]
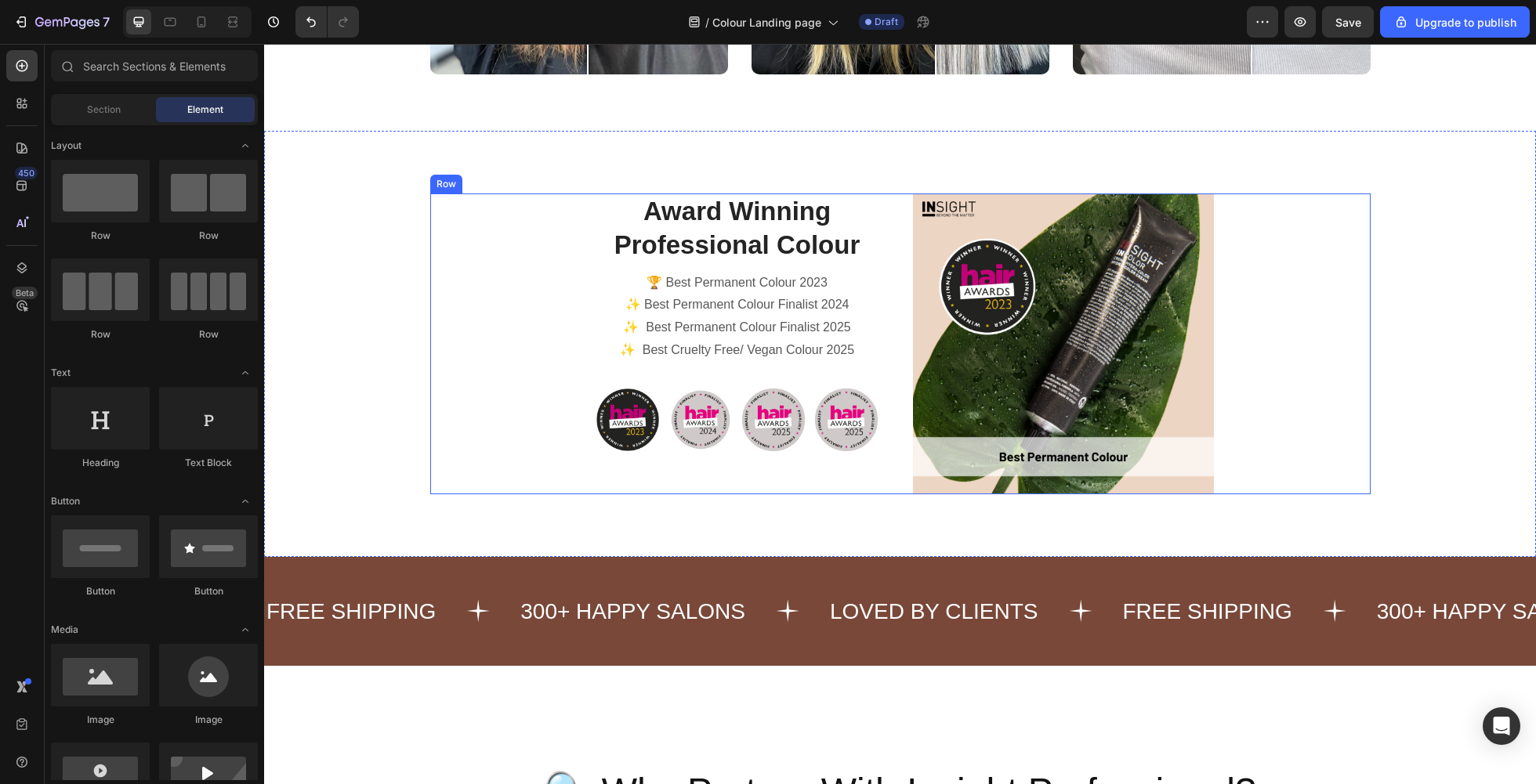
click at [554, 327] on div "Award Winning Professional Colour Heading 🏆 Best Permanent Colour 2023 ✨ Best P…" at bounding box center [900, 344] width 940 height 301
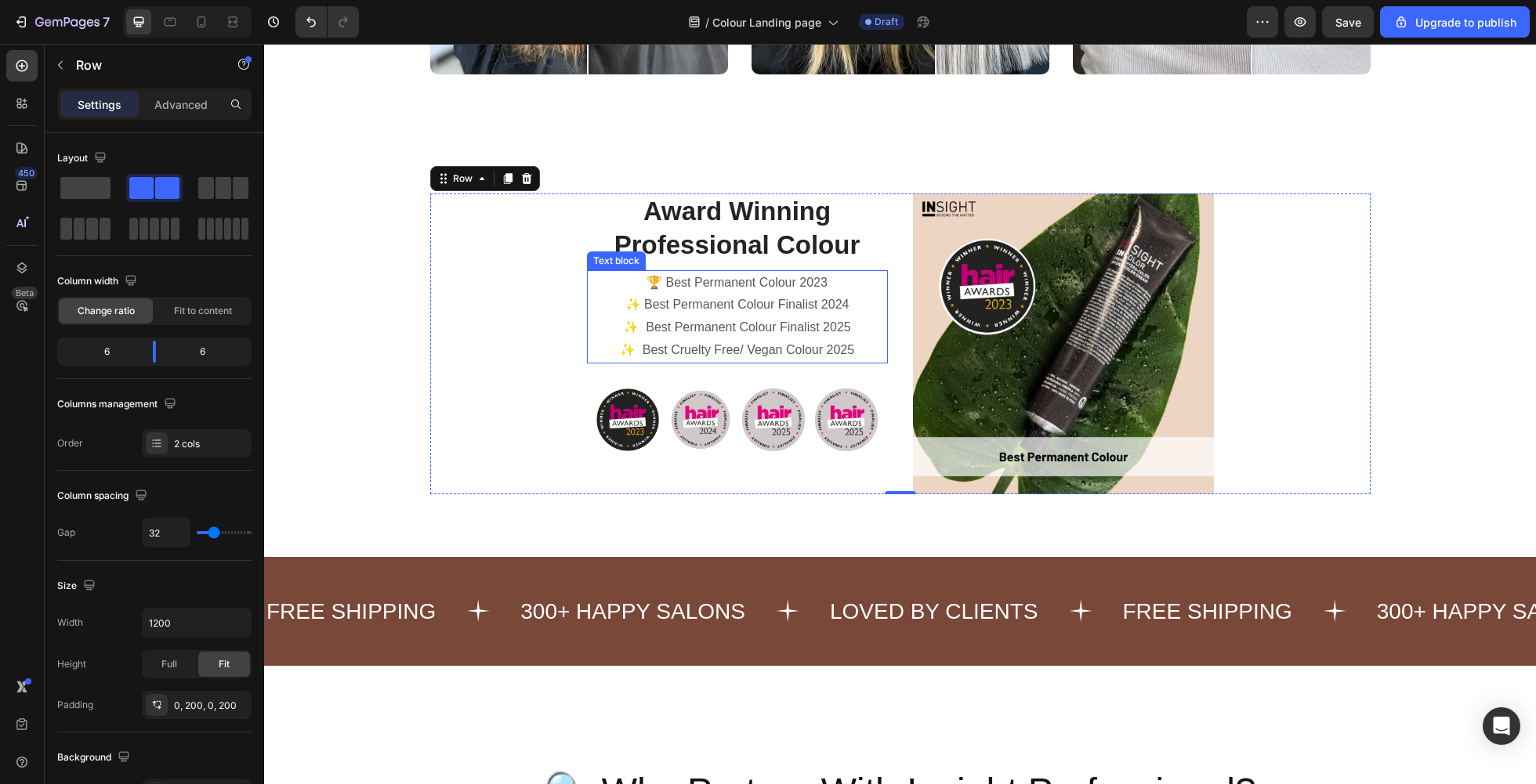
click at [609, 322] on p "✨ Best Permanent Colour Finalist 2025" at bounding box center [737, 328] width 298 height 23
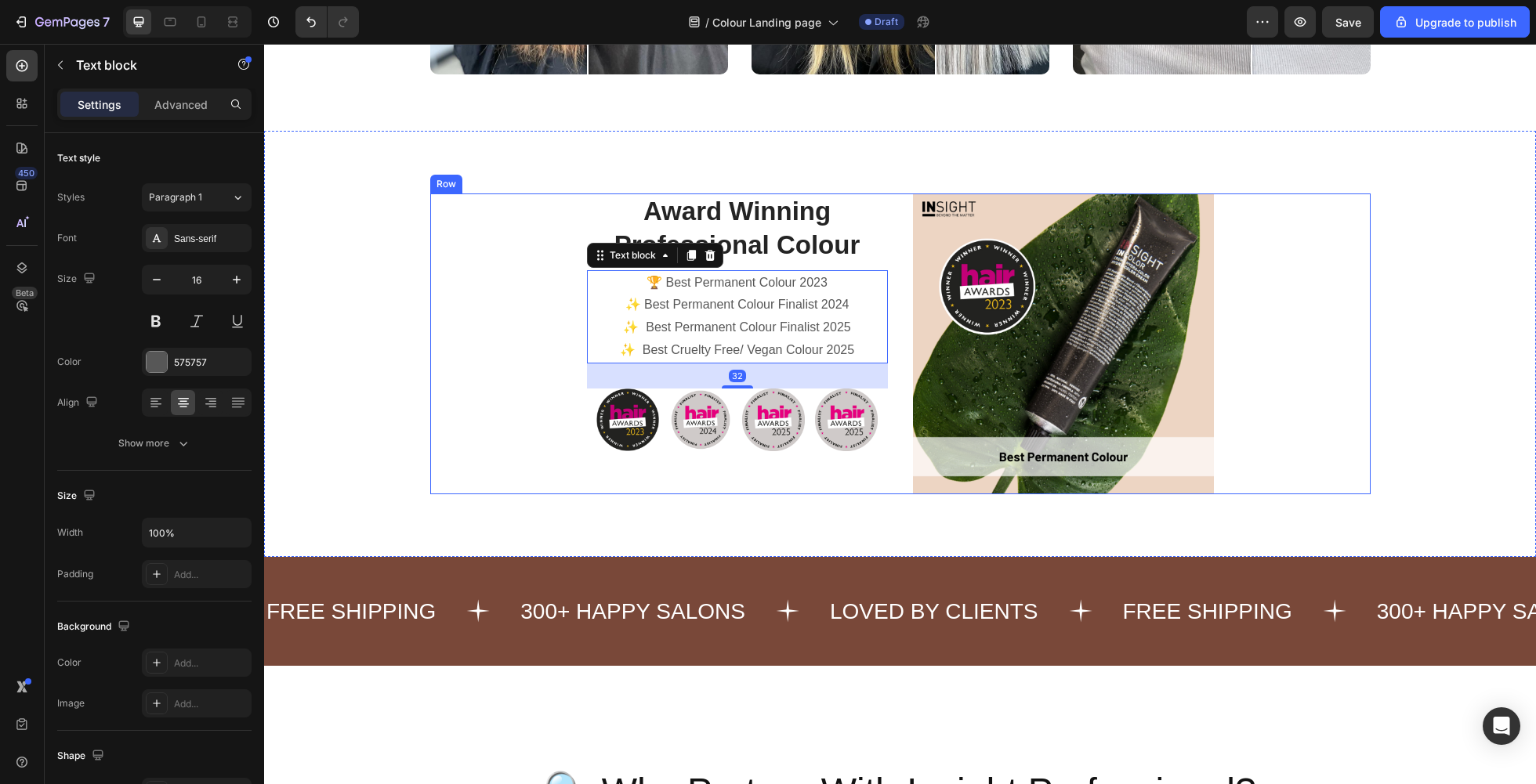
click at [514, 352] on div "Award Winning Professional Colour Heading 🏆 Best Permanent Colour 2023 ✨ Best P…" at bounding box center [900, 344] width 940 height 301
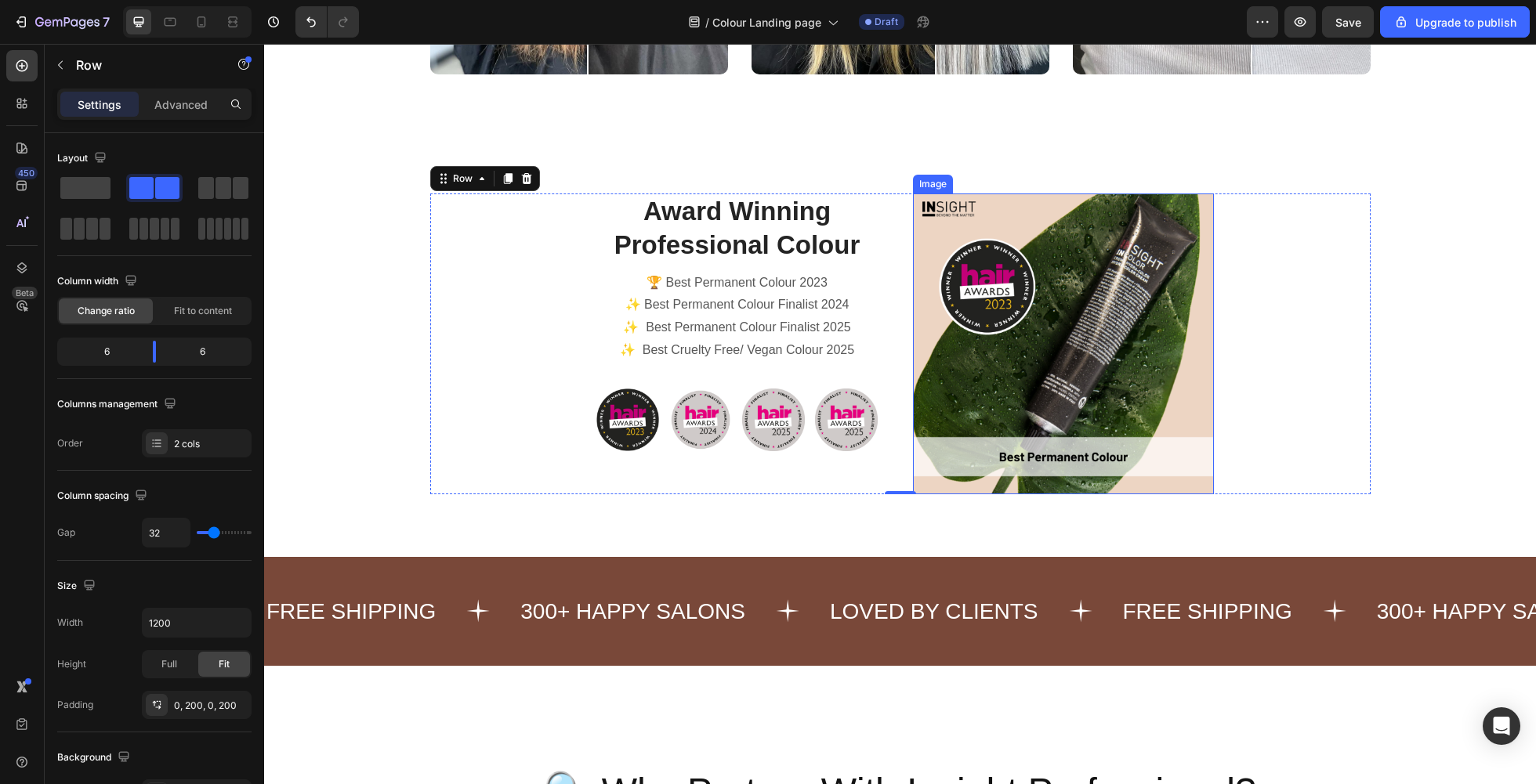
click at [1076, 355] on img at bounding box center [1063, 344] width 301 height 301
click at [892, 246] on div "Award Winning Professional Colour Heading 🏆 Best Permanent Colour 2023 ✨ Best P…" at bounding box center [900, 344] width 940 height 301
click at [1061, 299] on img at bounding box center [1063, 344] width 301 height 301
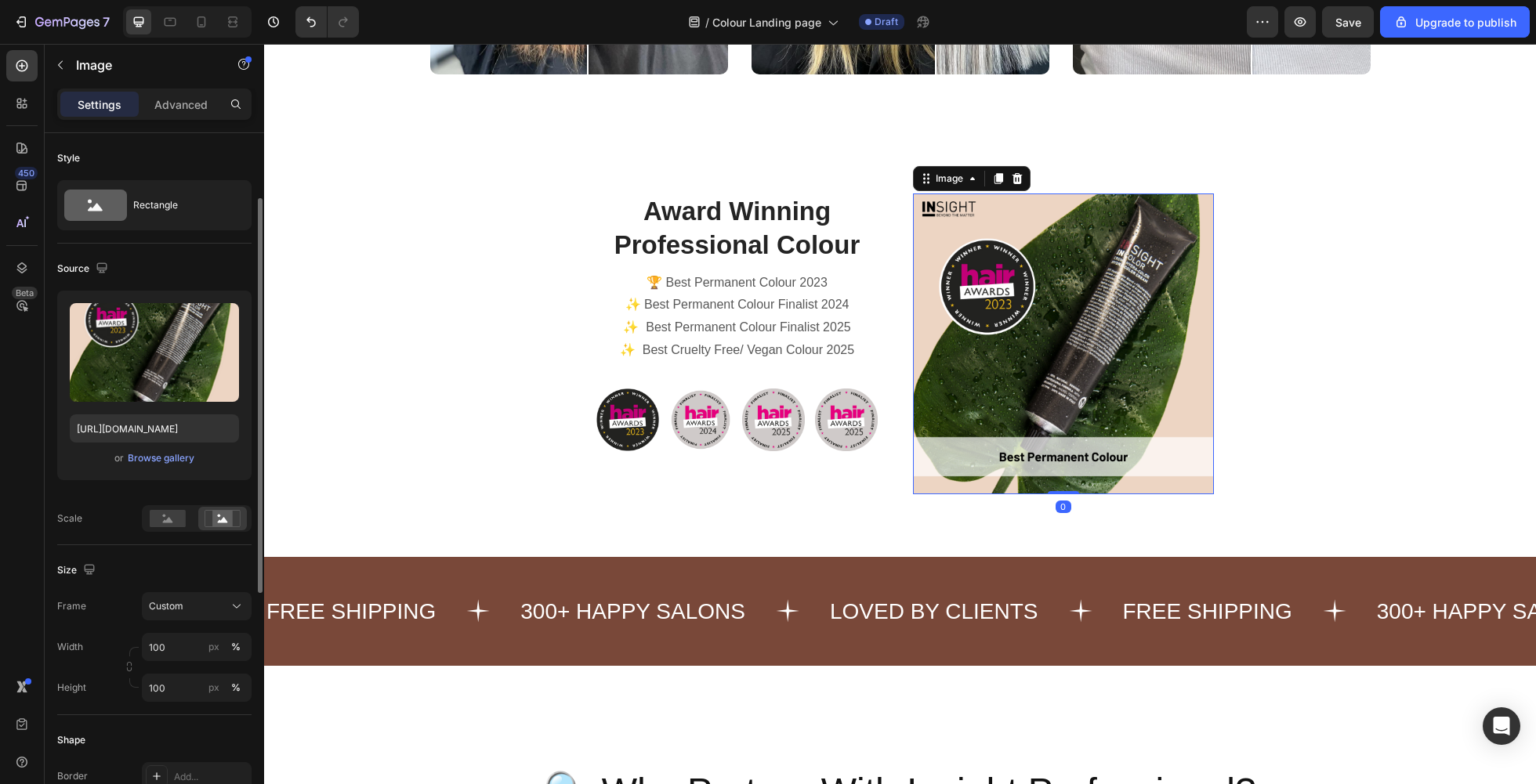
scroll to position [63, 0]
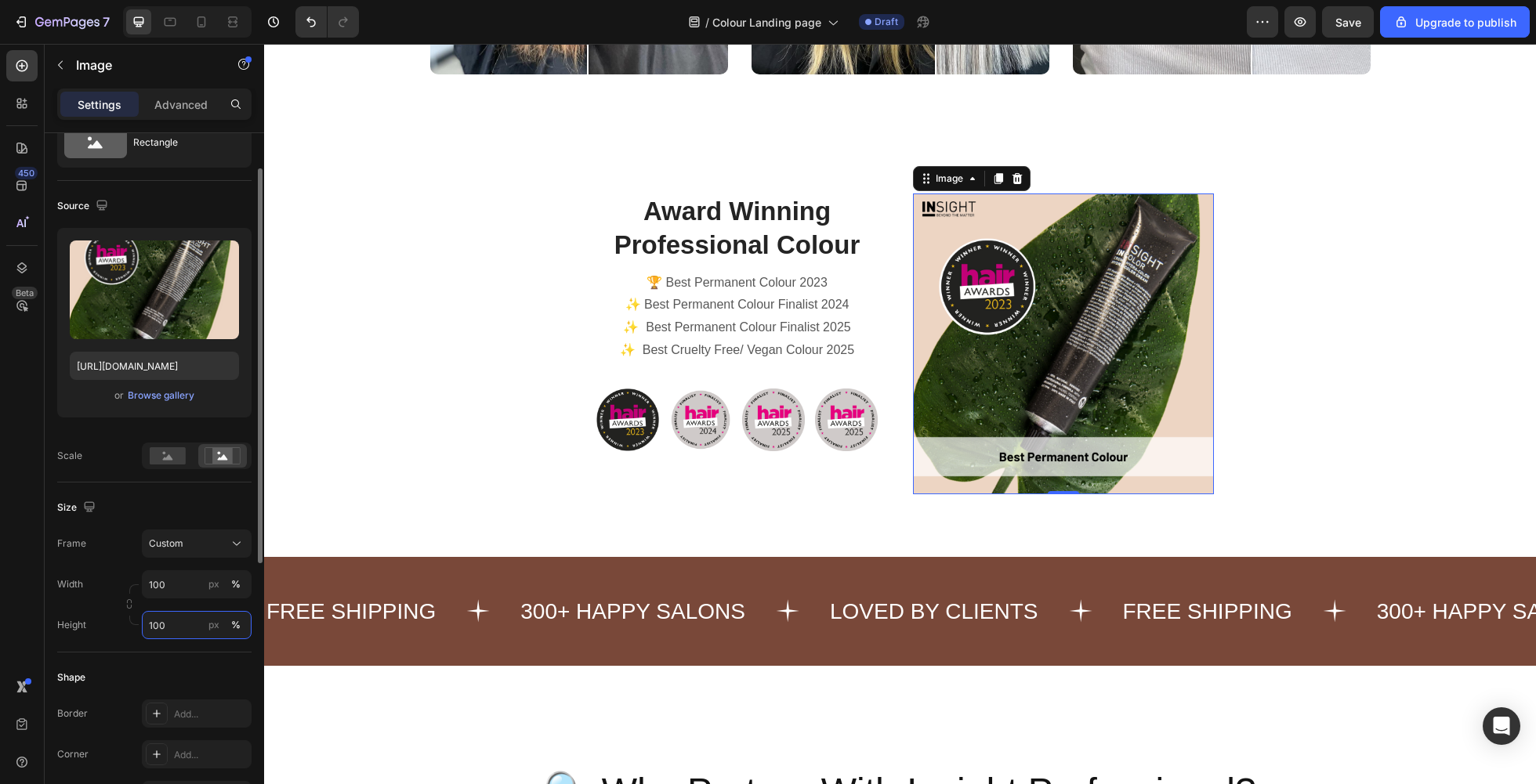
click at [183, 588] on input "100" at bounding box center [196, 625] width 109 height 28
type input "1"
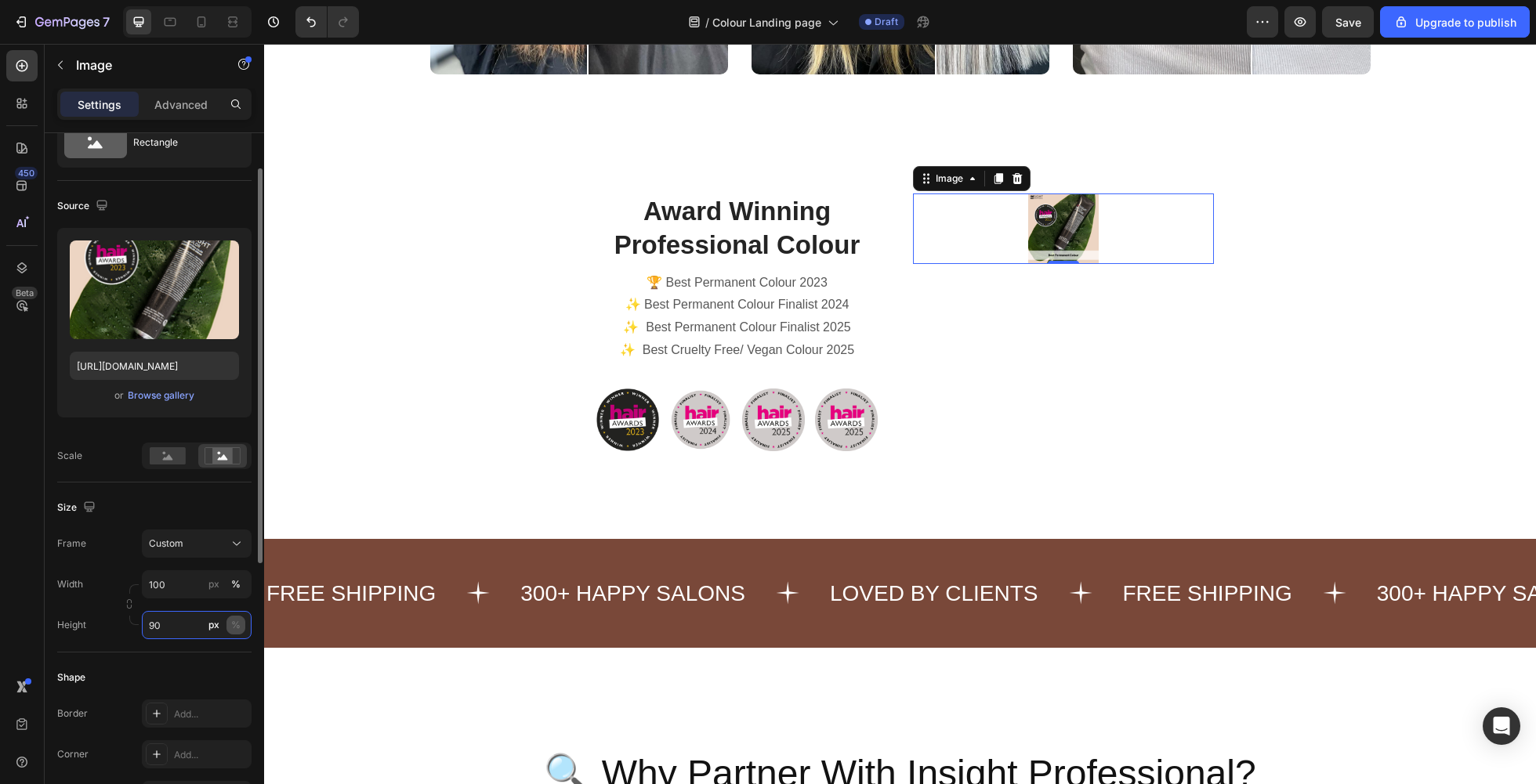
type input "90"
click at [242, 588] on button "%" at bounding box center [235, 625] width 19 height 19
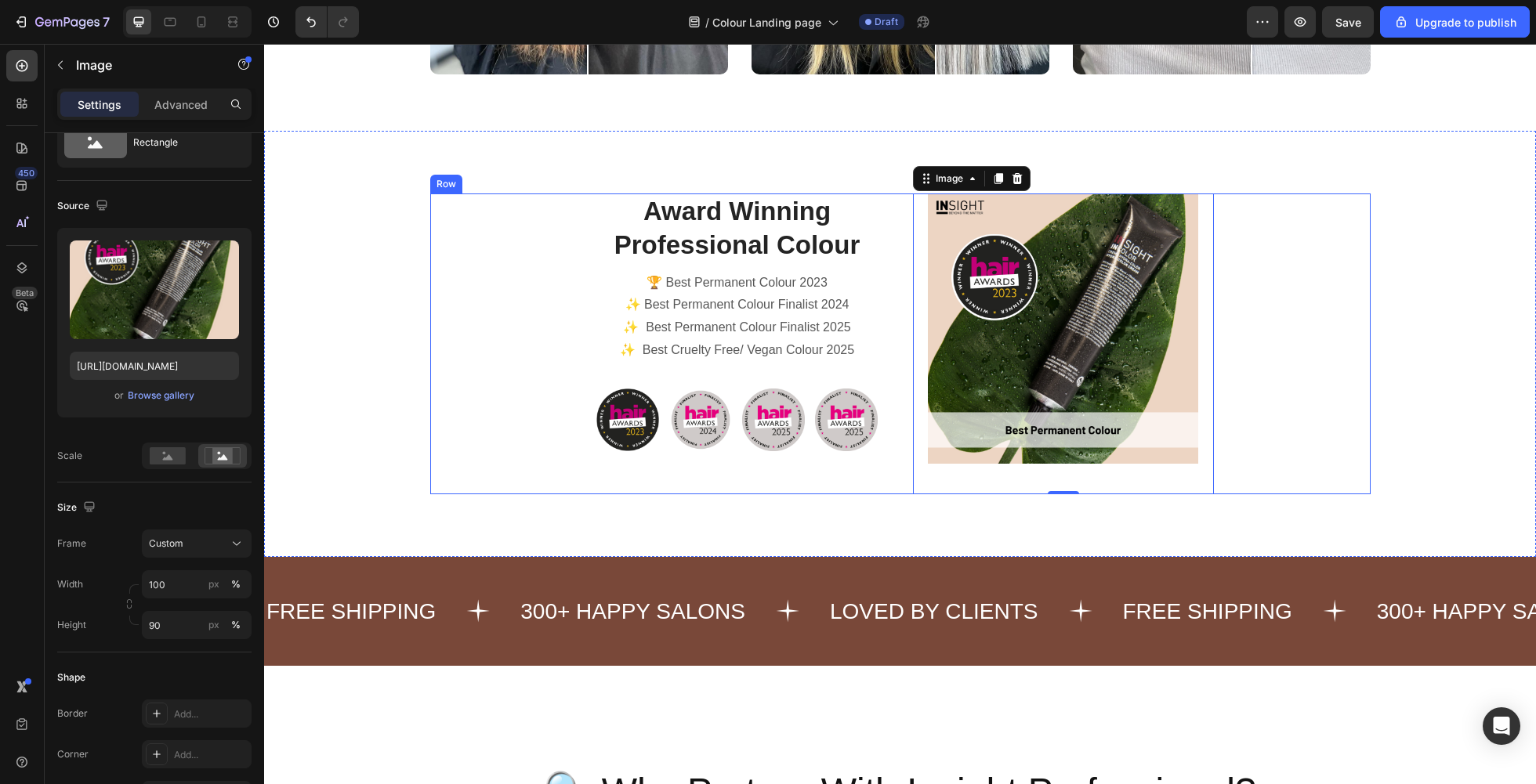
click at [503, 489] on div "Award Winning Professional Colour Heading 🏆 Best Permanent Colour 2023 ✨ Best P…" at bounding box center [900, 344] width 940 height 301
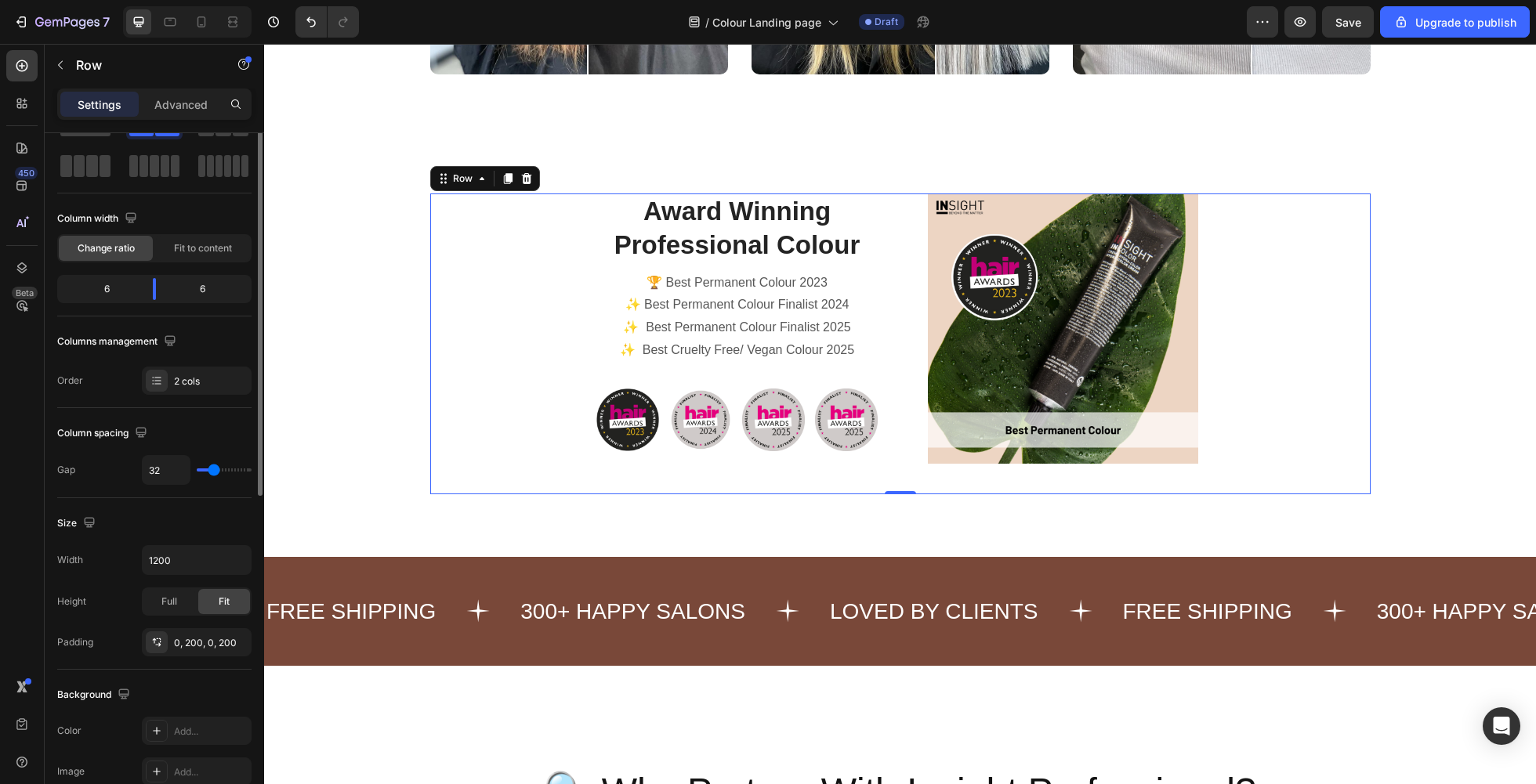
scroll to position [0, 0]
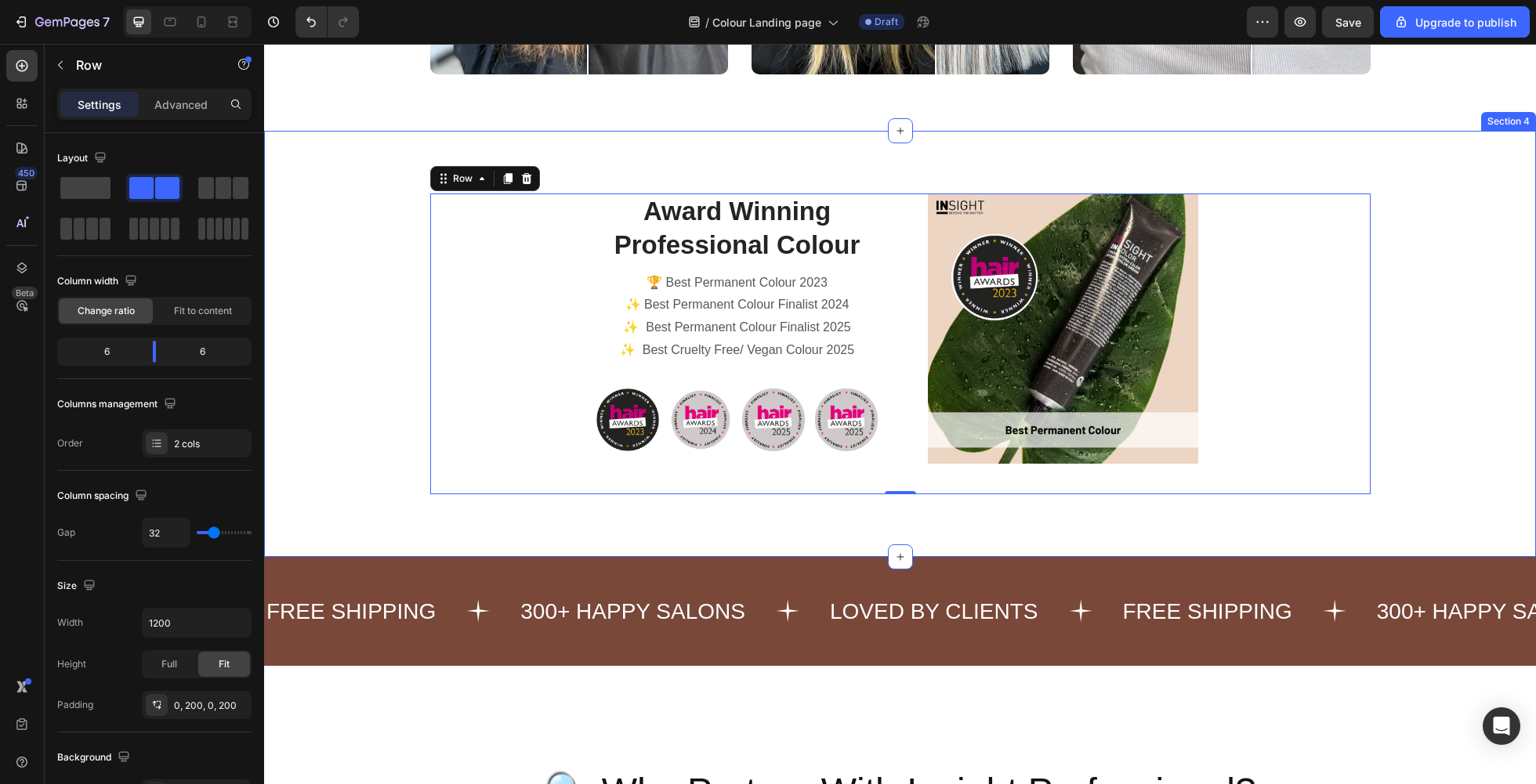
click at [272, 424] on div "Award Winning Professional Colour Heading 🏆 Best Permanent Colour 2023 ✨ Best P…" at bounding box center [900, 344] width 1272 height 426
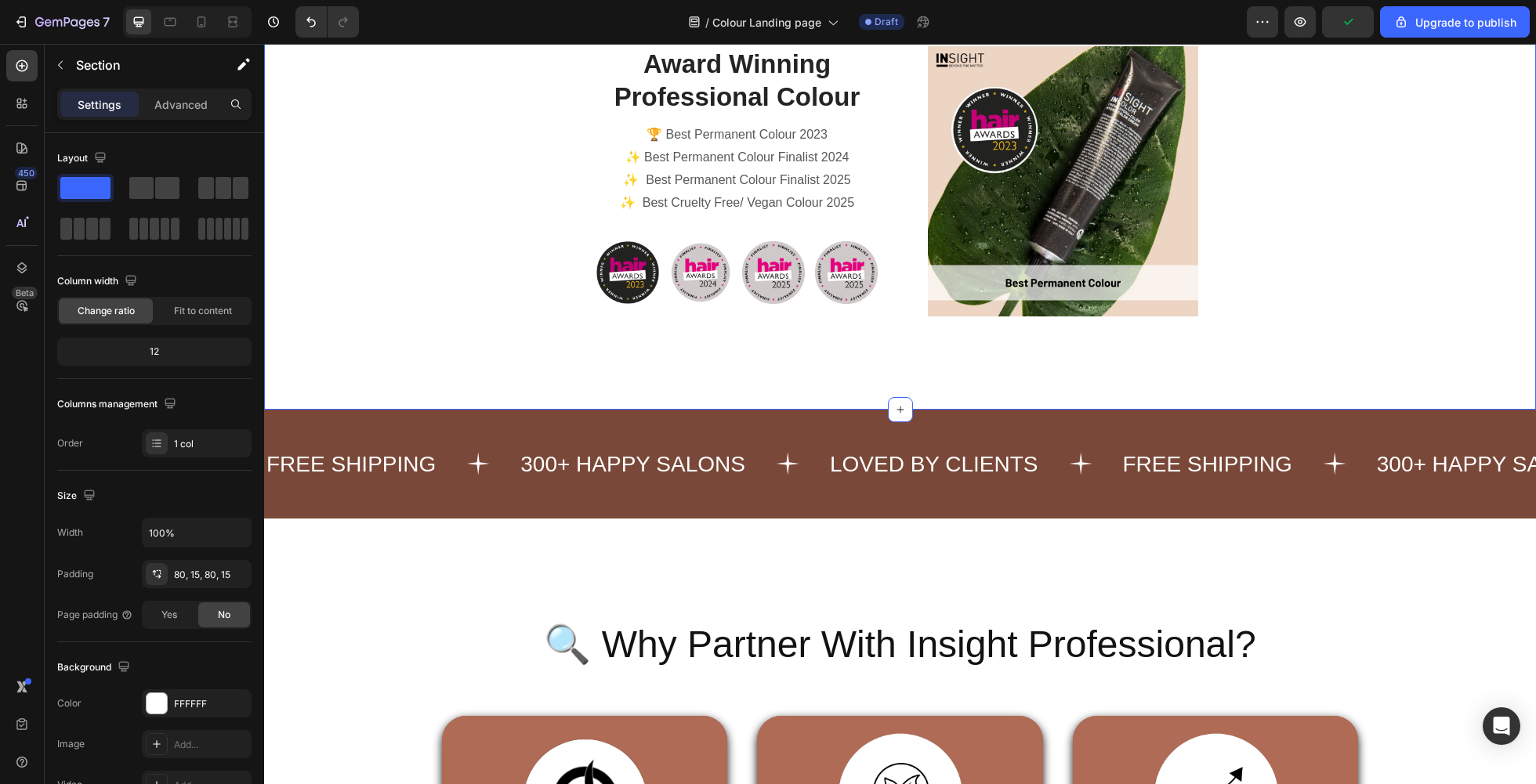
scroll to position [1879, 0]
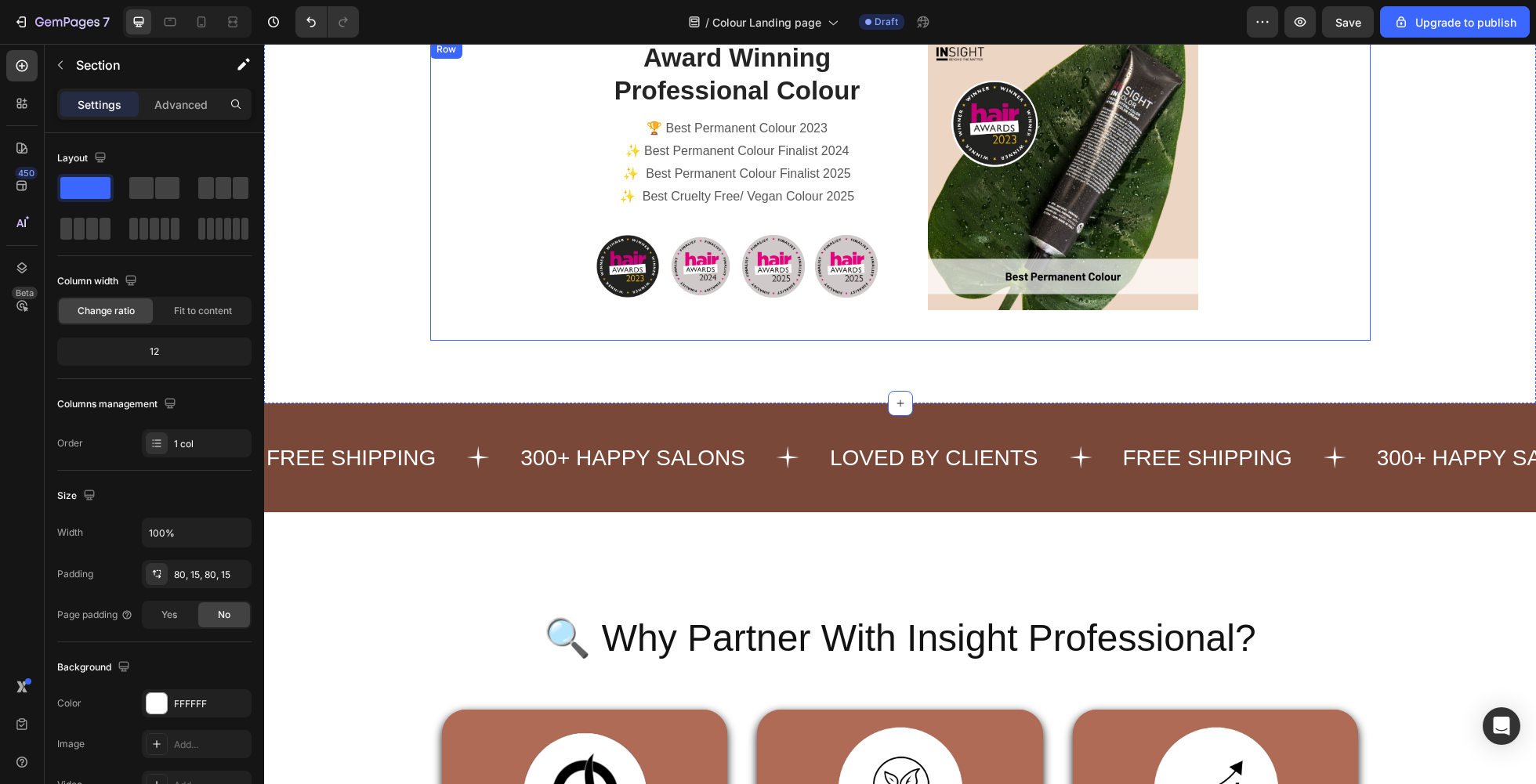
click at [514, 287] on div "Award Winning Professional Colour Heading 🏆 Best Permanent Colour 2023 ✨ Best P…" at bounding box center [900, 191] width 940 height 301
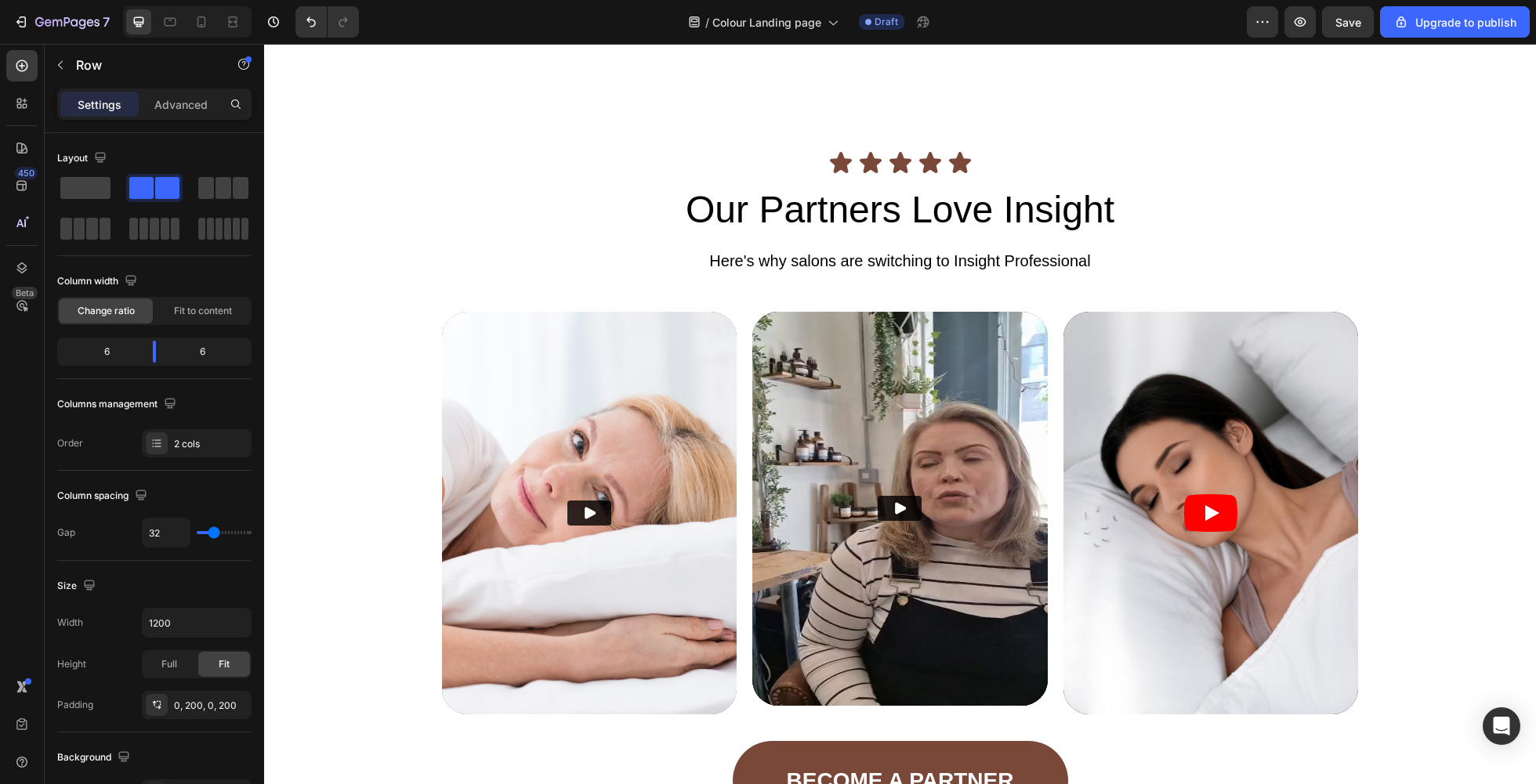
scroll to position [4054, 0]
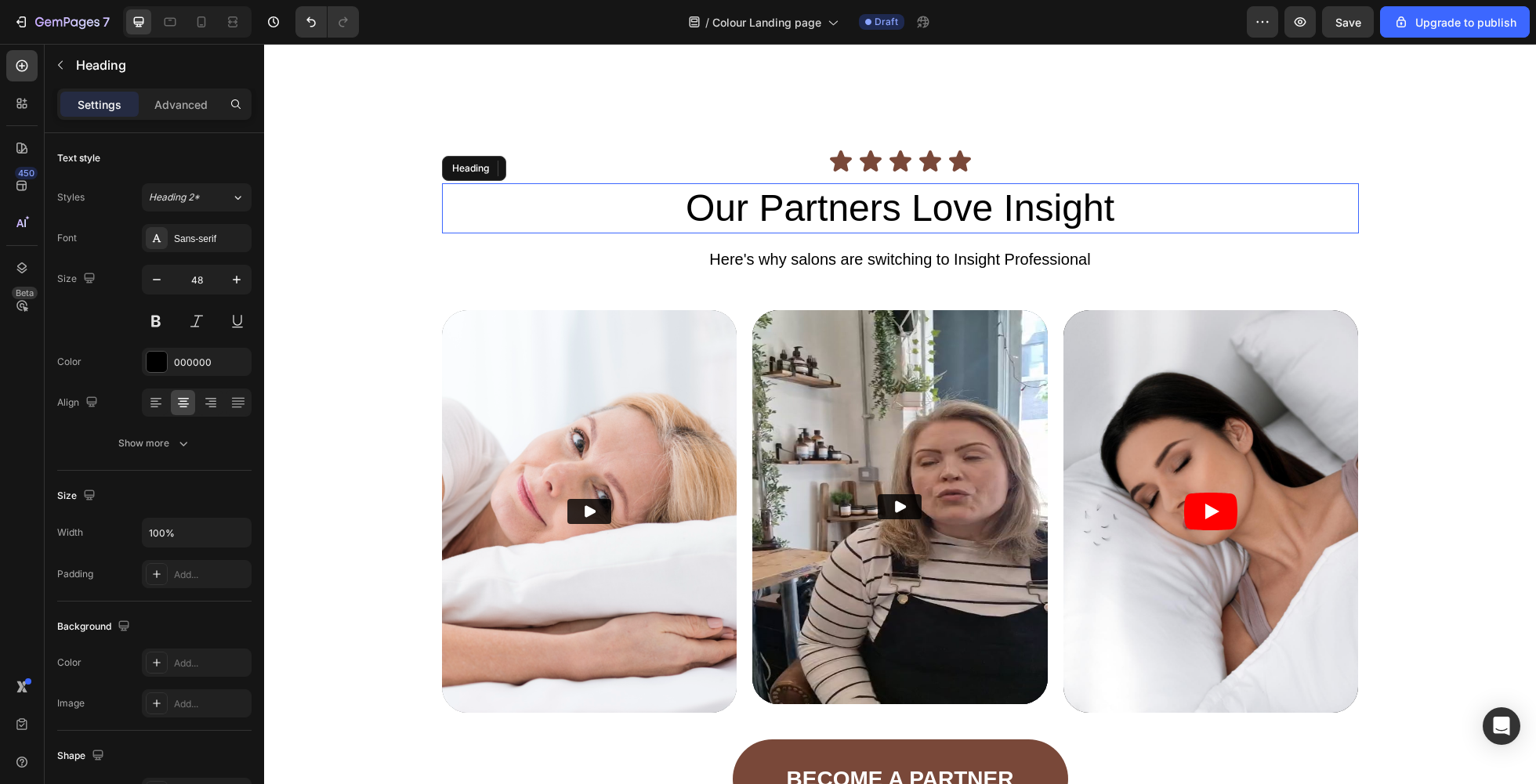
click at [1070, 208] on h2 "Our Partners Love Insight" at bounding box center [900, 208] width 917 height 50
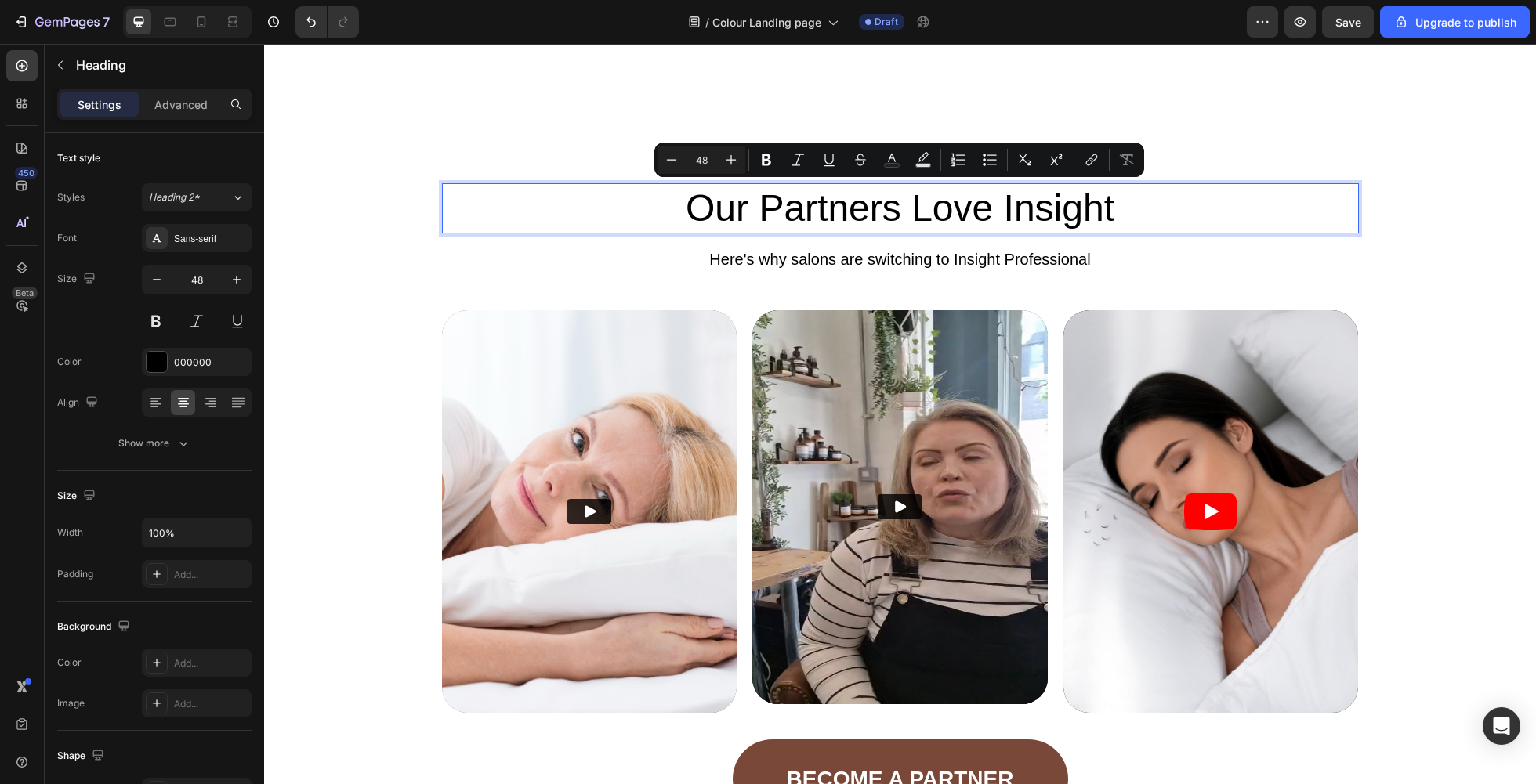
click at [1070, 208] on p "Our Partners Love Insight" at bounding box center [900, 208] width 914 height 47
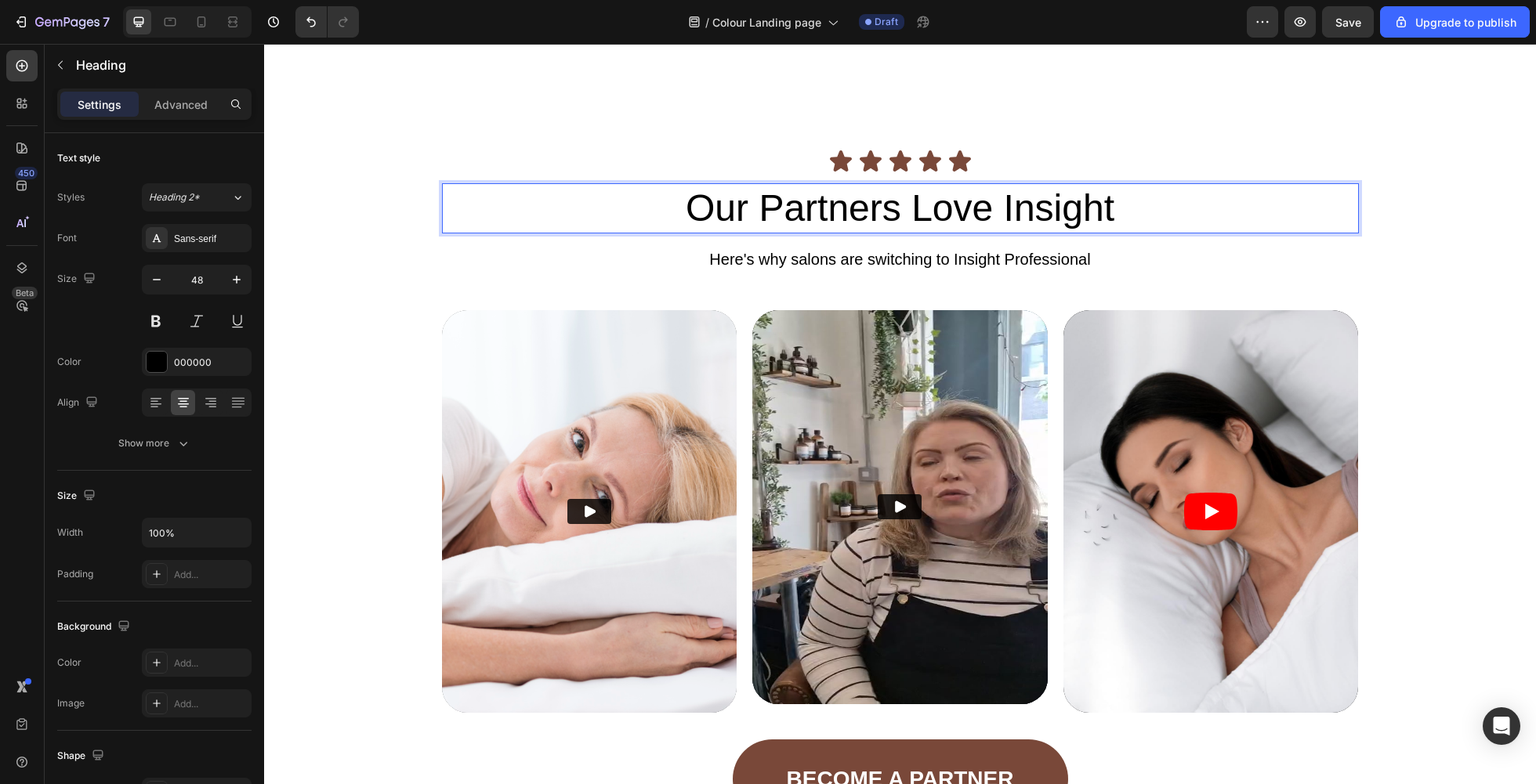
click at [1070, 208] on p "Our Partners Love Insight" at bounding box center [900, 208] width 914 height 47
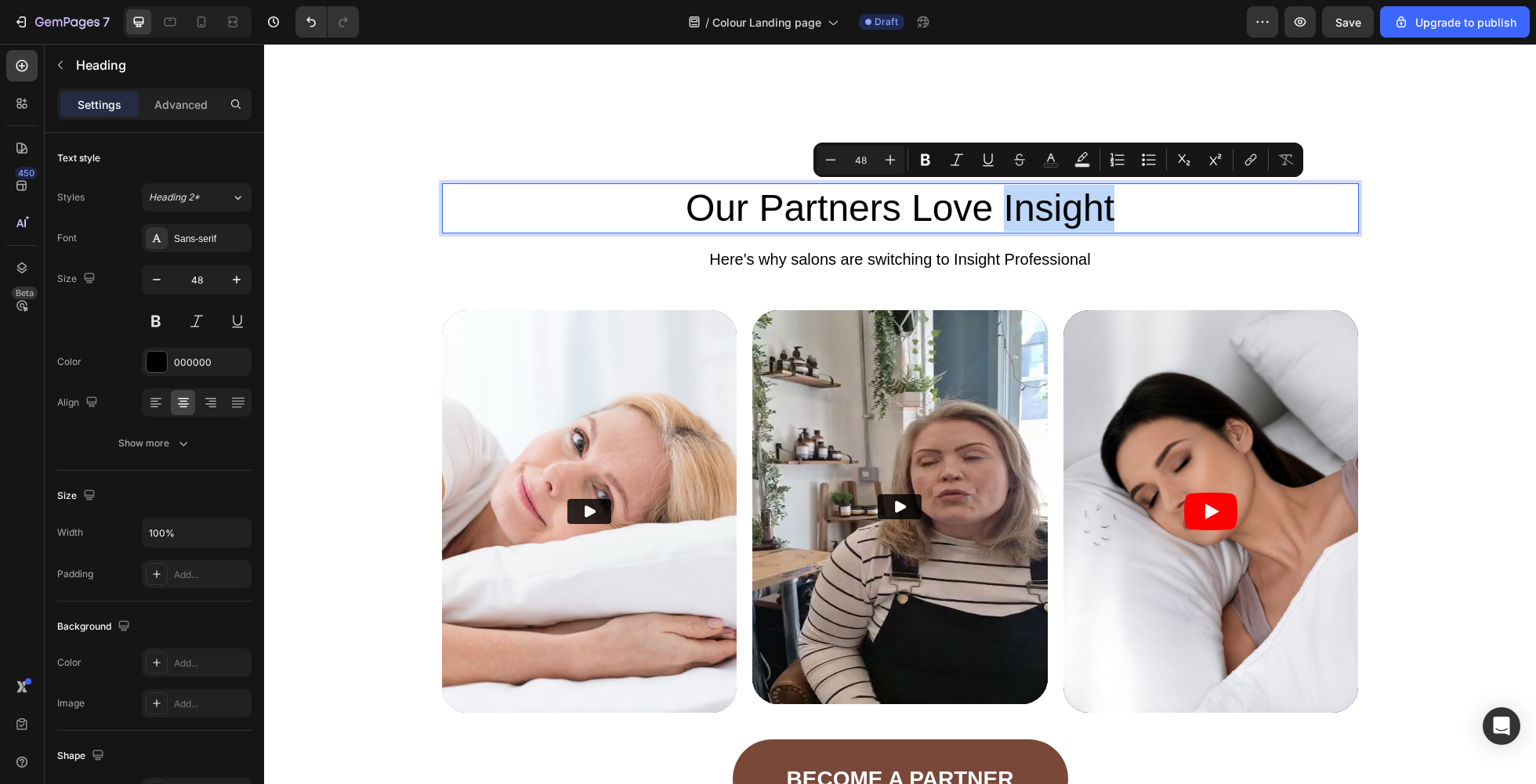
click at [1070, 208] on p "Our Partners Love Insight" at bounding box center [900, 208] width 914 height 47
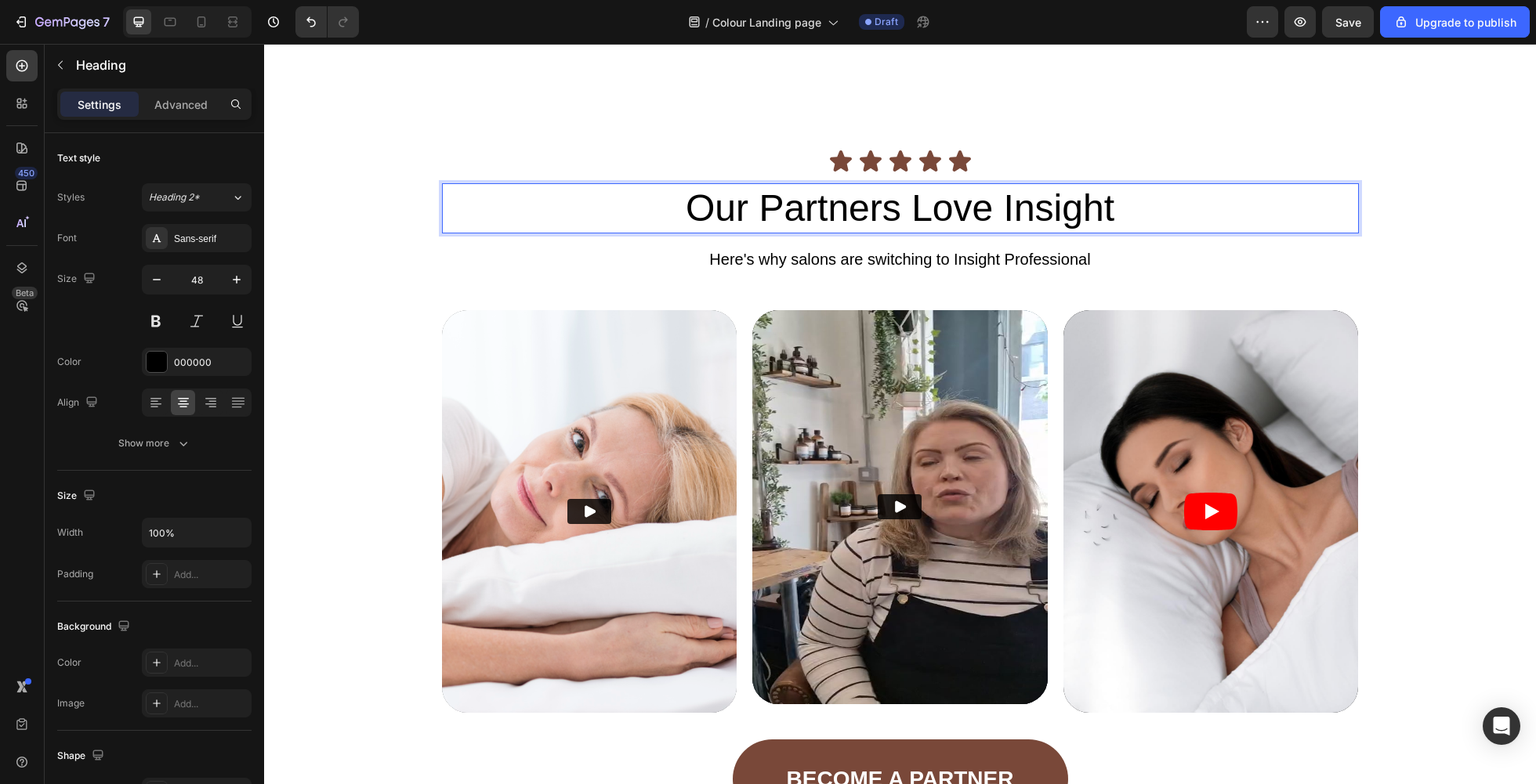
click at [1115, 209] on p "Our Partners Love Insight" at bounding box center [900, 208] width 914 height 47
click at [1151, 337] on div "Icon Icon Icon Icon Icon Icon List Our Partners Love Incolor Heading 19 Here's …" at bounding box center [899, 483] width 1241 height 669
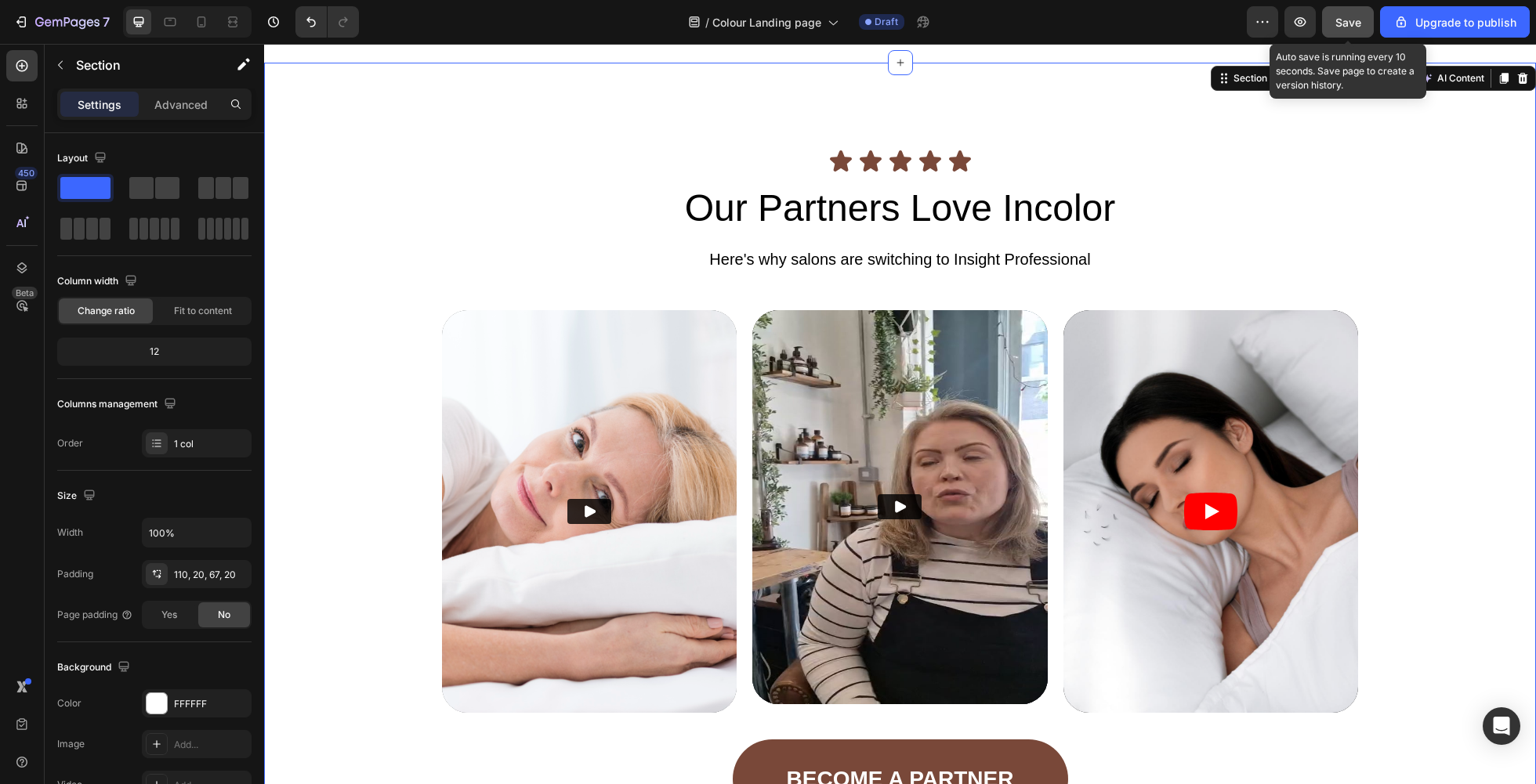
click at [1151, 26] on span "Save" at bounding box center [1348, 22] width 26 height 14
